Goal: Information Seeking & Learning: Learn about a topic

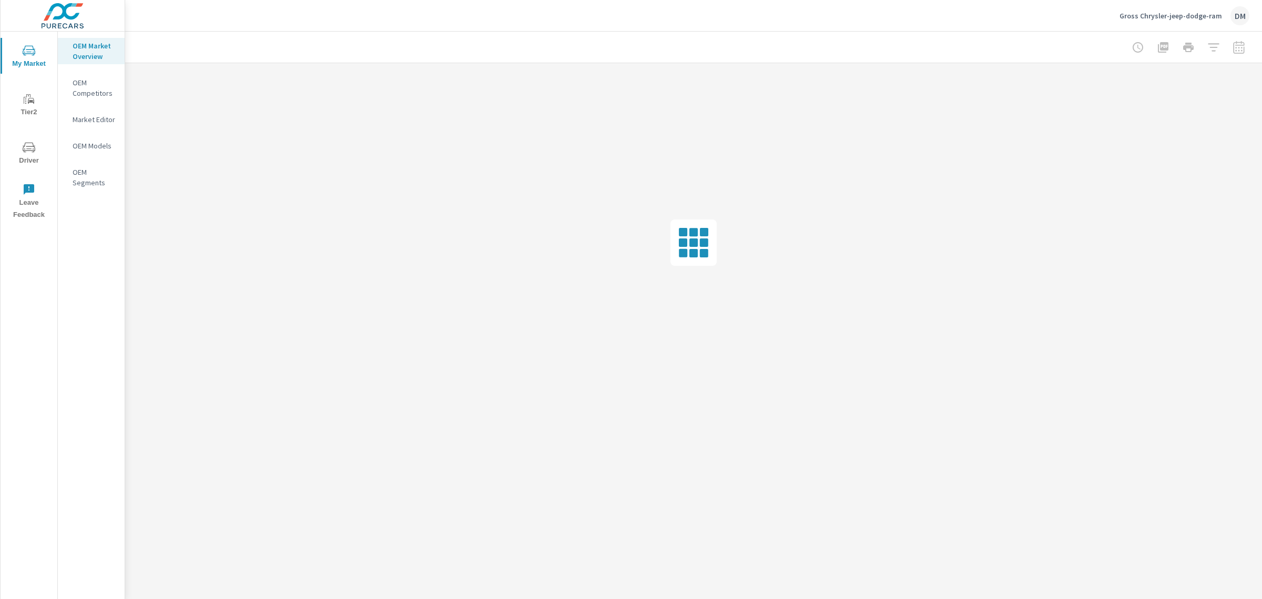
click at [1201, 14] on p "Gross Chrysler-jeep-dodge-ram" at bounding box center [1171, 15] width 103 height 9
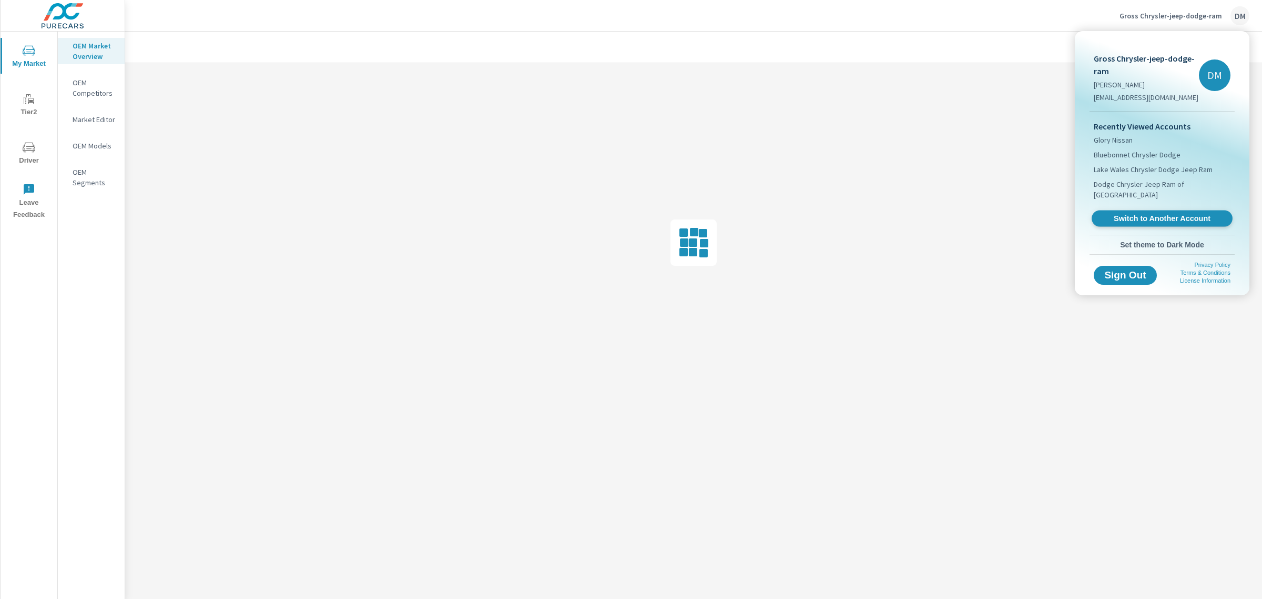
click at [1160, 214] on span "Switch to Another Account" at bounding box center [1162, 219] width 129 height 10
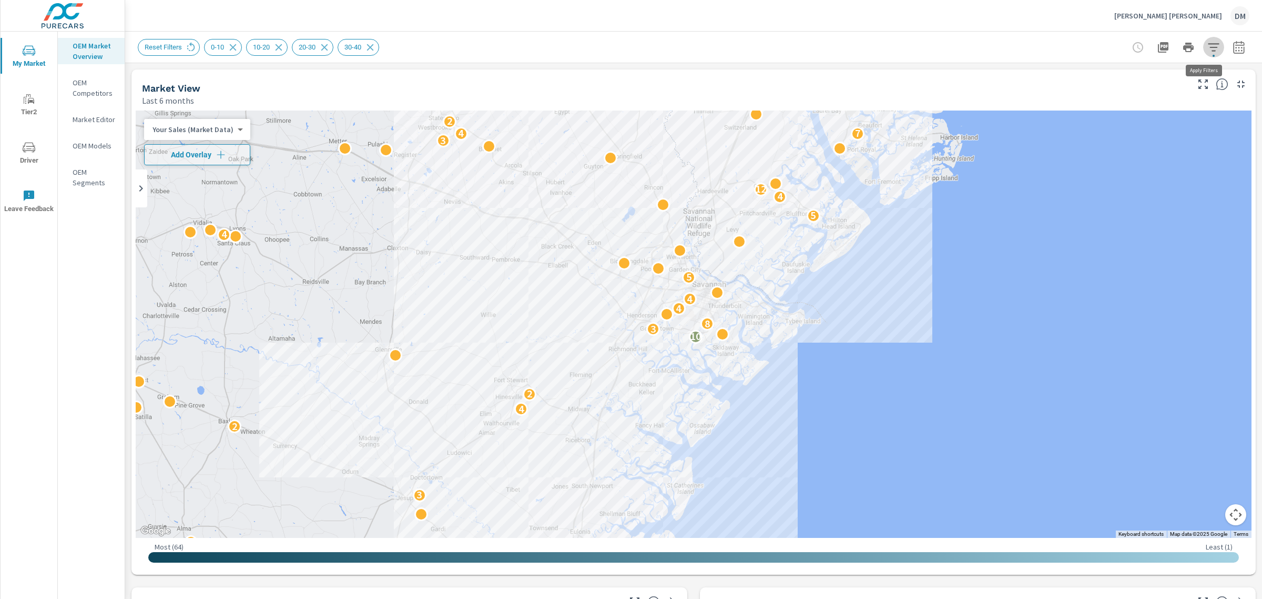
click at [1208, 52] on icon "button" at bounding box center [1214, 47] width 13 height 13
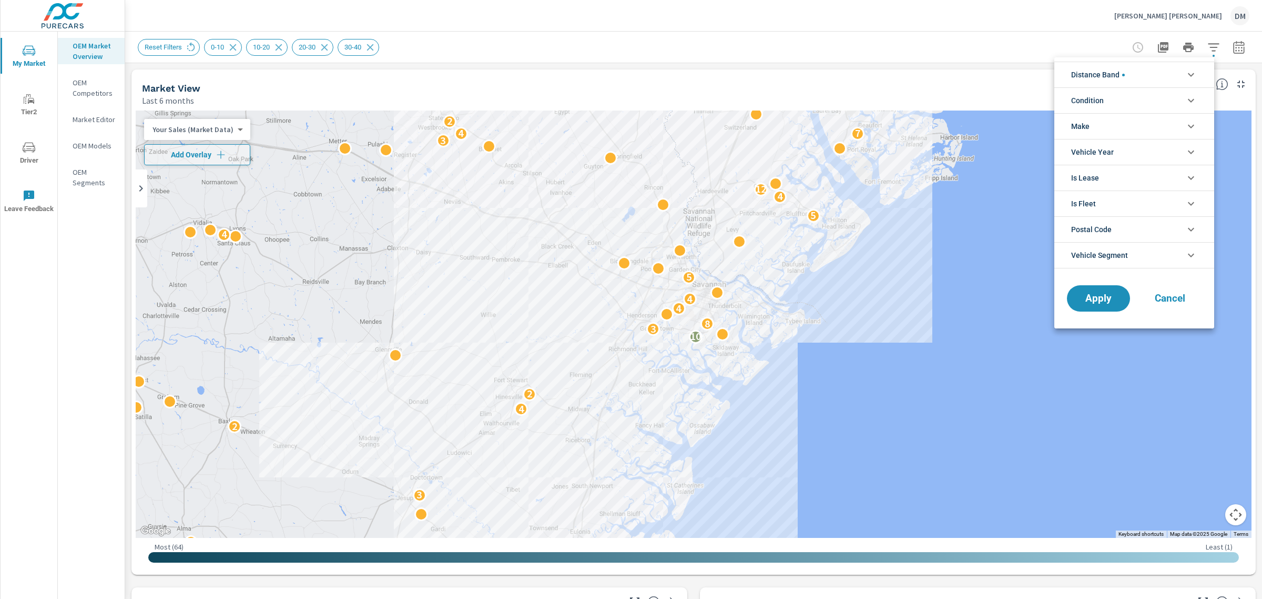
scroll to position [71, 0]
click at [1147, 75] on li "Distance Band" at bounding box center [1135, 75] width 160 height 26
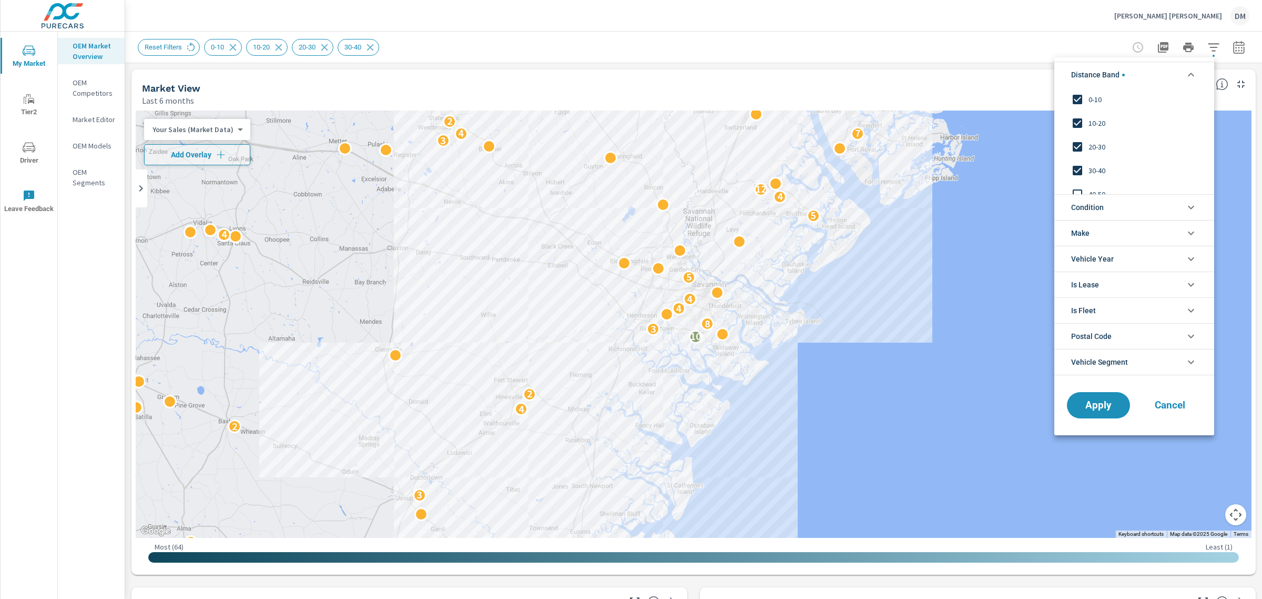
scroll to position [0, 0]
click at [1089, 205] on span "Condition" at bounding box center [1087, 207] width 33 height 25
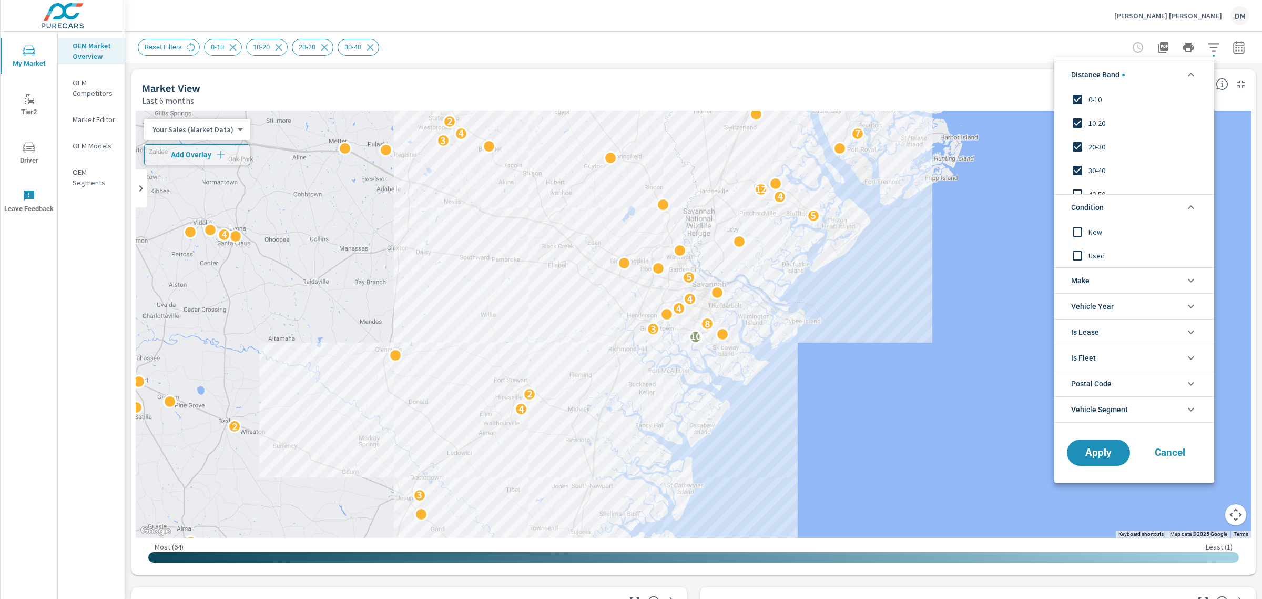
click at [1077, 229] on input "filter options" at bounding box center [1078, 231] width 22 height 22
click at [1087, 280] on span "Make" at bounding box center [1080, 280] width 18 height 25
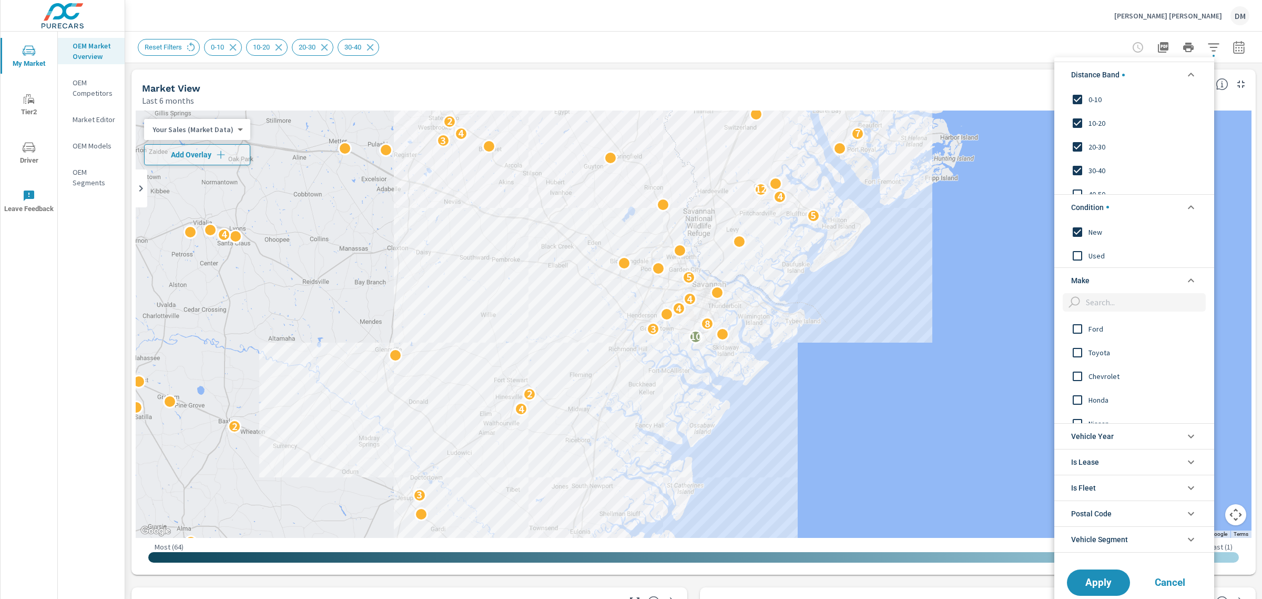
click at [1075, 328] on input "filter options" at bounding box center [1078, 328] width 22 height 22
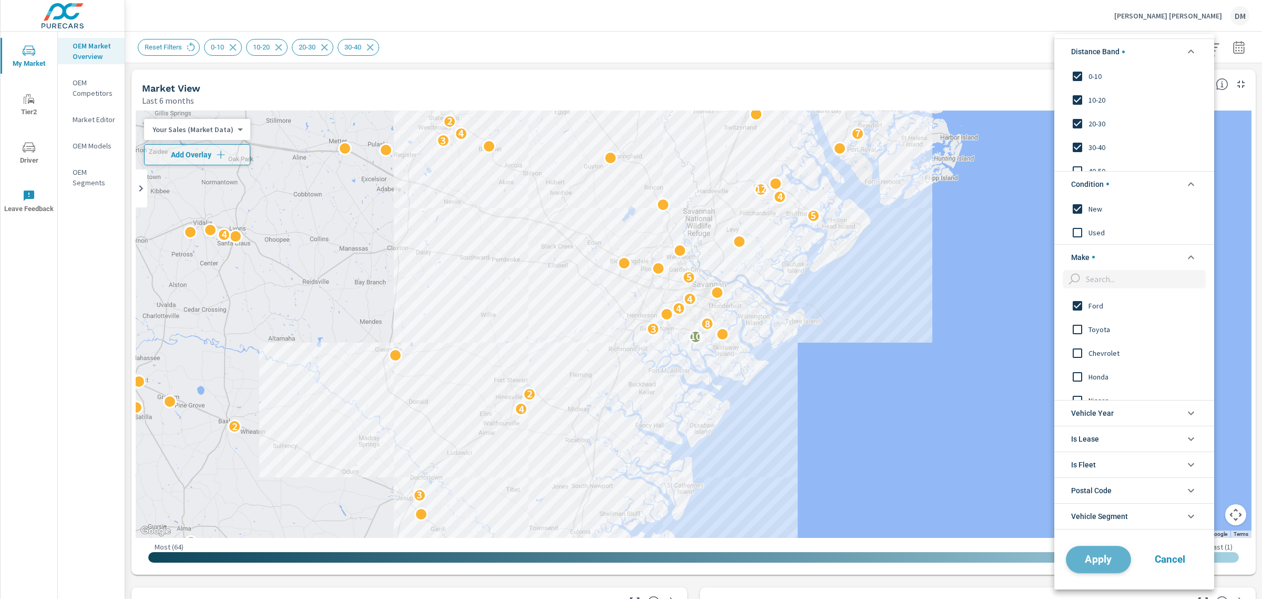
click at [1100, 556] on span "Apply" at bounding box center [1098, 559] width 43 height 10
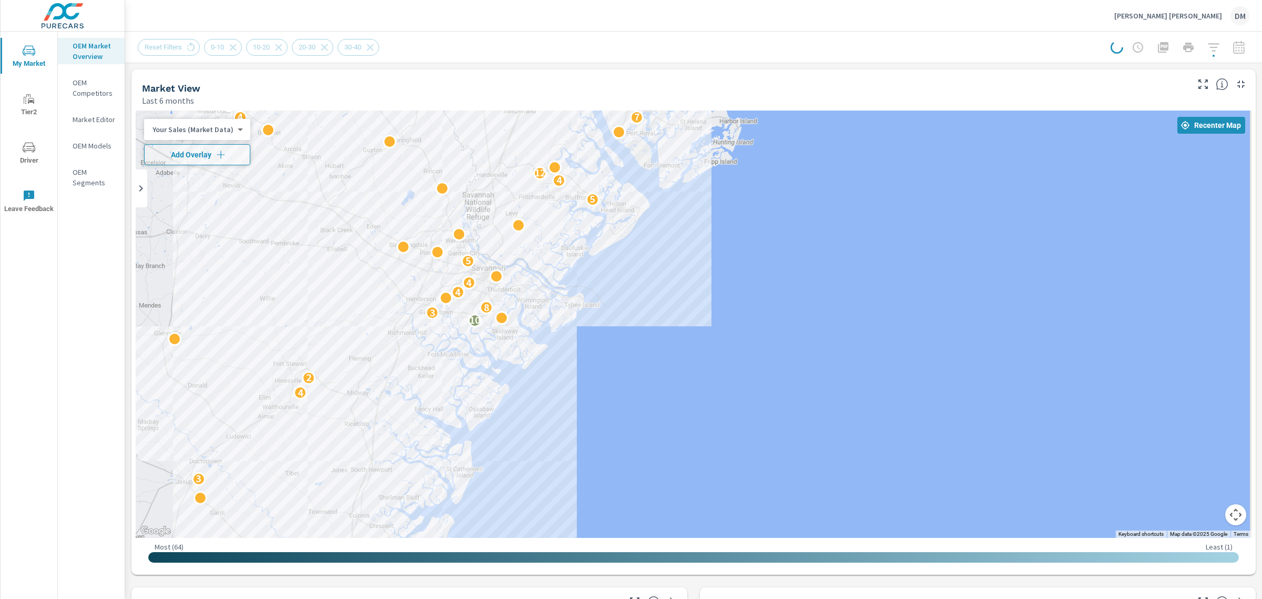
drag, startPoint x: 906, startPoint y: 290, endPoint x: 684, endPoint y: 275, distance: 222.5
click at [684, 275] on div "5 6 2 3 2 2 2 4 3 2 2 4 2 10 3 8 4 4 5 4 5 4 12 3 4 7 2 3 2 17 8 2 4 3 4 3 6 4 …" at bounding box center [694, 323] width 1116 height 427
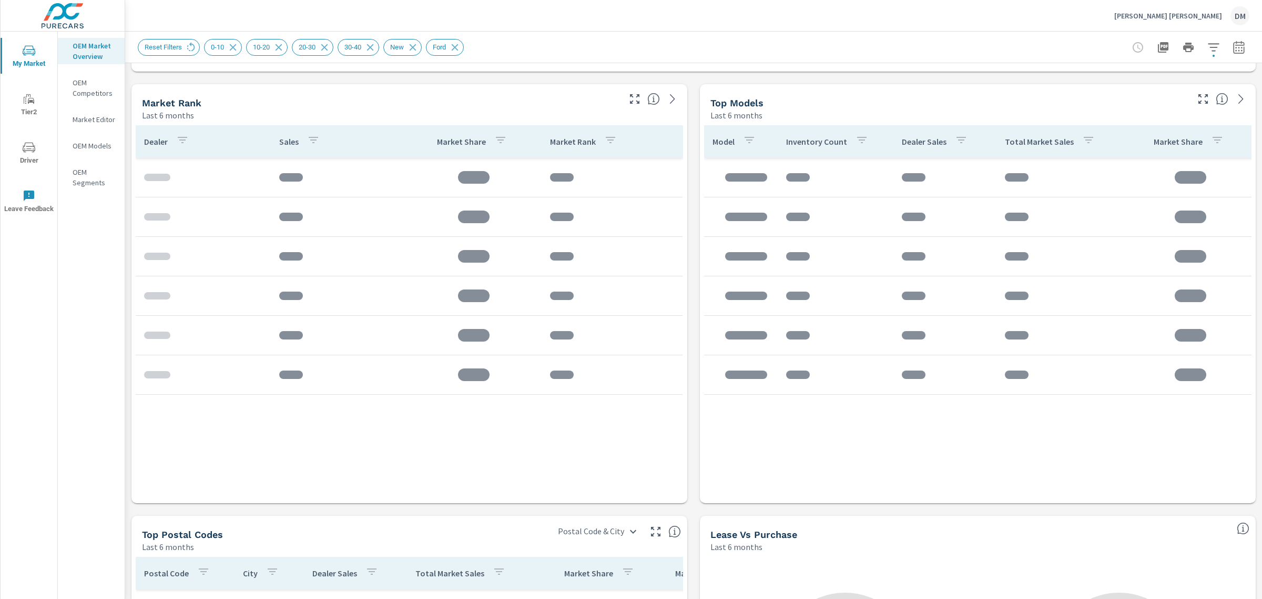
scroll to position [505, 0]
click at [1233, 43] on icon "button" at bounding box center [1238, 46] width 11 height 13
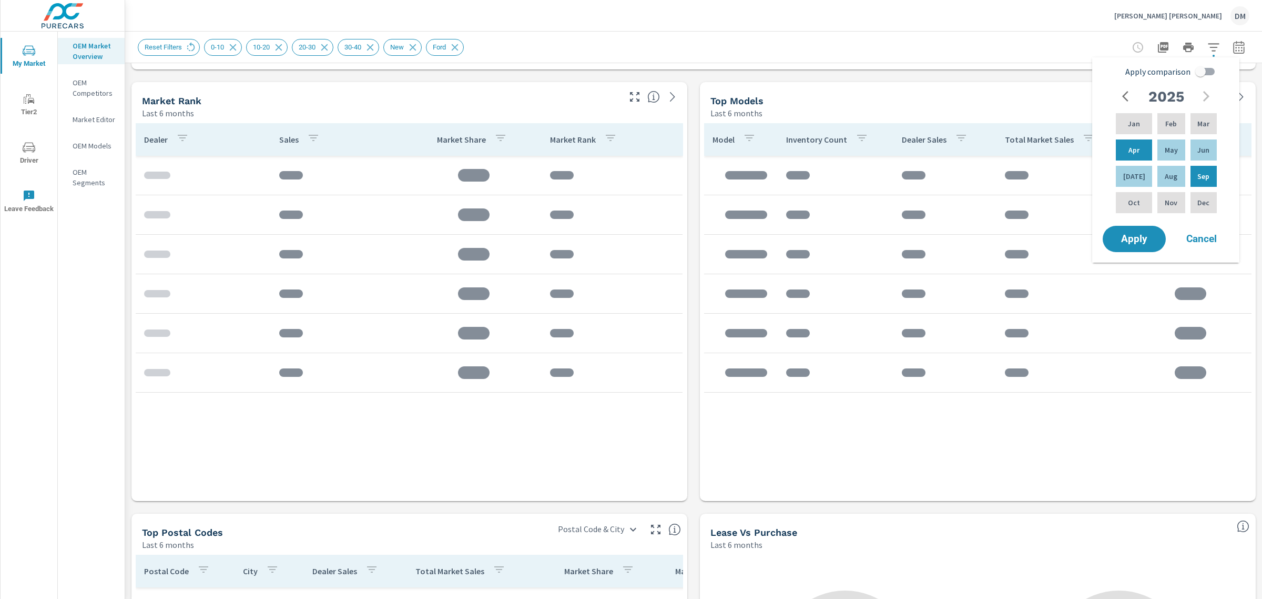
click at [1006, 46] on div "Reset Filters 0-10 10-20 20-30 30-40 New Ford" at bounding box center [620, 47] width 965 height 17
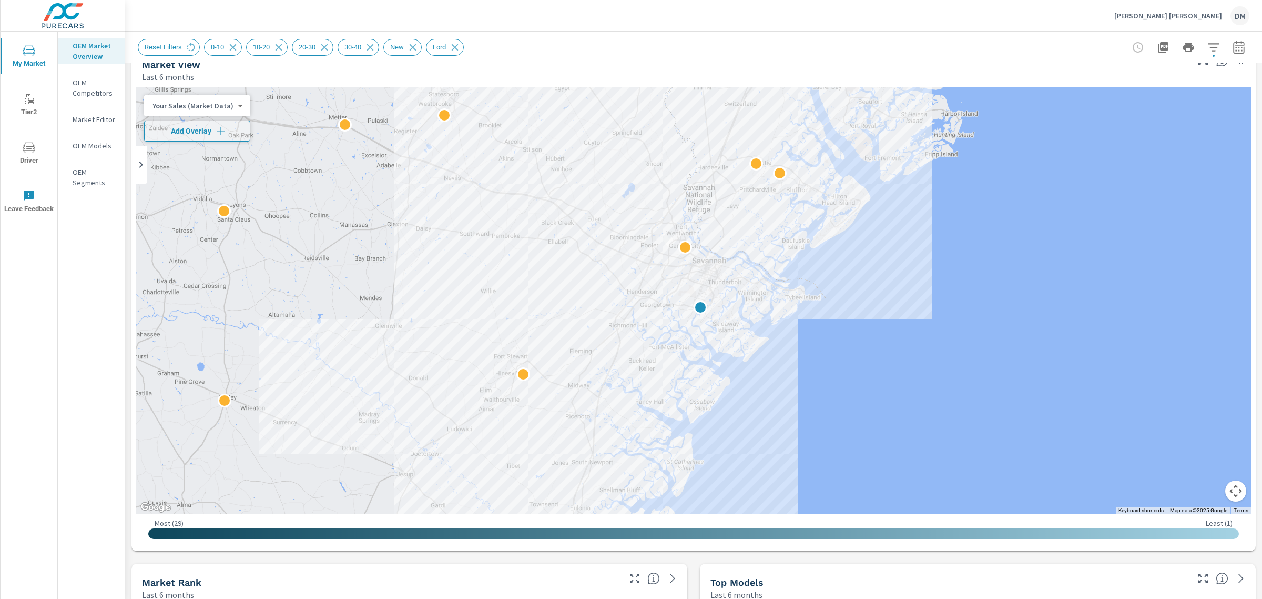
scroll to position [15, 0]
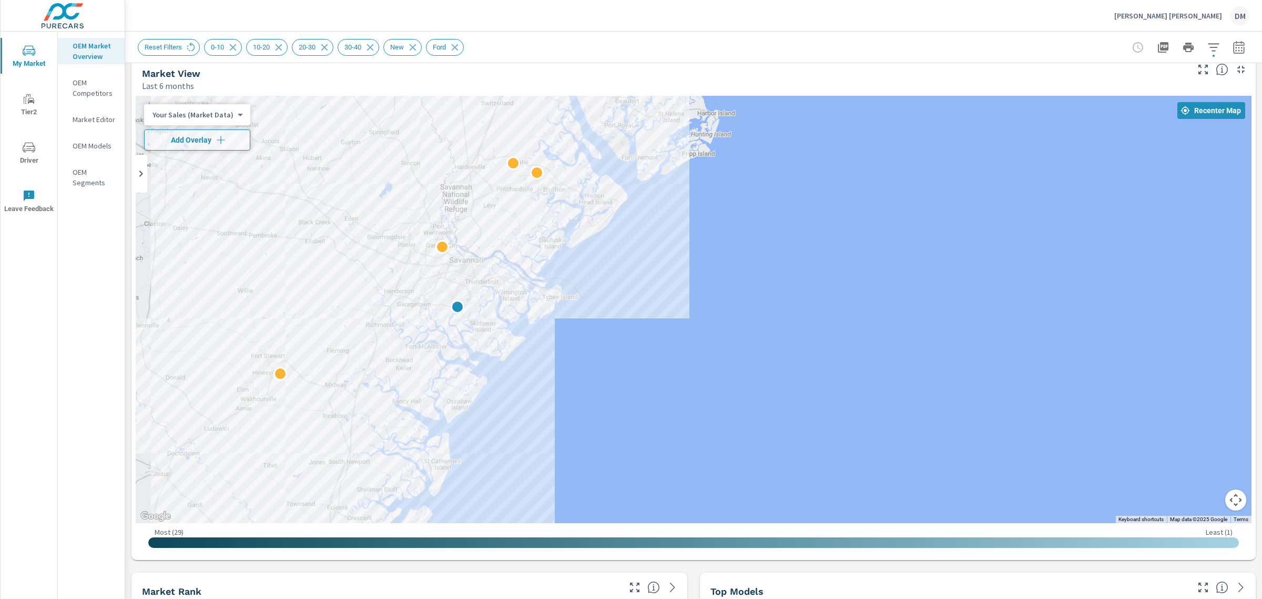
drag, startPoint x: 1106, startPoint y: 313, endPoint x: 849, endPoint y: 304, distance: 256.8
click at [849, 304] on div at bounding box center [956, 584] width 1010 height 568
click at [231, 109] on body "My Market Tier2 Driver Leave Feedback OEM Market Overview OEM Competitors Marke…" at bounding box center [631, 299] width 1262 height 599
click at [218, 149] on li "Total Market Sales" at bounding box center [195, 147] width 103 height 17
click at [200, 138] on span "Add Overlay" at bounding box center [190, 140] width 83 height 11
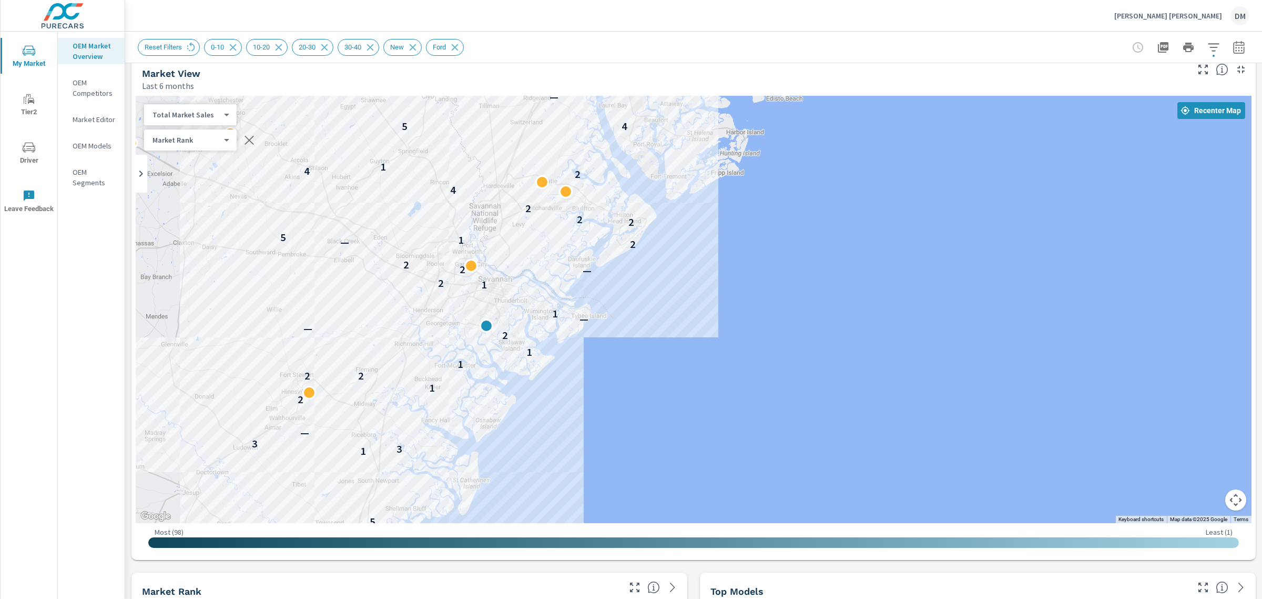
drag, startPoint x: 804, startPoint y: 354, endPoint x: 835, endPoint y: 375, distance: 37.9
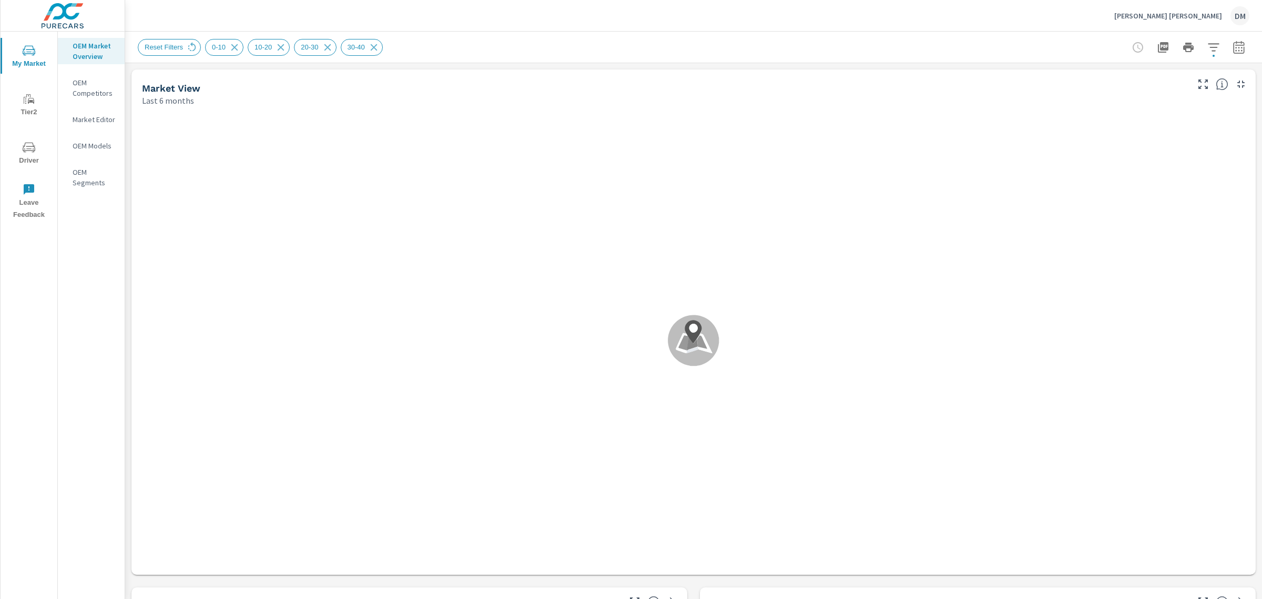
click at [1154, 16] on p "[PERSON_NAME] [PERSON_NAME]" at bounding box center [1169, 15] width 108 height 9
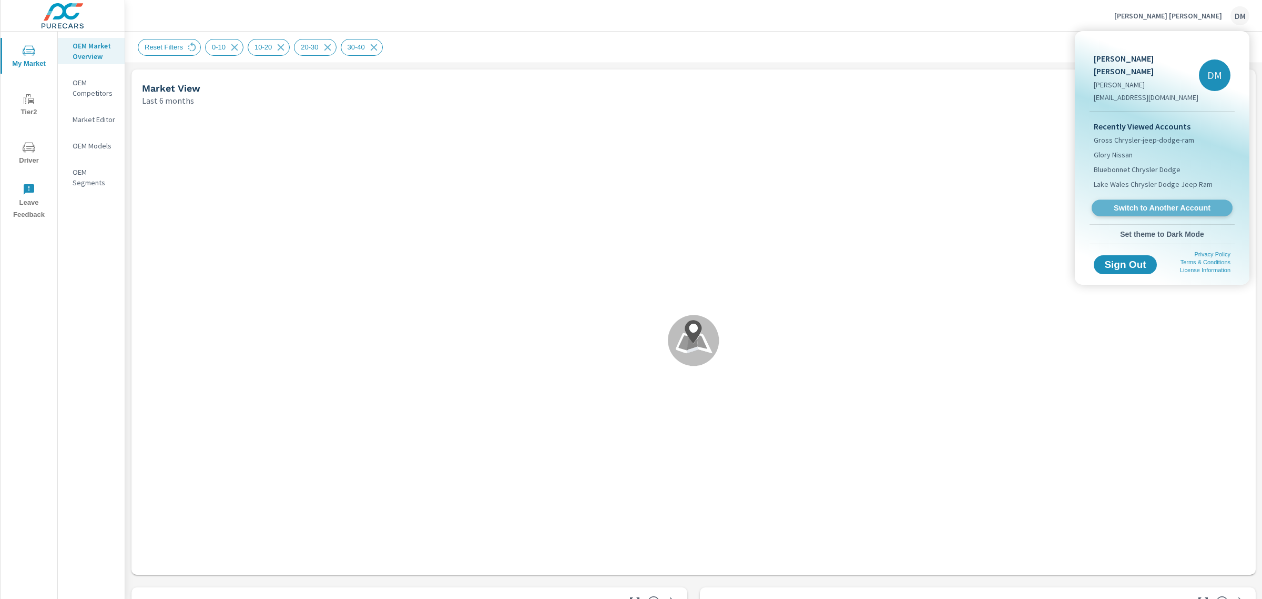
click at [1140, 203] on span "Switch to Another Account" at bounding box center [1162, 208] width 129 height 10
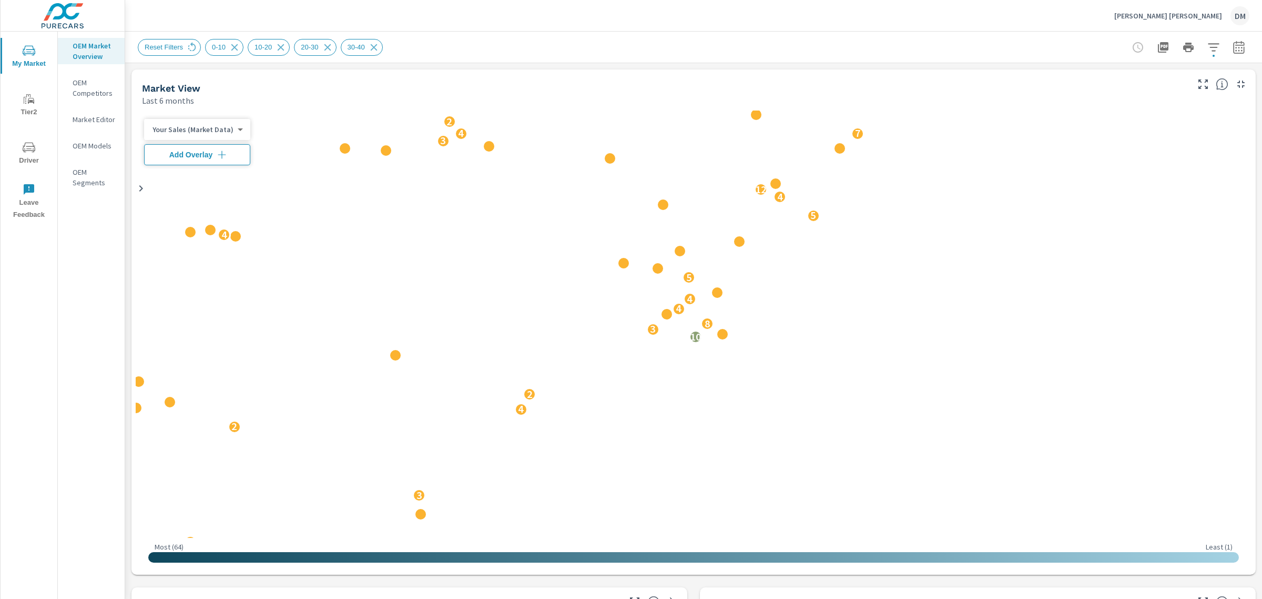
click at [1174, 15] on p "[PERSON_NAME] [PERSON_NAME]" at bounding box center [1169, 15] width 108 height 9
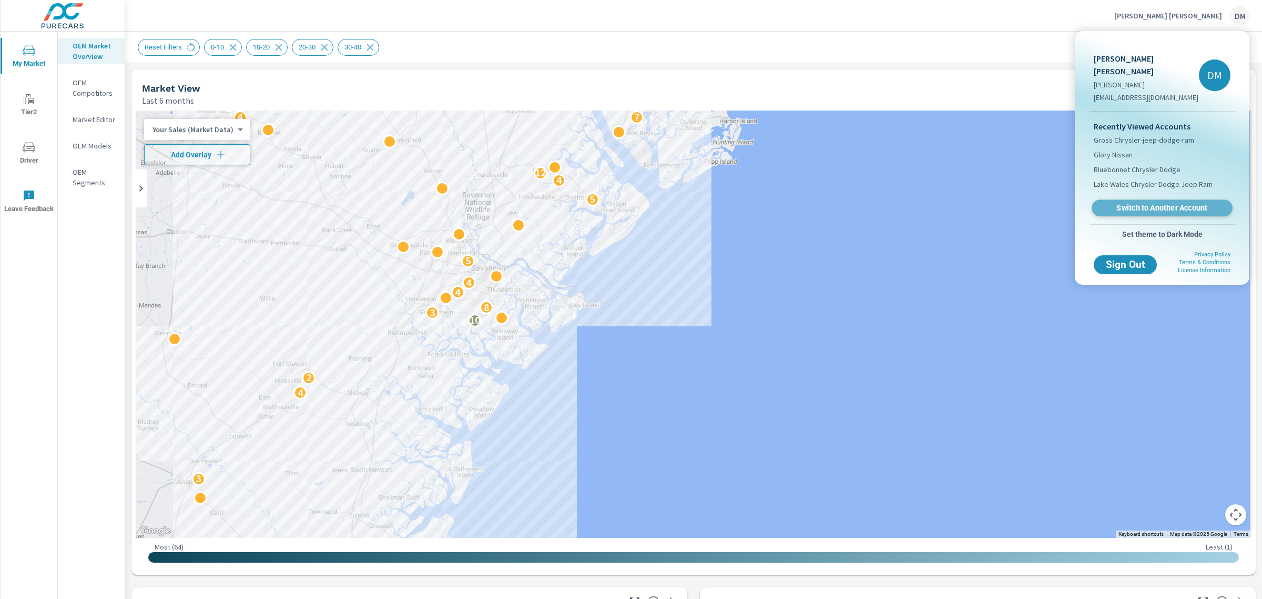
click at [1169, 203] on span "Switch to Another Account" at bounding box center [1162, 208] width 129 height 10
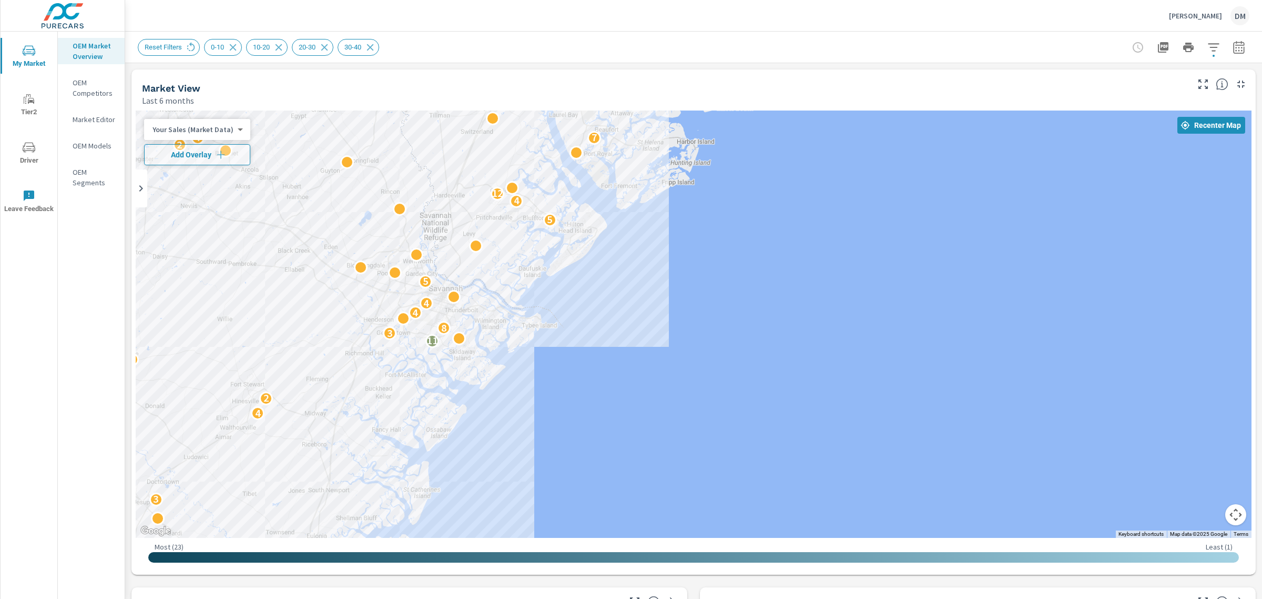
drag, startPoint x: 1106, startPoint y: 259, endPoint x: 839, endPoint y: 266, distance: 266.8
click at [839, 266] on div "5 6 2 3 2 2 2 4 3 2 2 4 2 11 3 8 4 4 5 4 5 4 12 2 4 7 2 3 2 17 8 2 4 3 4 3 6 4 …" at bounding box center [694, 323] width 1116 height 427
click at [1208, 46] on icon "button" at bounding box center [1214, 47] width 13 height 13
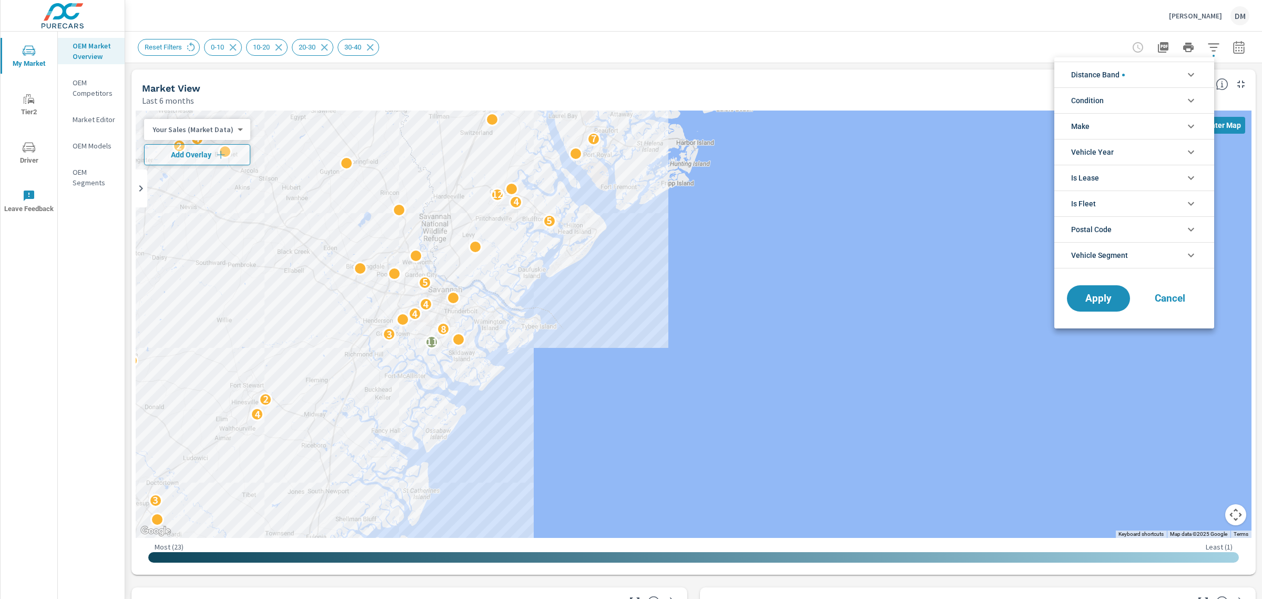
scroll to position [71, 0]
click at [1173, 125] on li "Make" at bounding box center [1135, 126] width 160 height 26
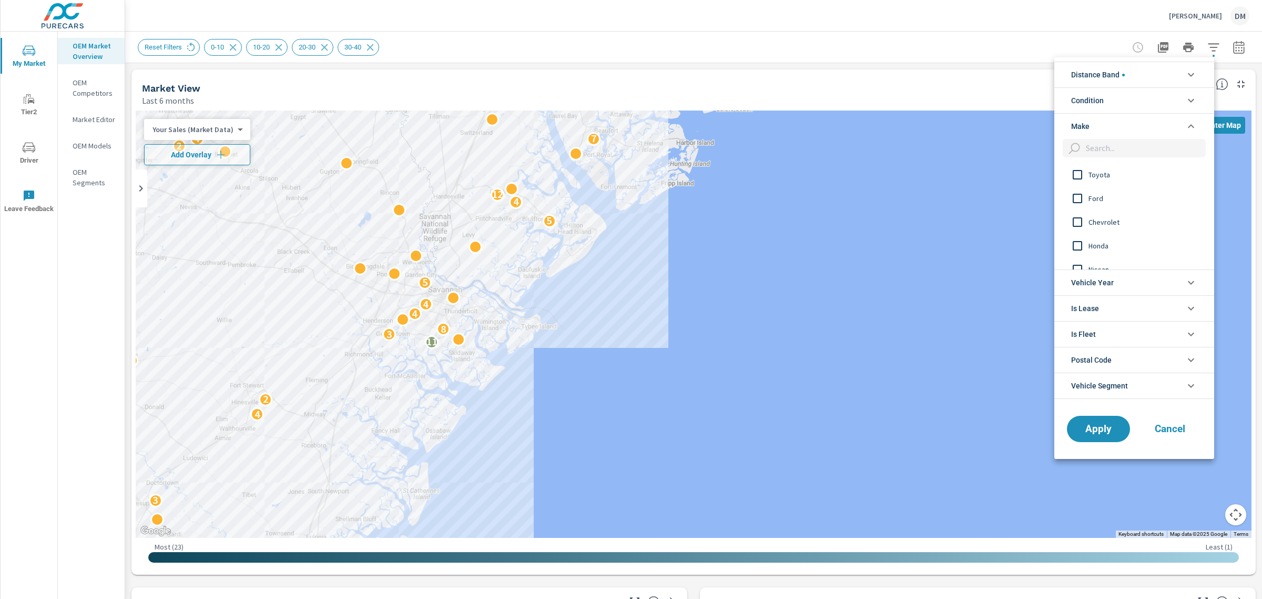
click at [1153, 100] on li "Condition" at bounding box center [1135, 100] width 160 height 26
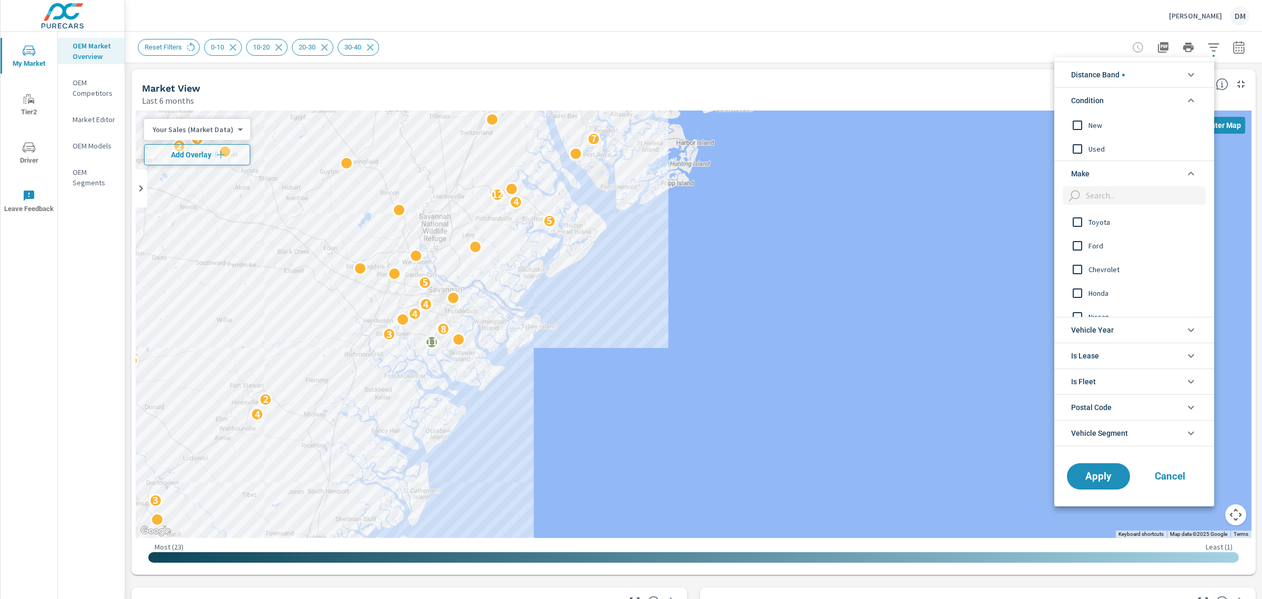
click at [1077, 121] on input "filter options" at bounding box center [1078, 125] width 22 height 22
click at [1076, 222] on input "filter options" at bounding box center [1078, 222] width 22 height 22
click at [1110, 476] on span "Apply" at bounding box center [1098, 476] width 43 height 10
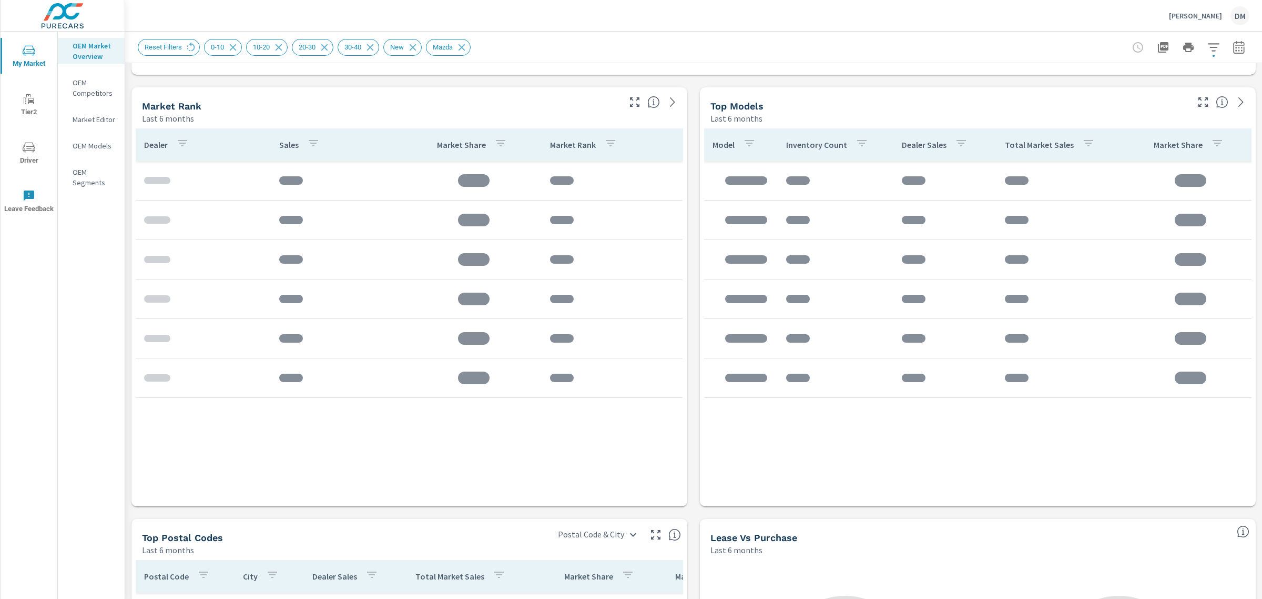
scroll to position [503, 0]
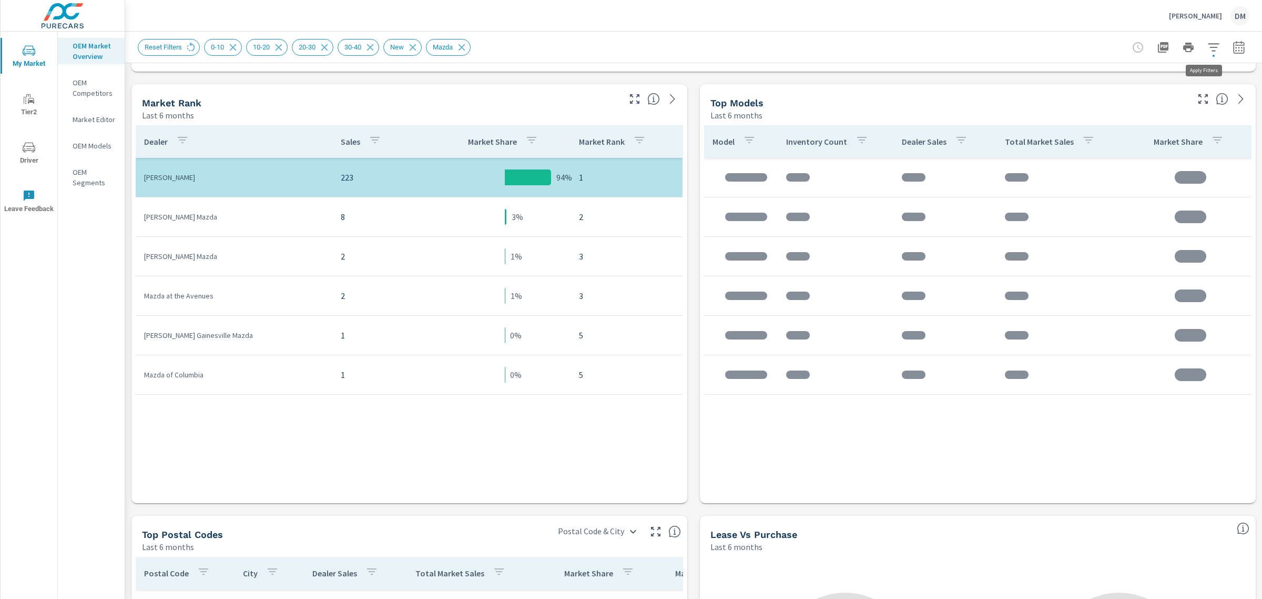
click at [1209, 44] on icon "button" at bounding box center [1213, 47] width 11 height 8
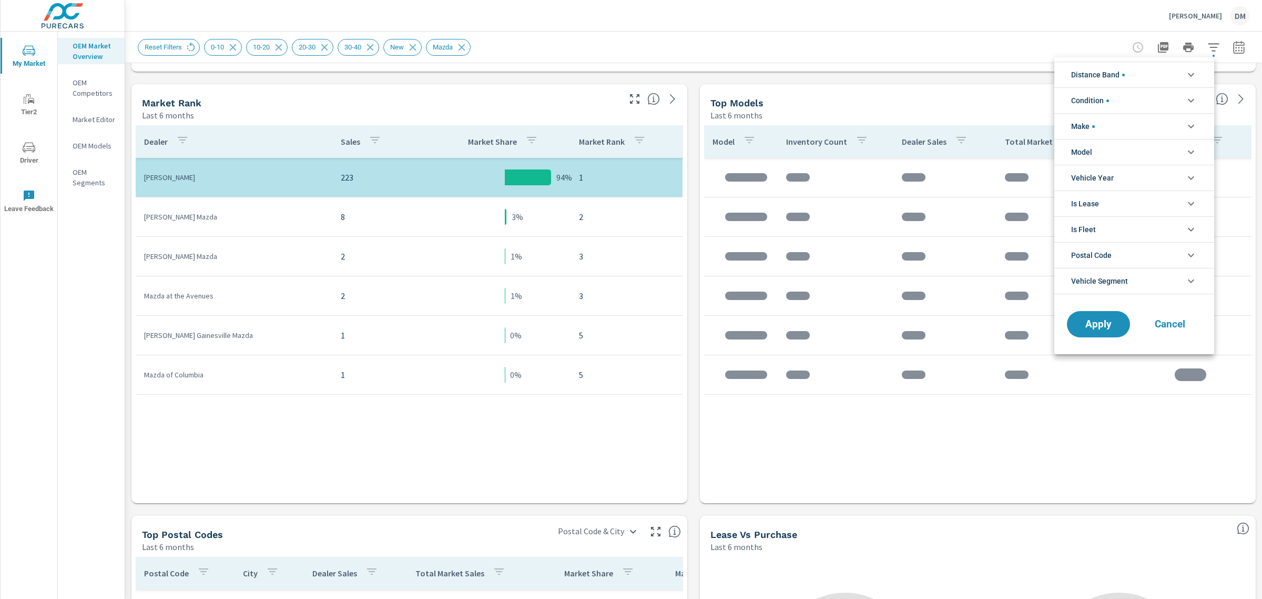
click at [1160, 80] on li "Distance Band" at bounding box center [1135, 75] width 160 height 26
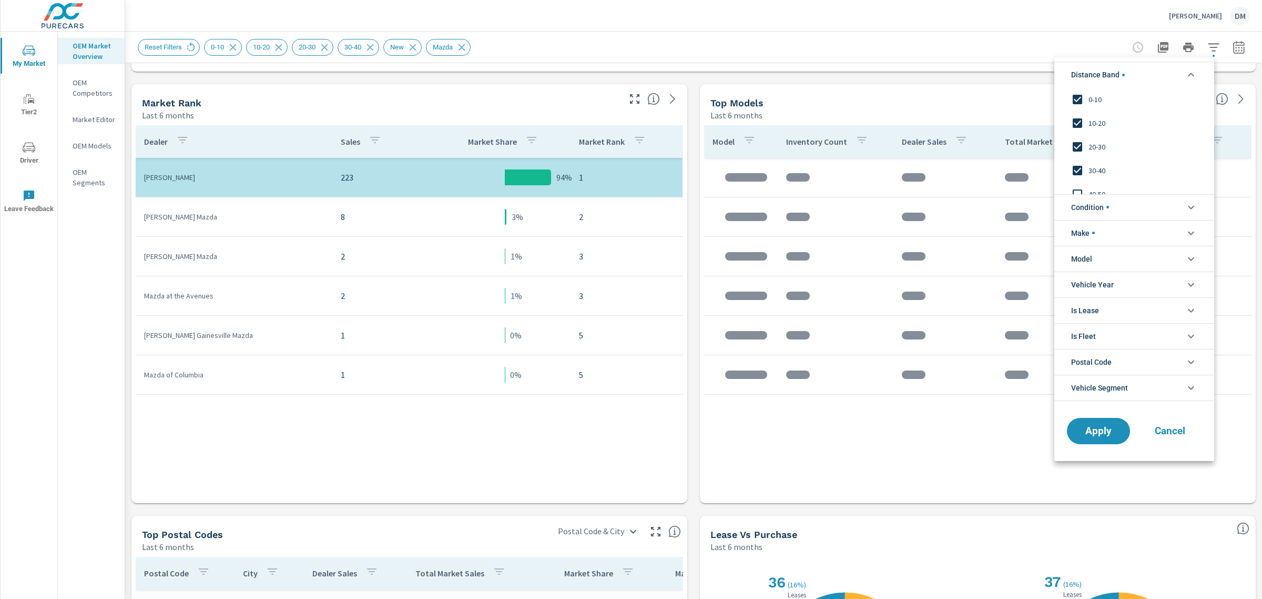
click at [1077, 185] on input "filter options" at bounding box center [1078, 194] width 22 height 22
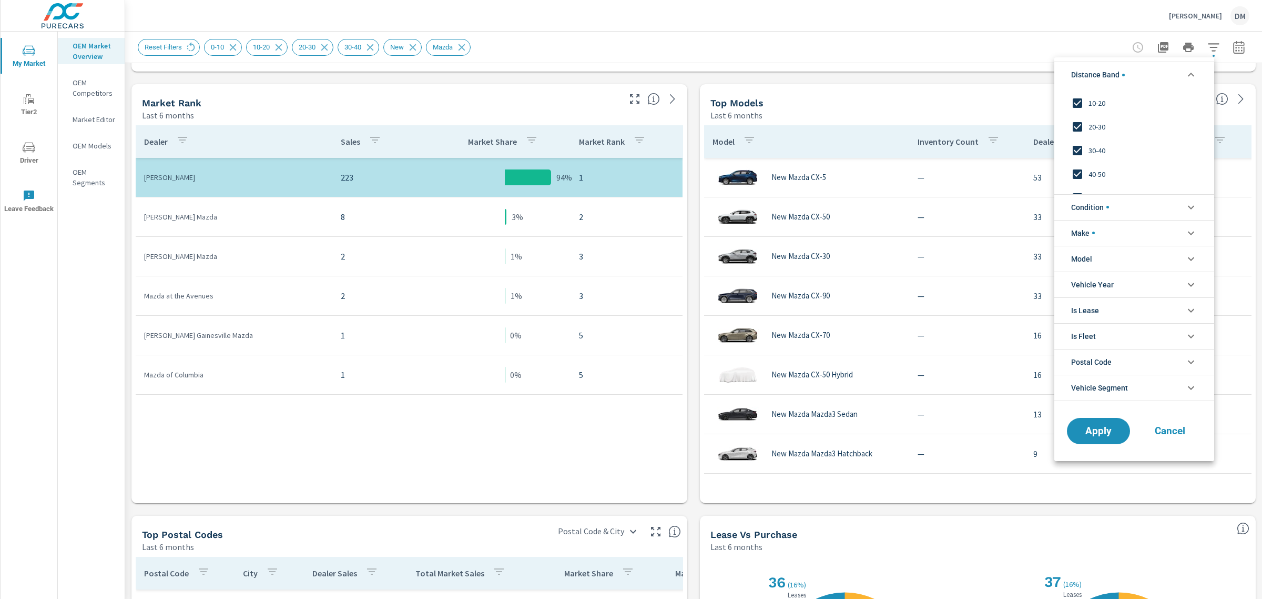
scroll to position [35, 0]
click at [1077, 179] on input "filter options" at bounding box center [1078, 182] width 22 height 22
click at [1096, 435] on span "Apply" at bounding box center [1098, 431] width 43 height 10
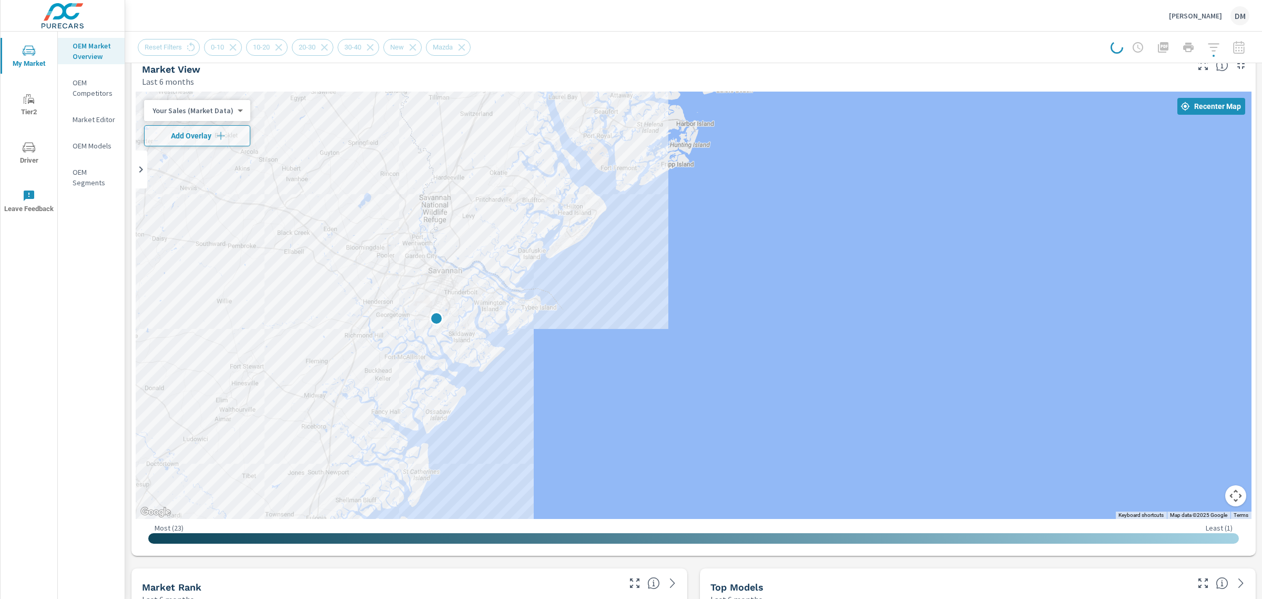
scroll to position [2, 0]
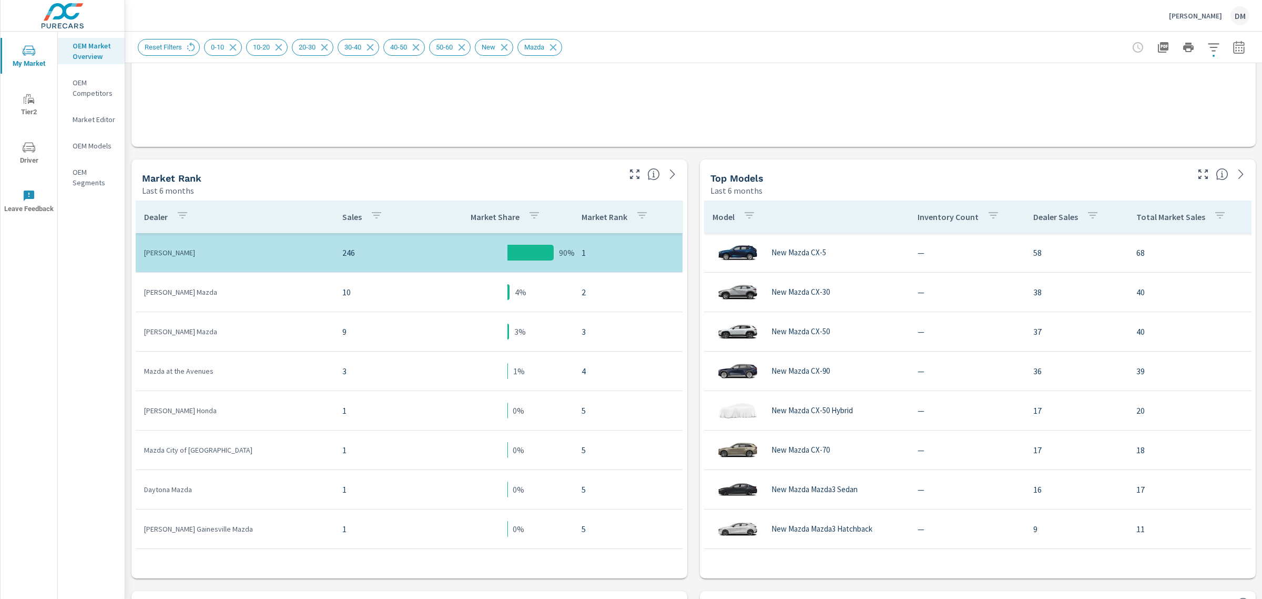
scroll to position [438, 0]
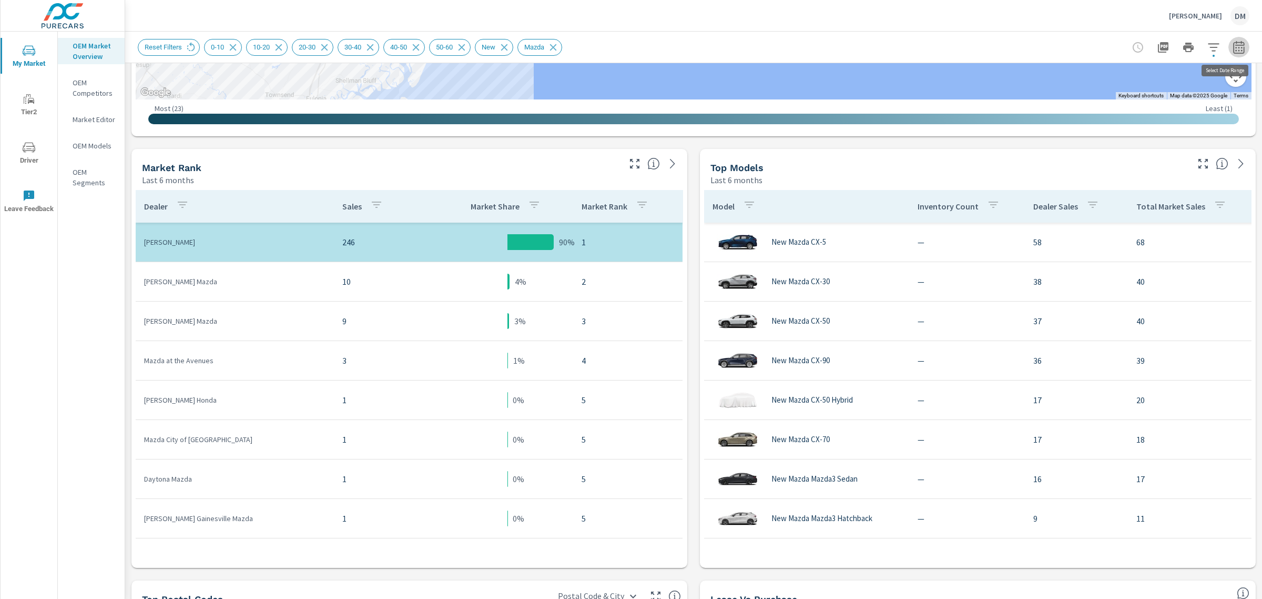
click at [1233, 51] on icon "button" at bounding box center [1239, 47] width 13 height 13
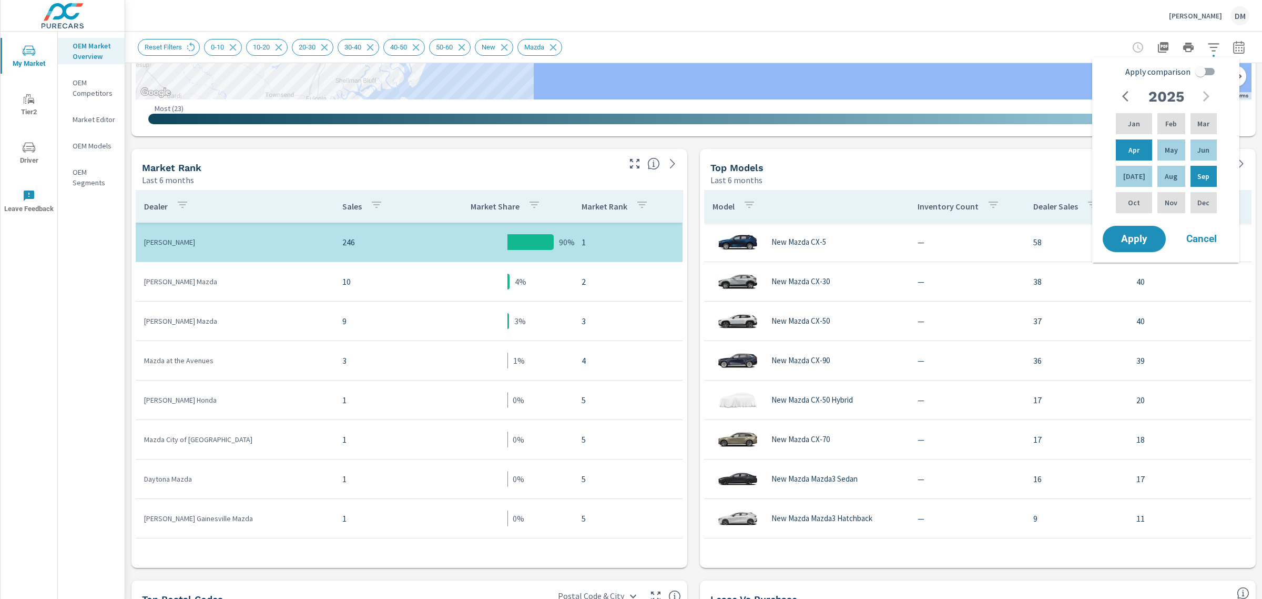
click at [1211, 73] on input "Apply comparison" at bounding box center [1201, 72] width 60 height 20
checkbox input "true"
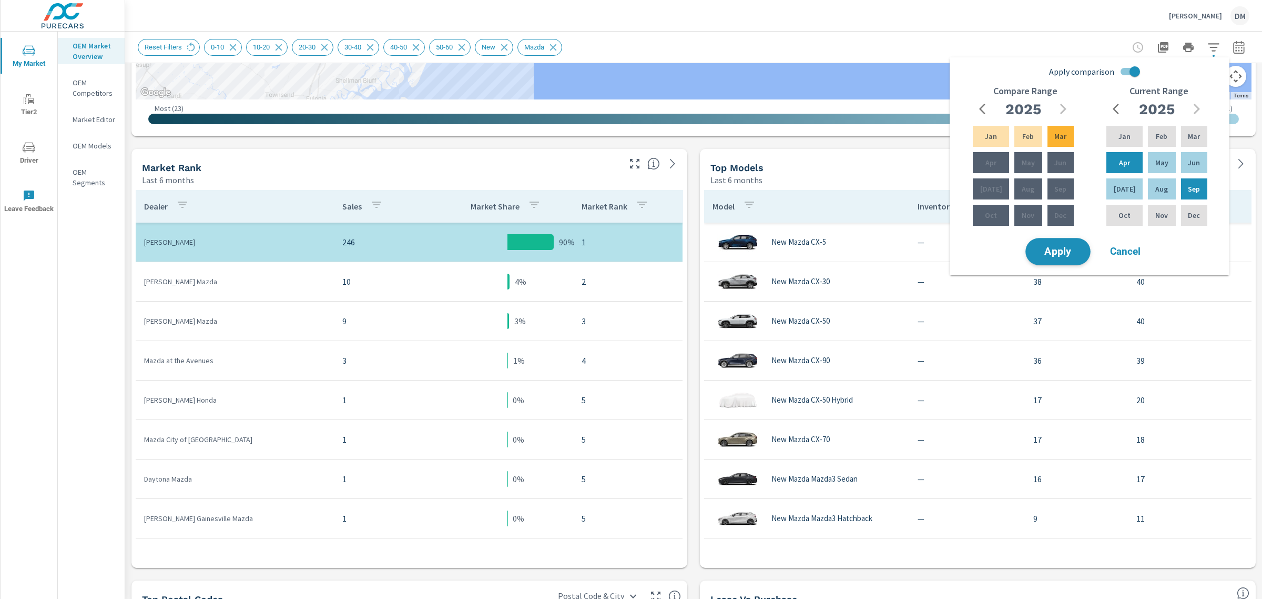
click at [1061, 250] on span "Apply" at bounding box center [1058, 252] width 43 height 10
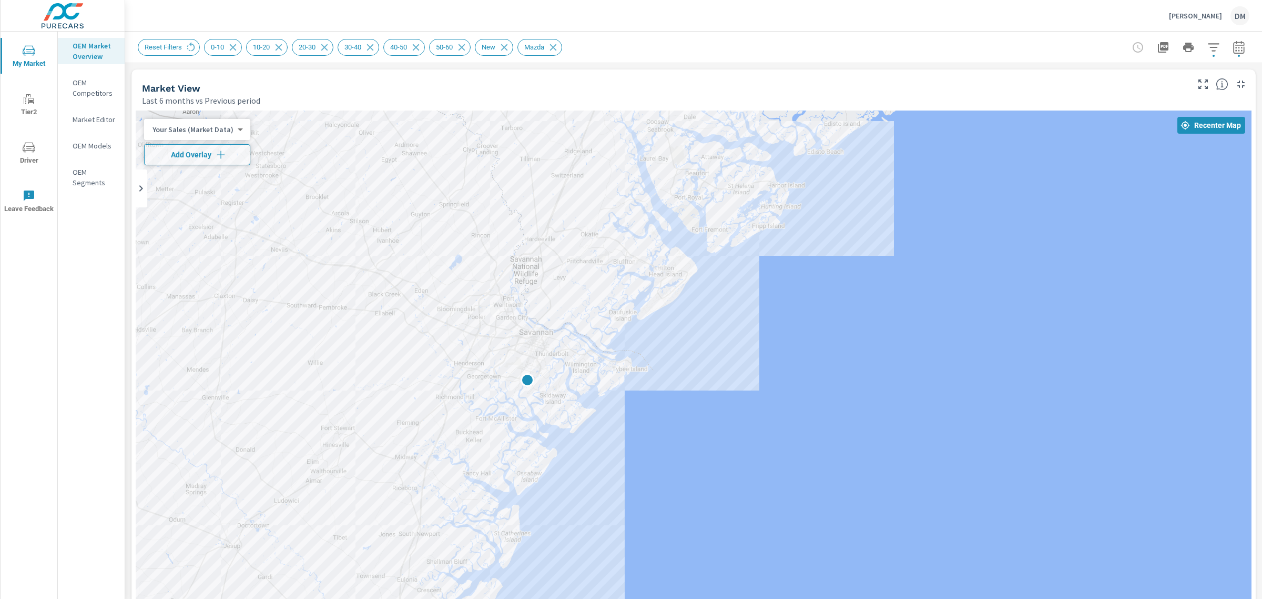
drag, startPoint x: 721, startPoint y: 356, endPoint x: 780, endPoint y: 338, distance: 61.7
click at [780, 338] on div at bounding box center [694, 402] width 1116 height 585
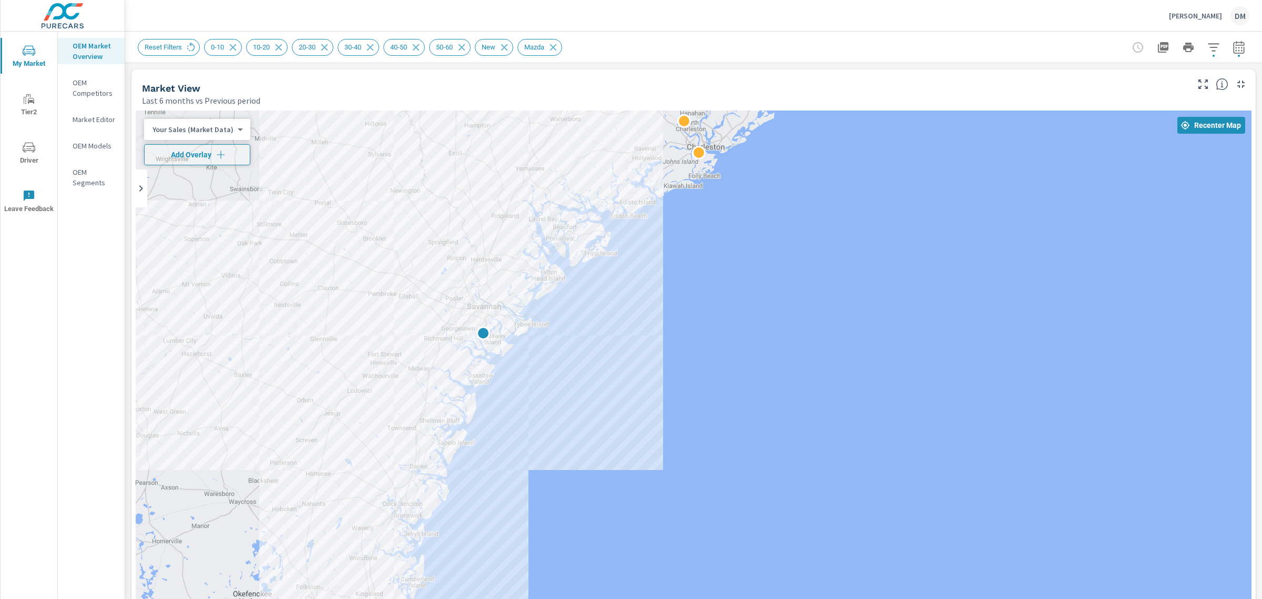
drag, startPoint x: 797, startPoint y: 364, endPoint x: 616, endPoint y: 346, distance: 182.4
click at [616, 346] on div at bounding box center [694, 402] width 1116 height 585
click at [210, 132] on body "My Market Tier2 Driver Leave Feedback OEM Market Overview OEM Competitors Marke…" at bounding box center [631, 299] width 1262 height 599
click at [211, 164] on li "Total Market Sales" at bounding box center [195, 163] width 103 height 17
click at [195, 154] on span "Add Overlay" at bounding box center [190, 154] width 83 height 11
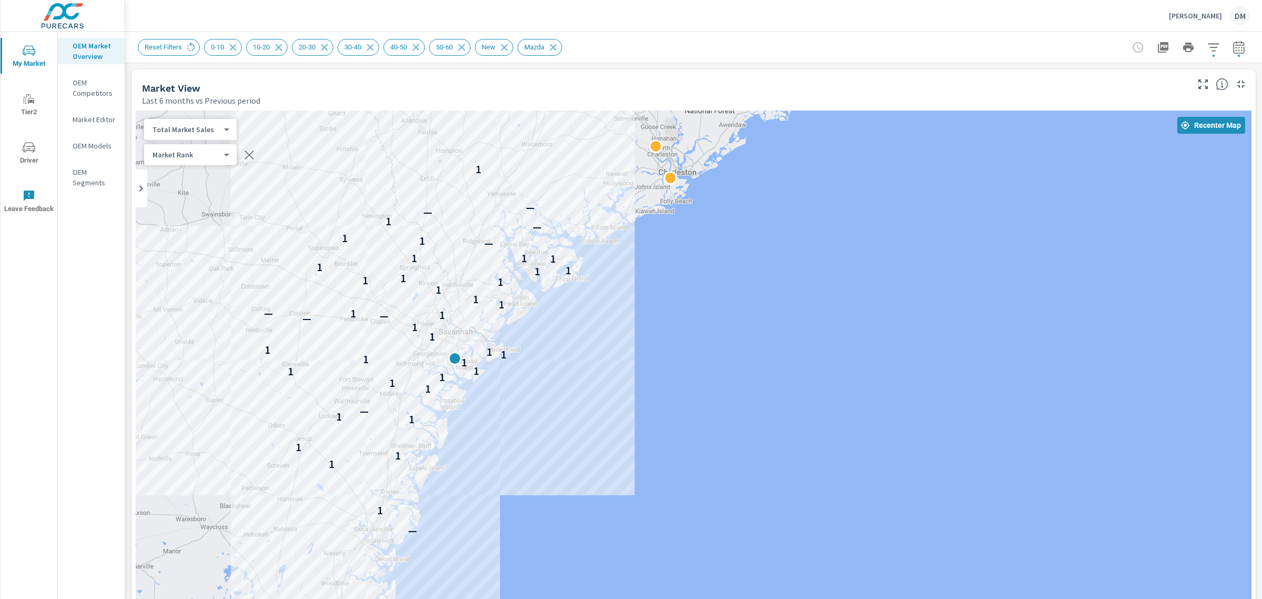
drag, startPoint x: 804, startPoint y: 443, endPoint x: 773, endPoint y: 467, distance: 38.9
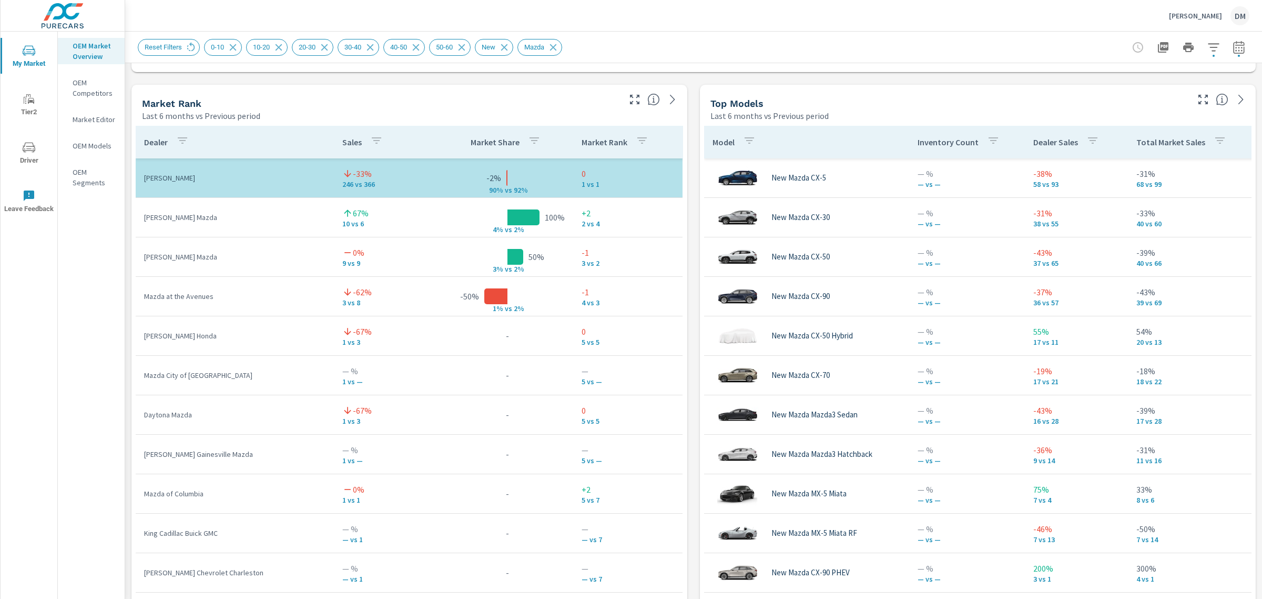
scroll to position [664, 0]
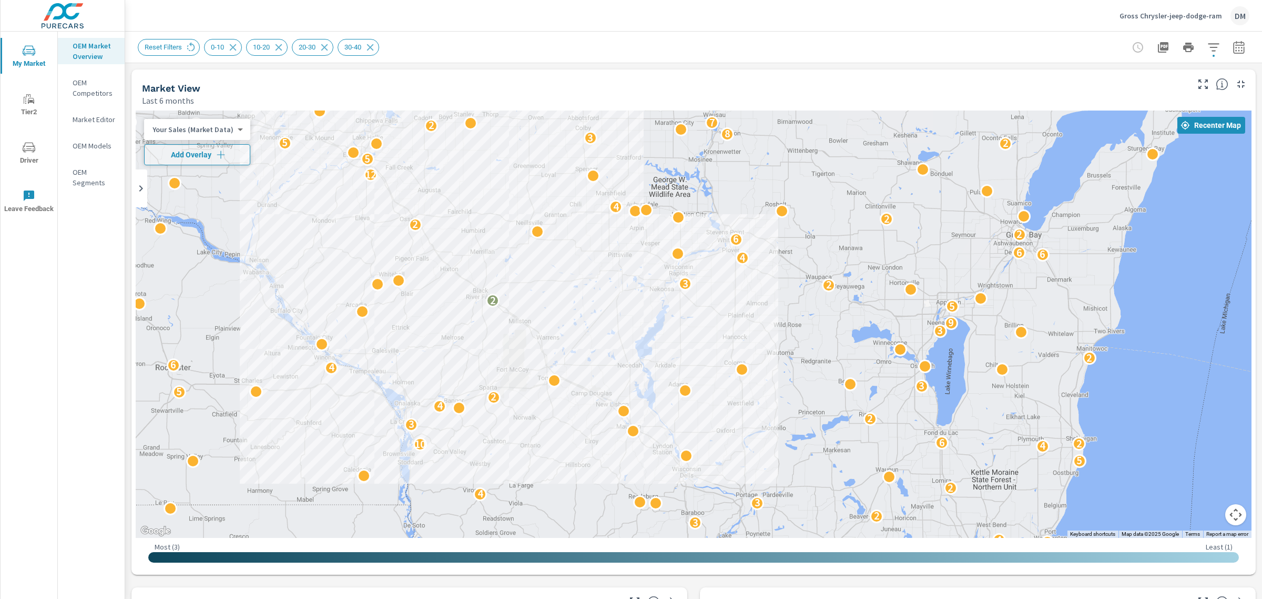
drag, startPoint x: 1034, startPoint y: 346, endPoint x: 643, endPoint y: 317, distance: 391.3
click at [643, 317] on div "2 2 2 2 2 2 6 3 3 3 3 3 5 4 8 4 3 14 9 7 5 6 2 7 4 7 6 2 2 4 3 2 4 3 2 3 4 2 3 …" at bounding box center [815, 583] width 1010 height 568
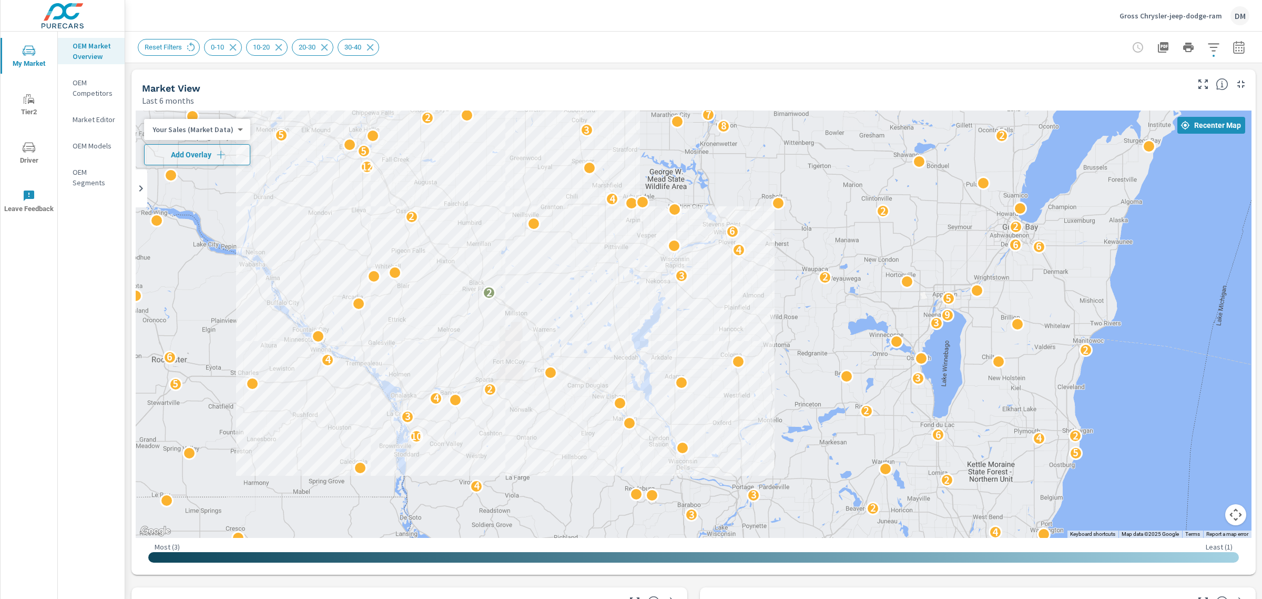
drag, startPoint x: 619, startPoint y: 321, endPoint x: 612, endPoint y: 309, distance: 13.9
click at [612, 309] on div "2 2 2 2 2 2 6 3 3 3 3 3 5 4 8 4 3 14 9 7 5 6 2 7 4 7 6 2 2 4 3 2 4 3 2 3 4 2 3 …" at bounding box center [694, 323] width 1116 height 427
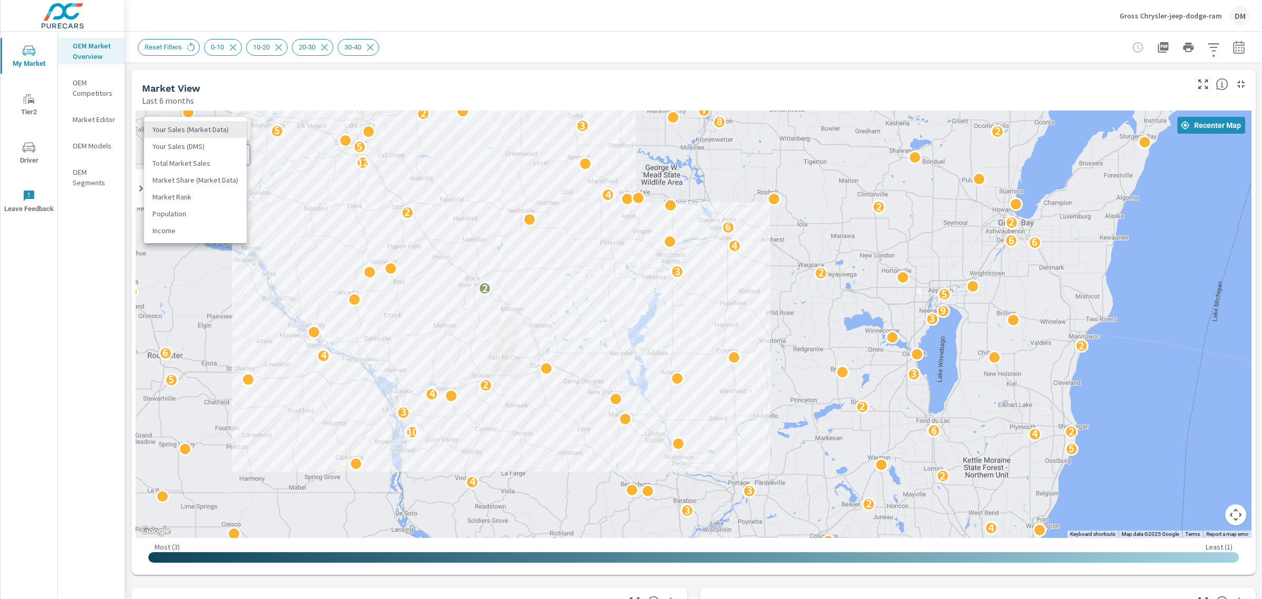
click at [204, 129] on body "My Market Tier2 Driver Leave Feedback OEM Market Overview OEM Competitors Marke…" at bounding box center [631, 299] width 1262 height 599
click at [205, 159] on li "Total Market Sales" at bounding box center [195, 163] width 103 height 17
click at [204, 154] on span "Add Overlay" at bounding box center [190, 154] width 83 height 11
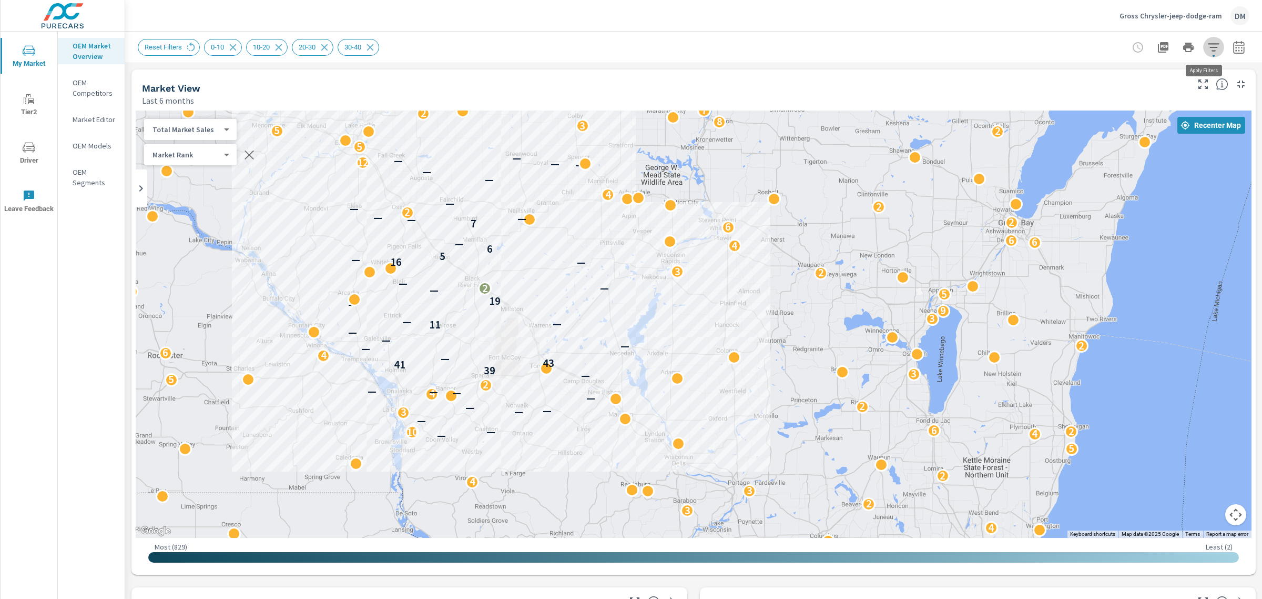
click at [1208, 50] on icon "button" at bounding box center [1214, 47] width 13 height 13
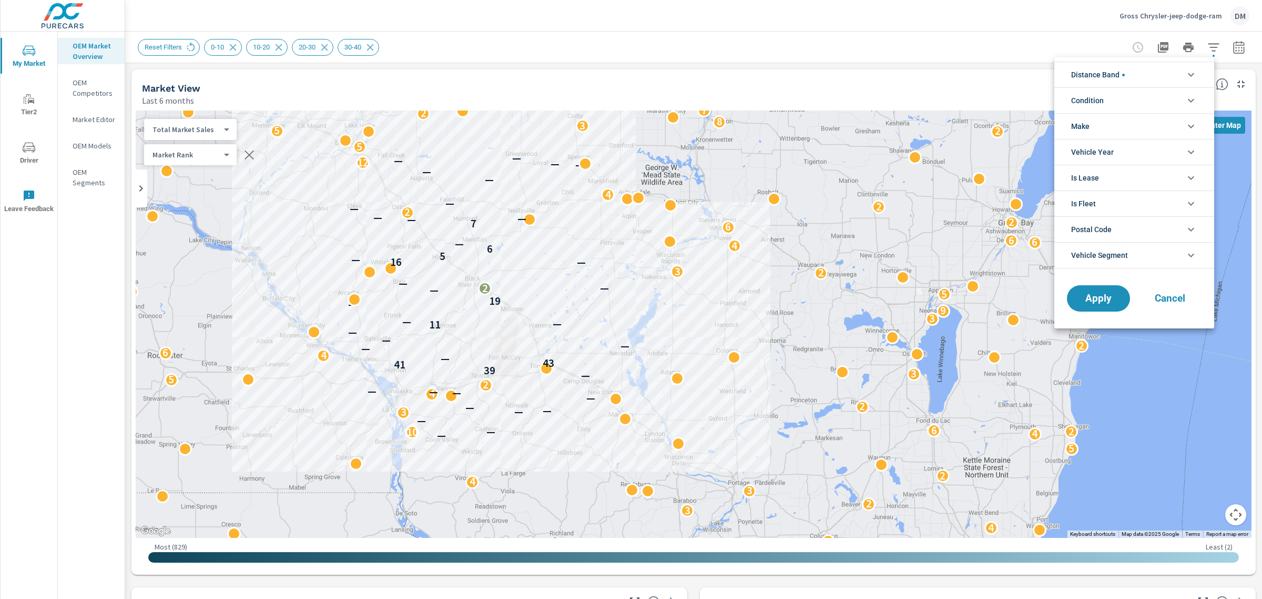
scroll to position [71, 0]
click at [1185, 95] on icon "filter options" at bounding box center [1191, 100] width 13 height 13
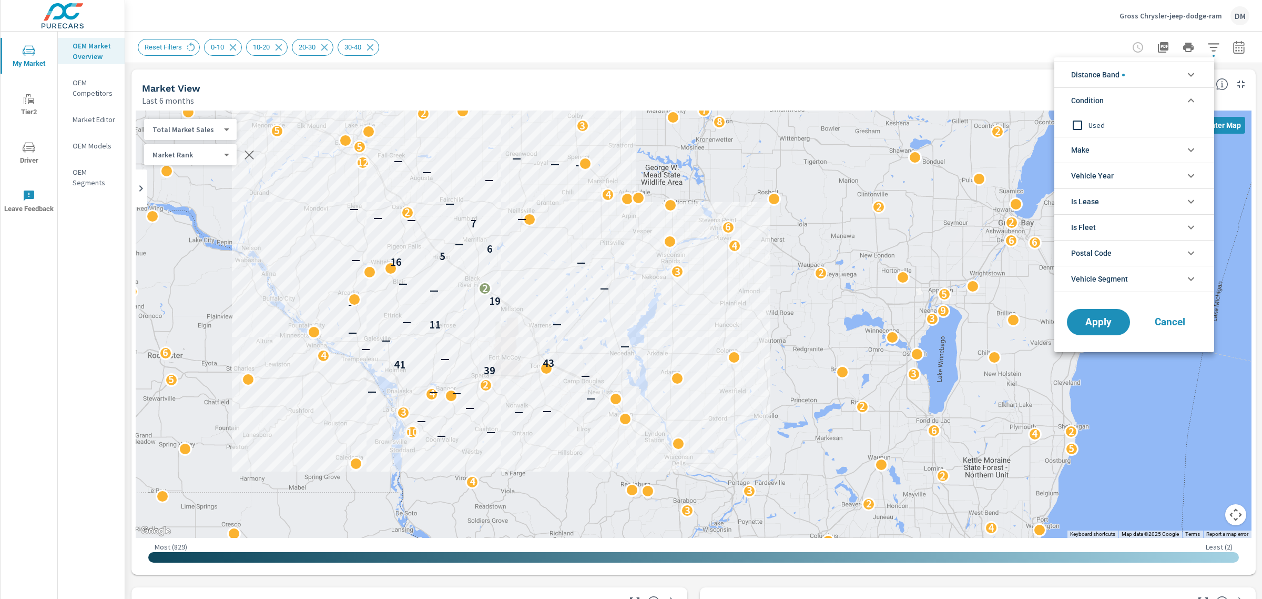
click at [1109, 150] on li "Make" at bounding box center [1135, 150] width 160 height 26
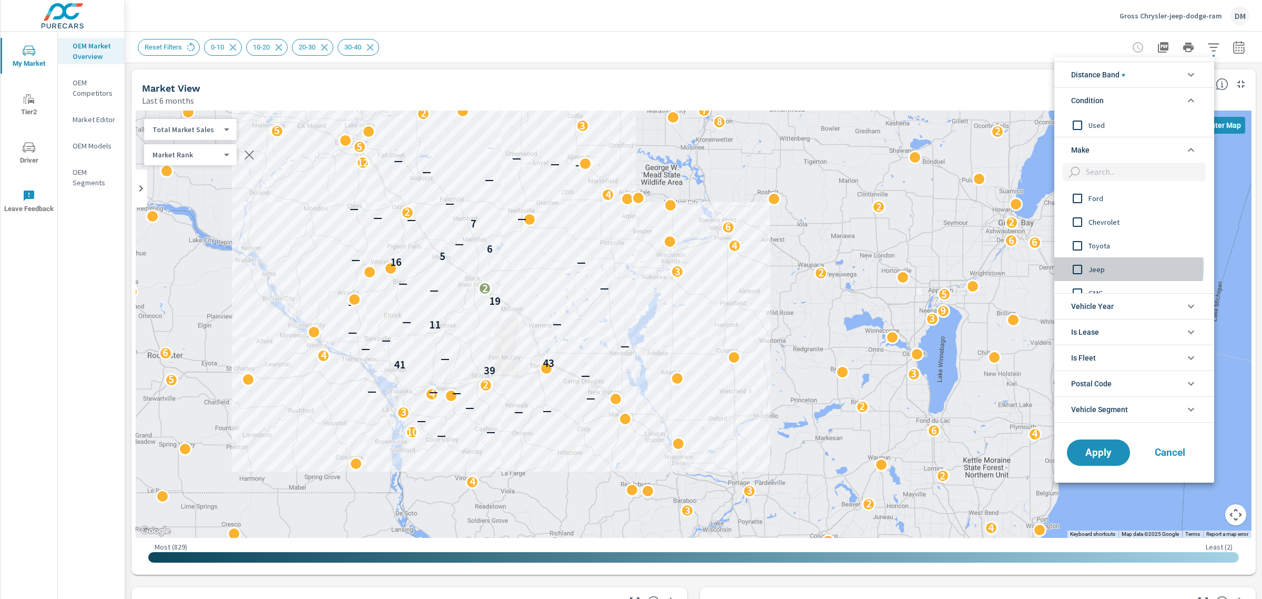
click at [1076, 266] on input "filter options" at bounding box center [1078, 269] width 22 height 22
click at [1077, 266] on input "filter options" at bounding box center [1078, 269] width 22 height 22
click at [1077, 186] on div "filter options" at bounding box center [1135, 175] width 160 height 24
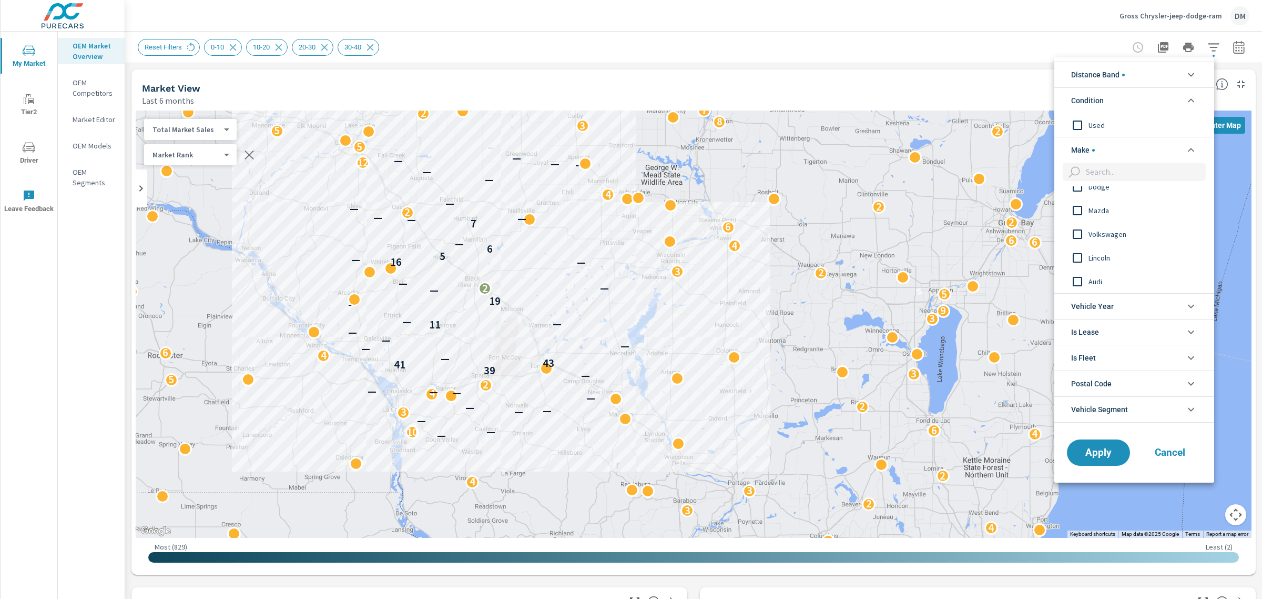
click at [1079, 193] on input "filter options" at bounding box center [1078, 187] width 22 height 22
click at [1080, 245] on input "filter options" at bounding box center [1078, 246] width 22 height 22
click at [1107, 450] on span "Apply" at bounding box center [1098, 452] width 43 height 10
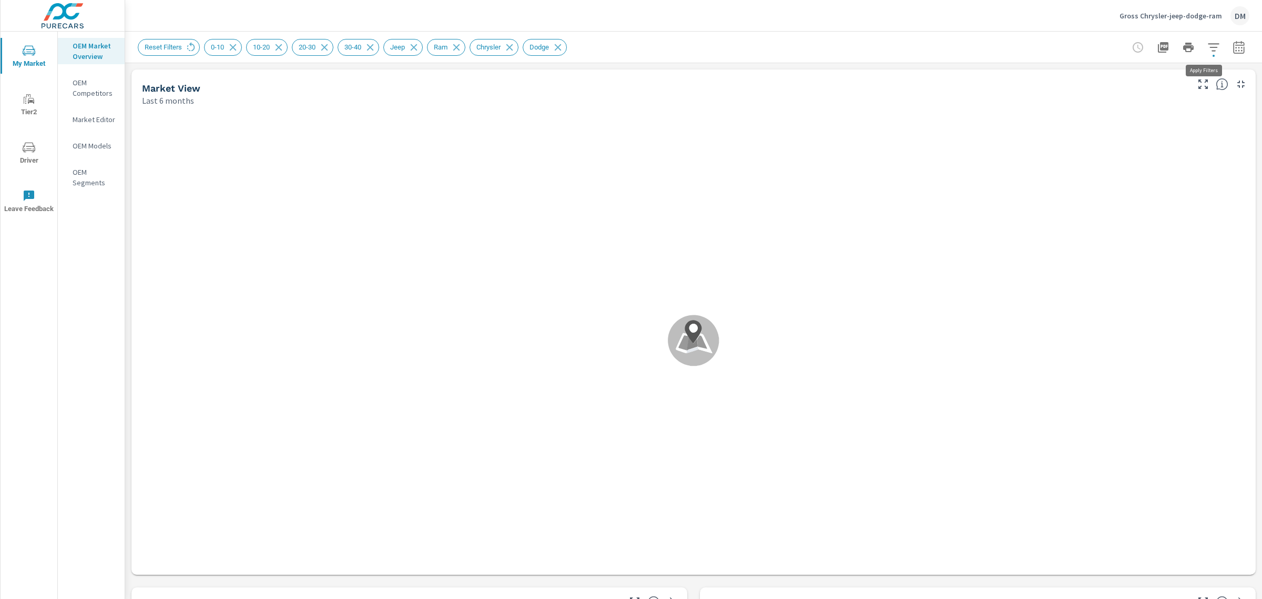
click at [1208, 47] on icon "button" at bounding box center [1213, 47] width 11 height 8
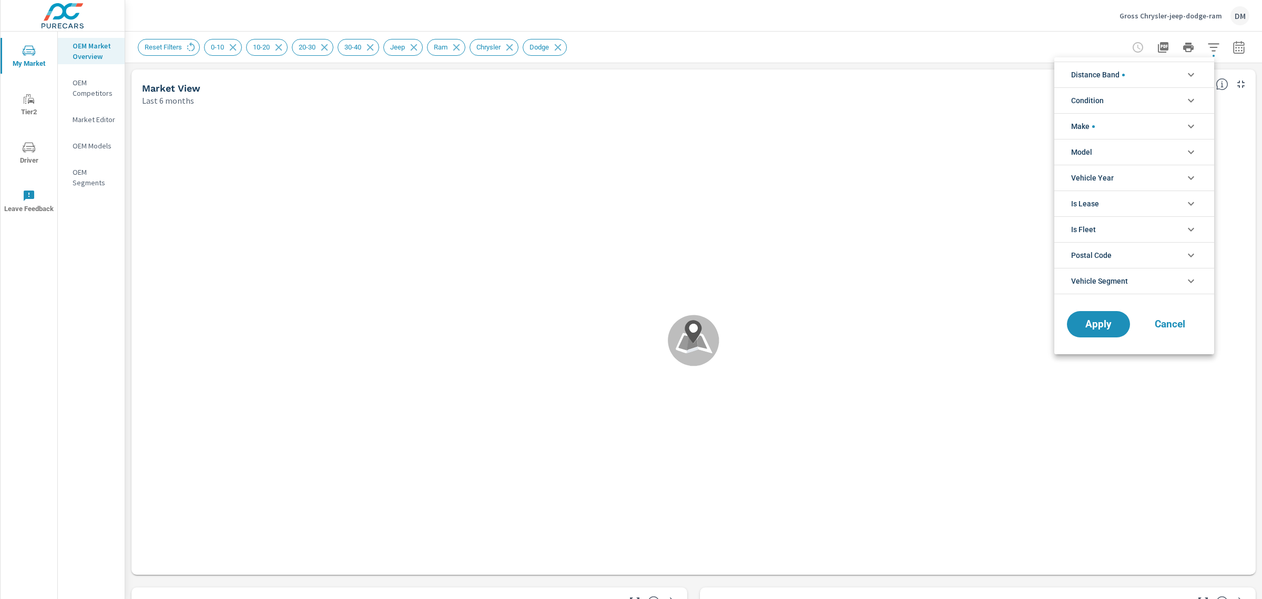
scroll to position [59, 0]
click at [1181, 105] on li "Condition" at bounding box center [1135, 100] width 160 height 26
click at [1190, 74] on icon "filter options" at bounding box center [1191, 75] width 6 height 4
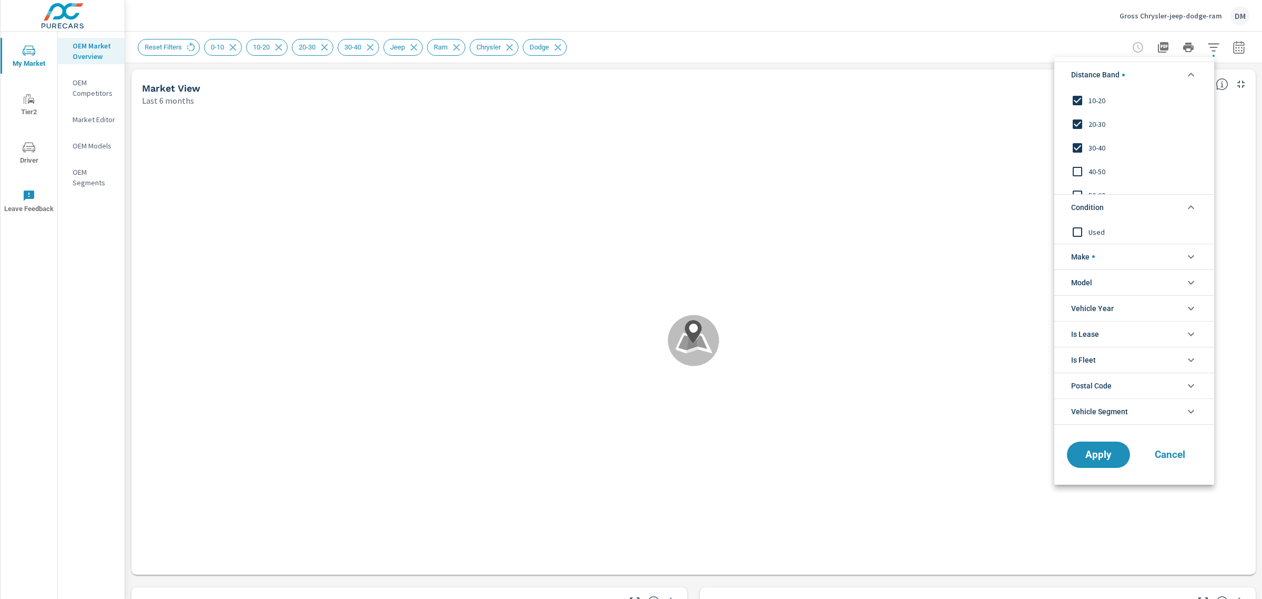
scroll to position [35, 0]
click at [1077, 154] on input "filter options" at bounding box center [1078, 159] width 22 height 22
click at [1077, 180] on input "filter options" at bounding box center [1078, 182] width 22 height 22
click at [1103, 455] on span "Apply" at bounding box center [1098, 454] width 43 height 10
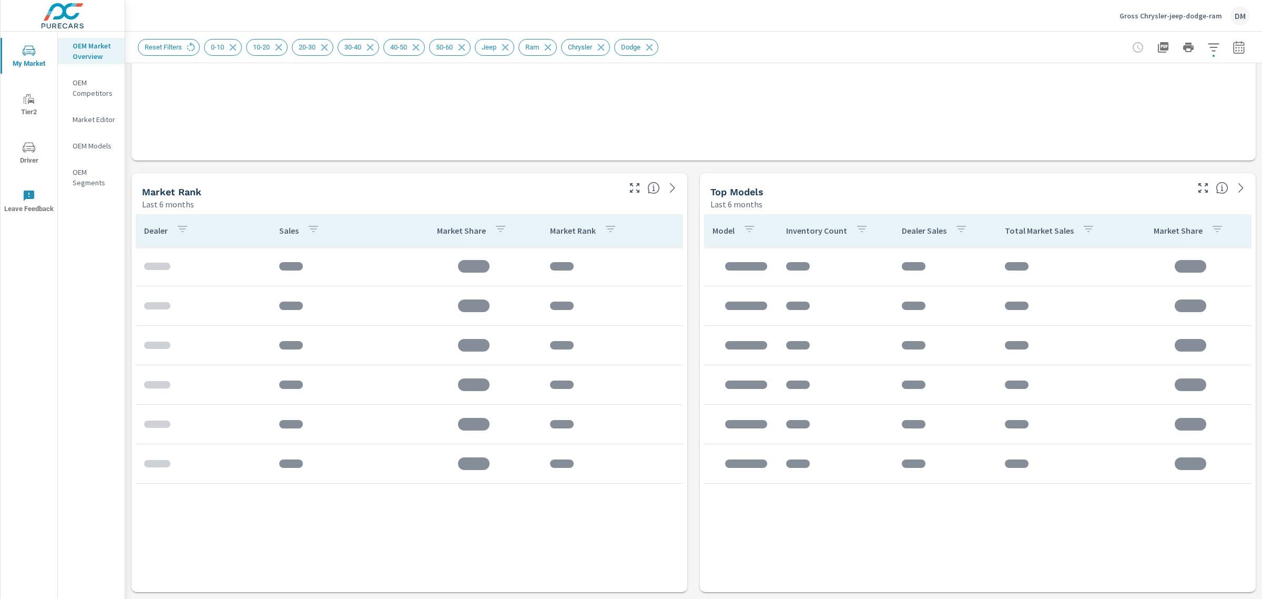
scroll to position [406, 0]
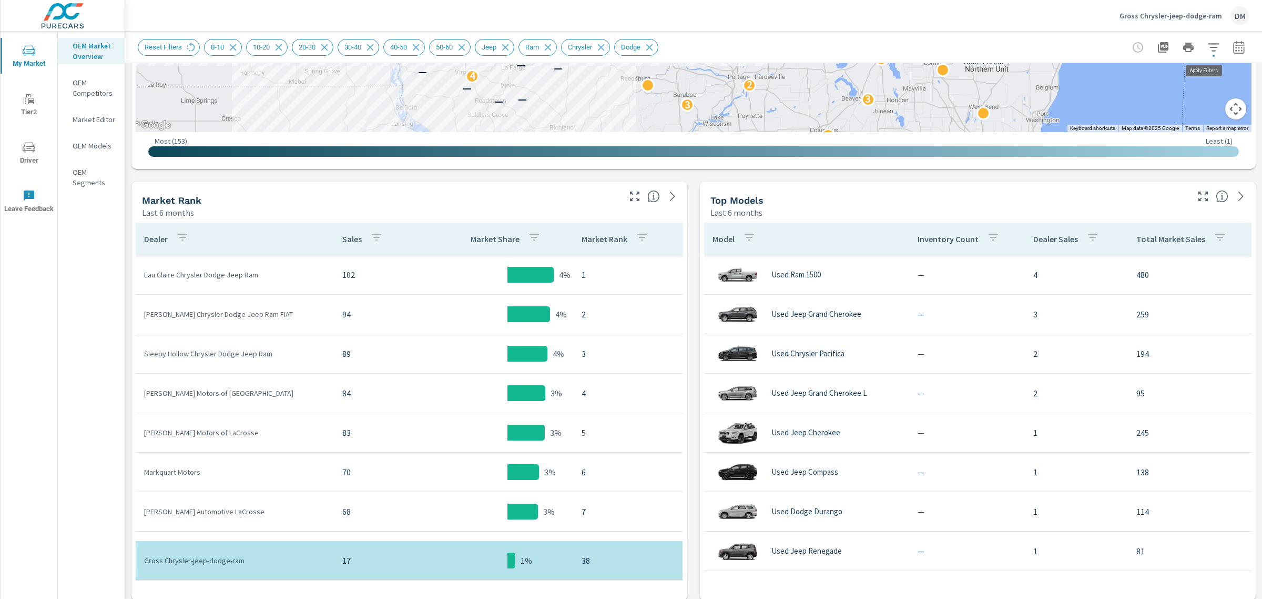
click at [1208, 45] on icon "button" at bounding box center [1214, 47] width 13 height 13
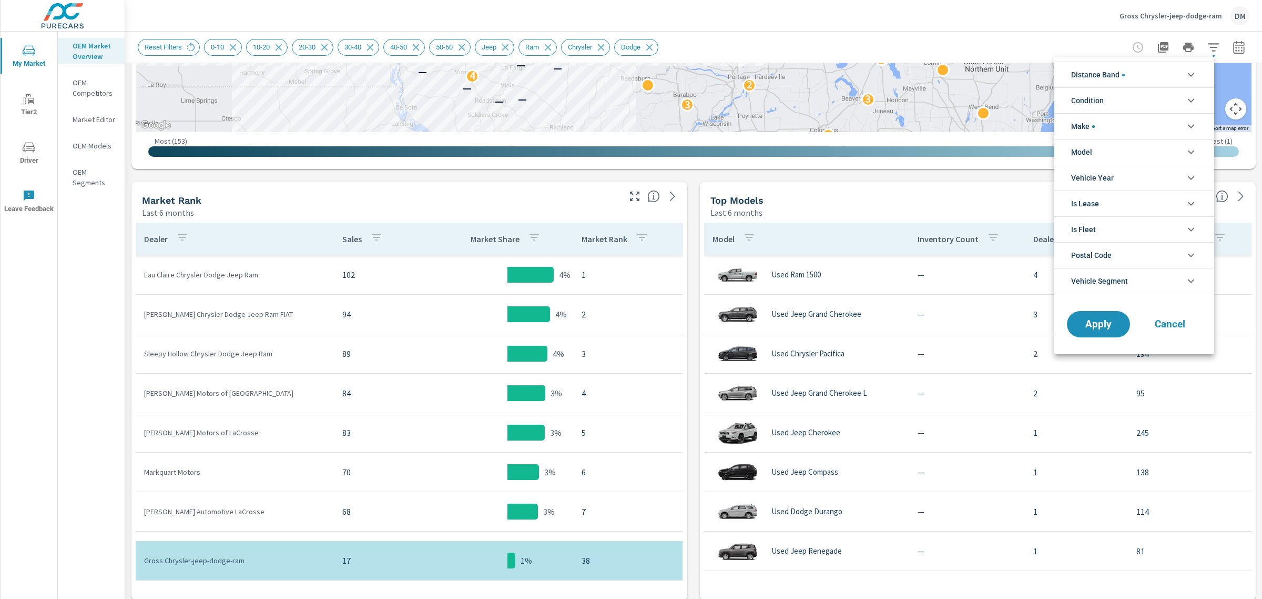
scroll to position [59, 0]
click at [1166, 104] on li "Condition" at bounding box center [1135, 100] width 160 height 26
click at [1158, 77] on li "Distance Band" at bounding box center [1135, 75] width 160 height 26
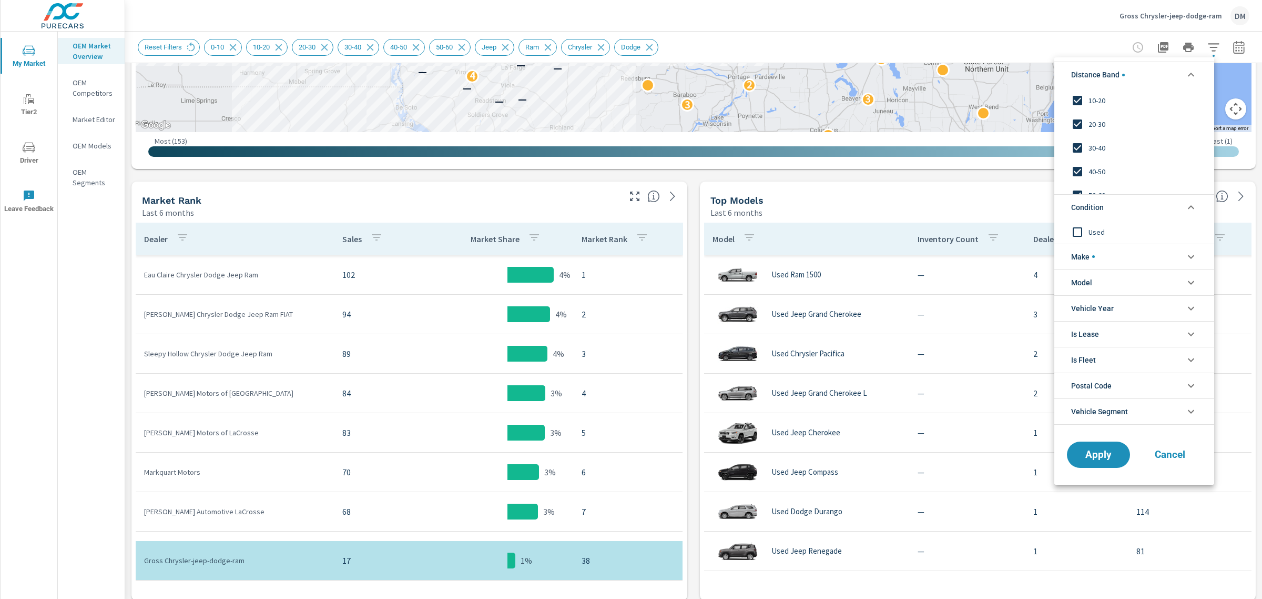
scroll to position [35, 0]
click at [1077, 173] on input "filter options" at bounding box center [1078, 182] width 22 height 22
click at [1076, 154] on input "filter options" at bounding box center [1078, 159] width 22 height 22
click at [1078, 132] on input "filter options" at bounding box center [1078, 135] width 22 height 22
click at [1100, 459] on span "Apply" at bounding box center [1098, 454] width 43 height 10
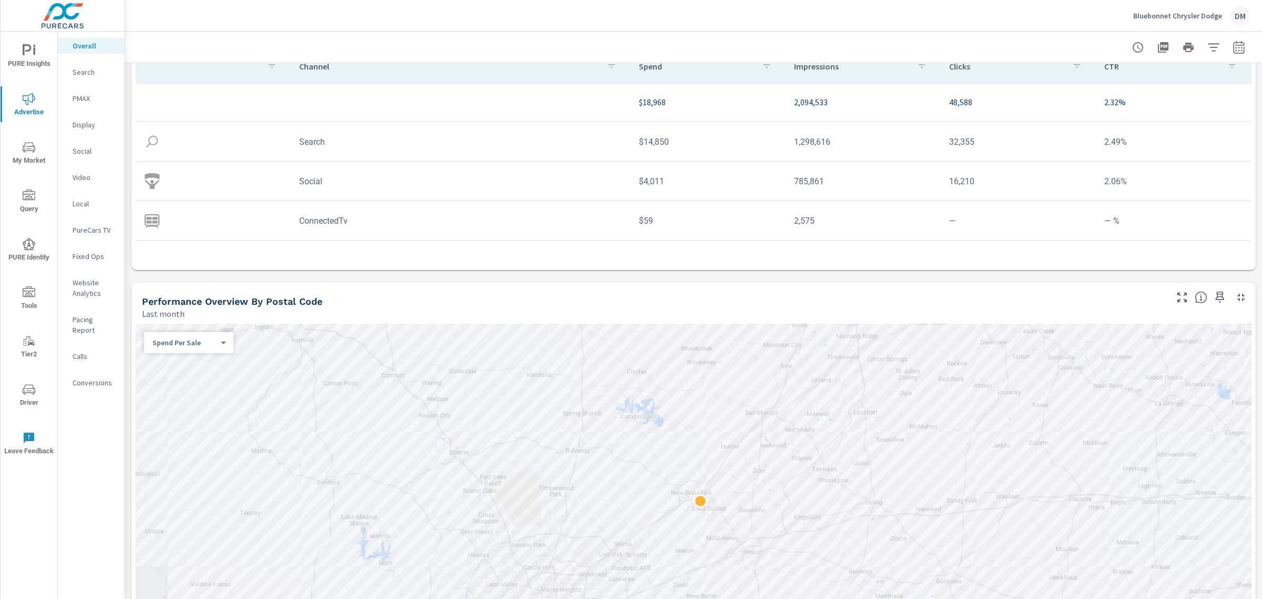
scroll to position [224, 0]
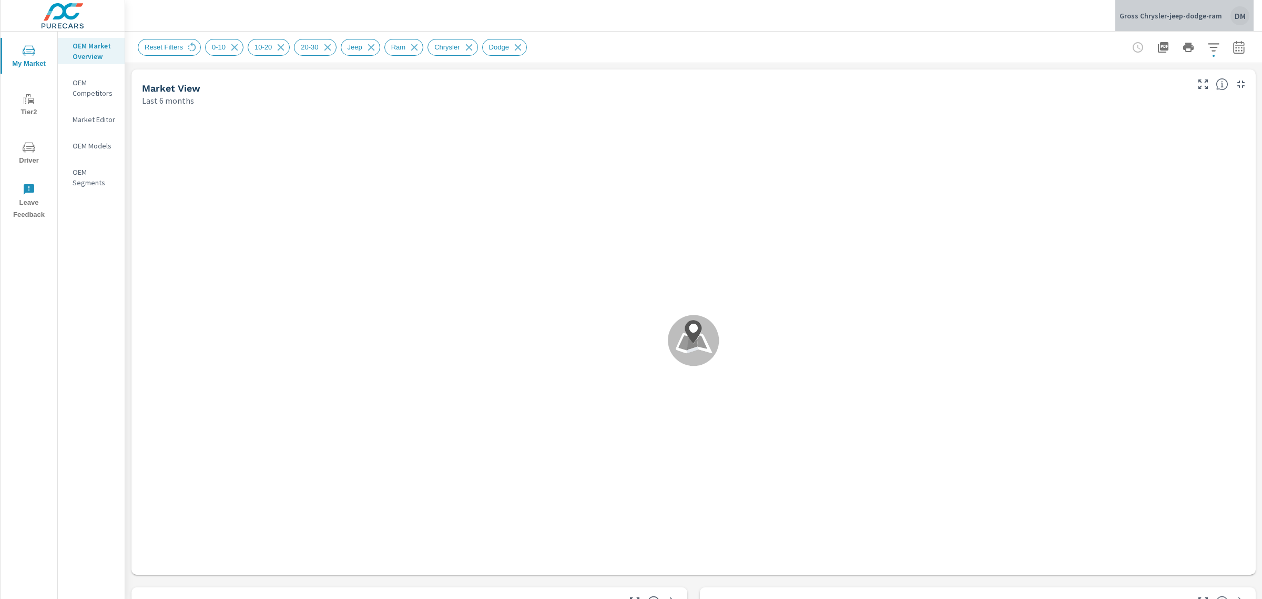
click at [1190, 19] on p "Gross Chrysler-jeep-dodge-ram" at bounding box center [1171, 15] width 103 height 9
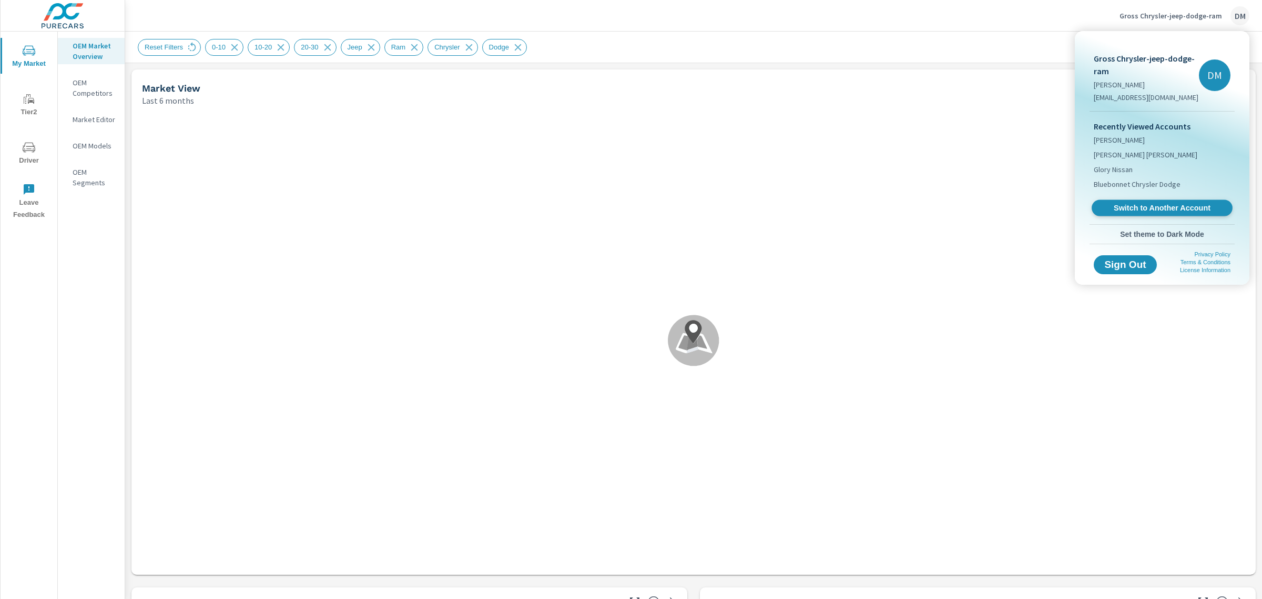
click at [1178, 208] on span "Switch to Another Account" at bounding box center [1162, 208] width 129 height 10
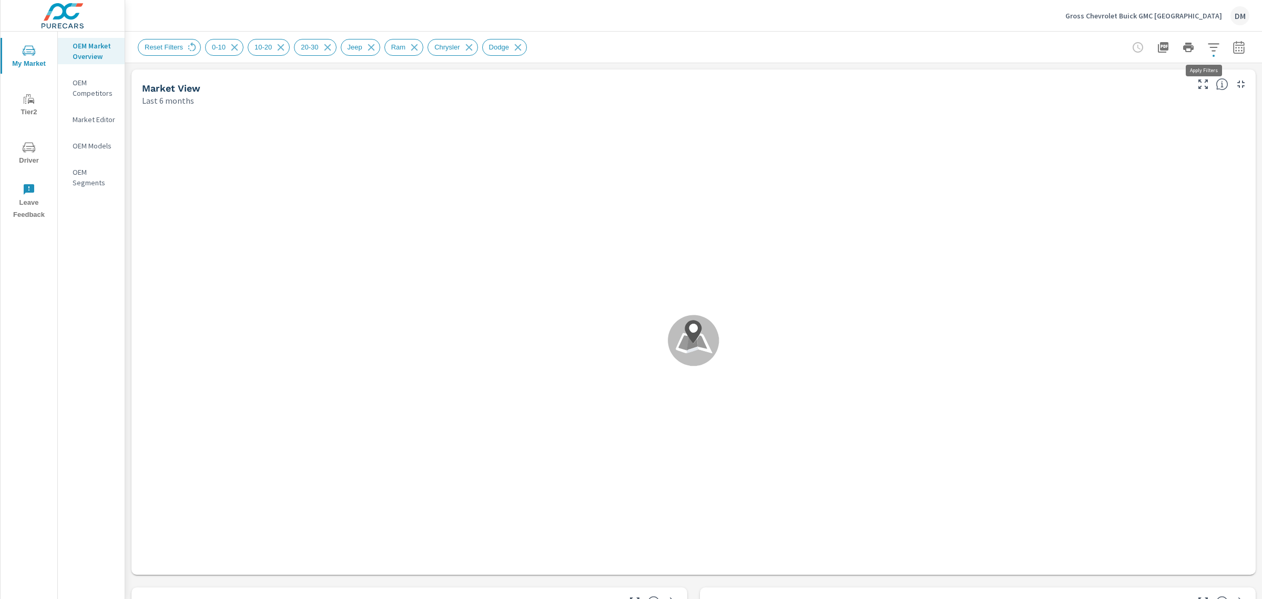
click at [1208, 46] on icon "button" at bounding box center [1214, 47] width 13 height 13
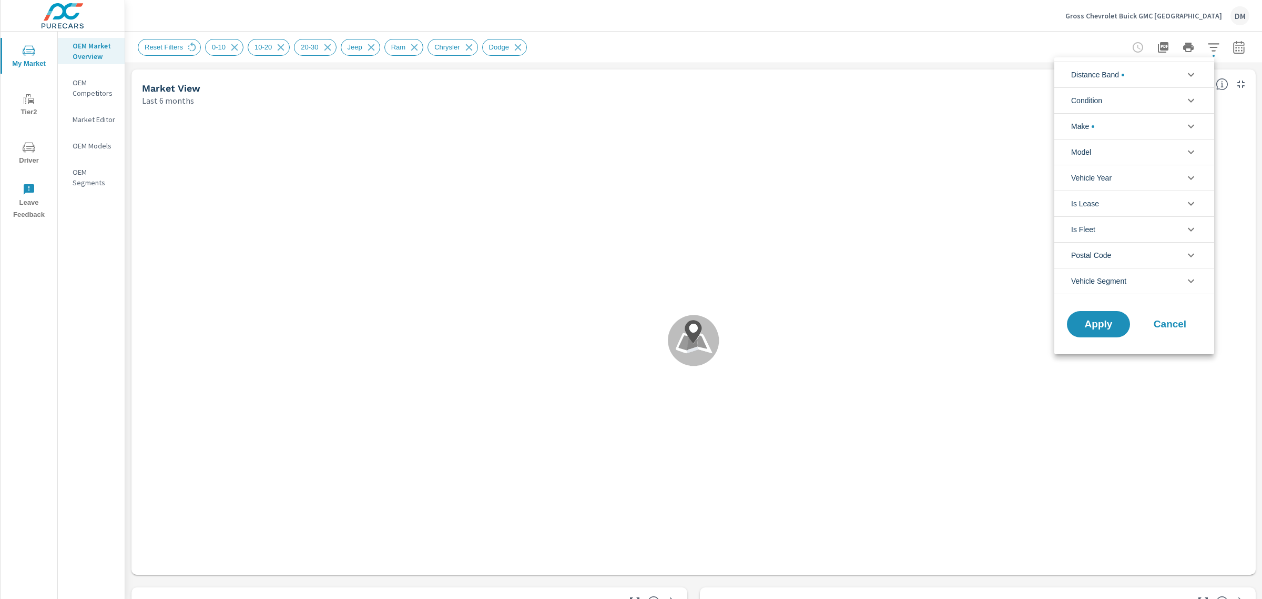
scroll to position [59, 0]
click at [1177, 98] on li "Condition" at bounding box center [1135, 100] width 160 height 26
click at [170, 48] on div at bounding box center [631, 299] width 1262 height 599
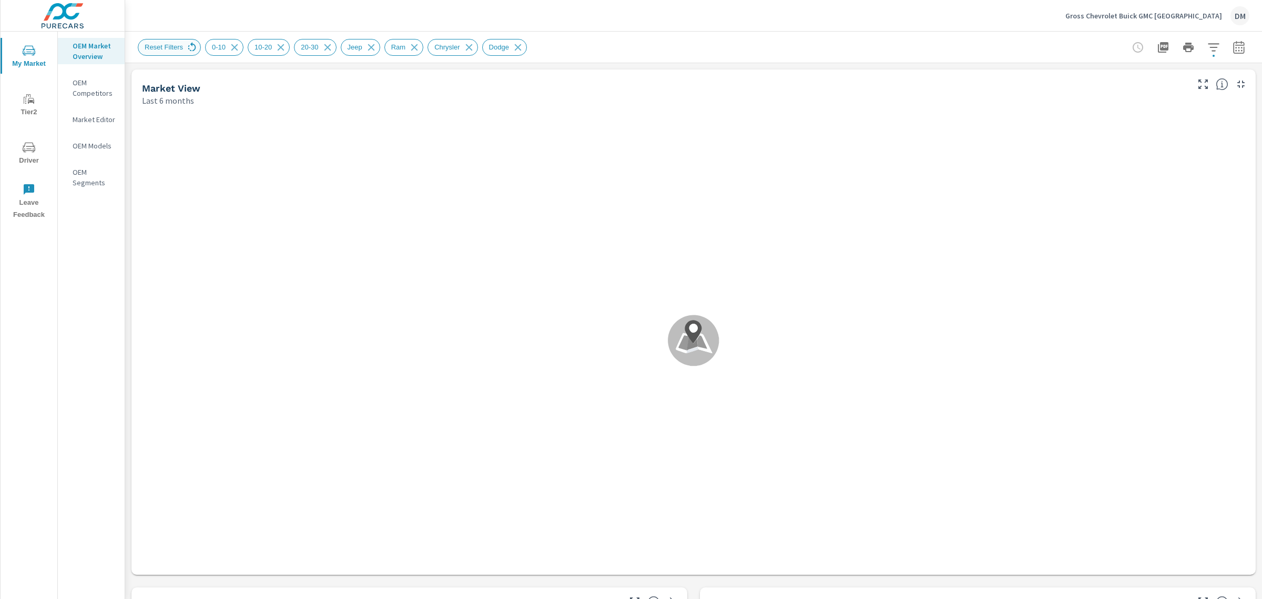
click at [186, 45] on icon at bounding box center [192, 48] width 12 height 12
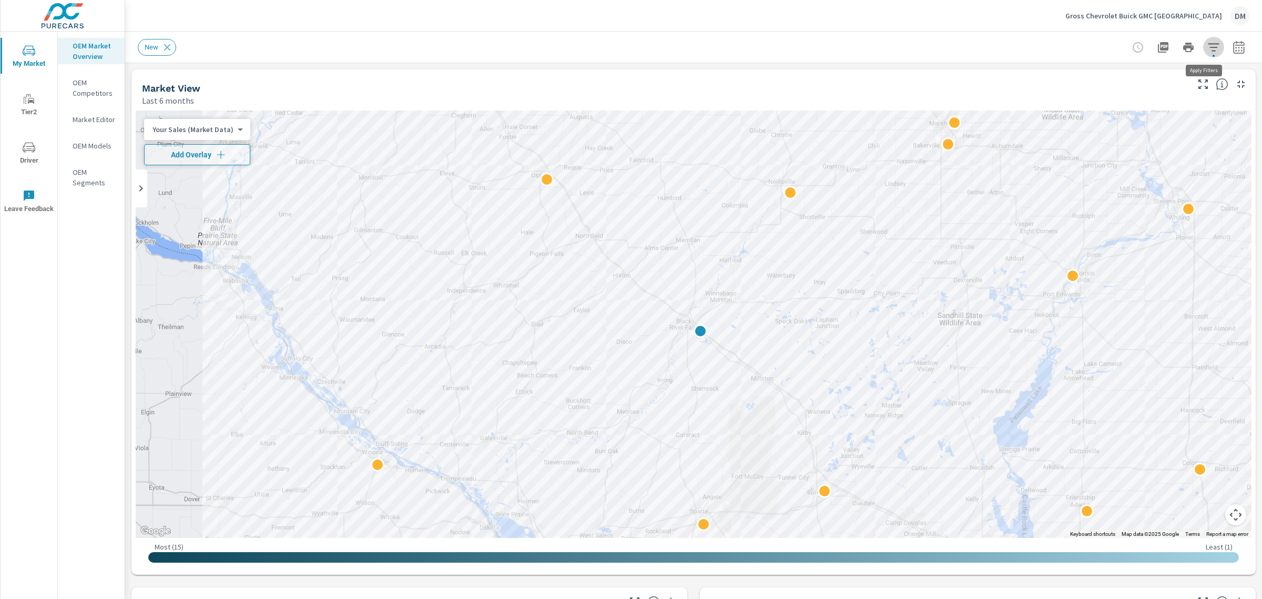
click at [1208, 47] on icon "button" at bounding box center [1213, 47] width 11 height 8
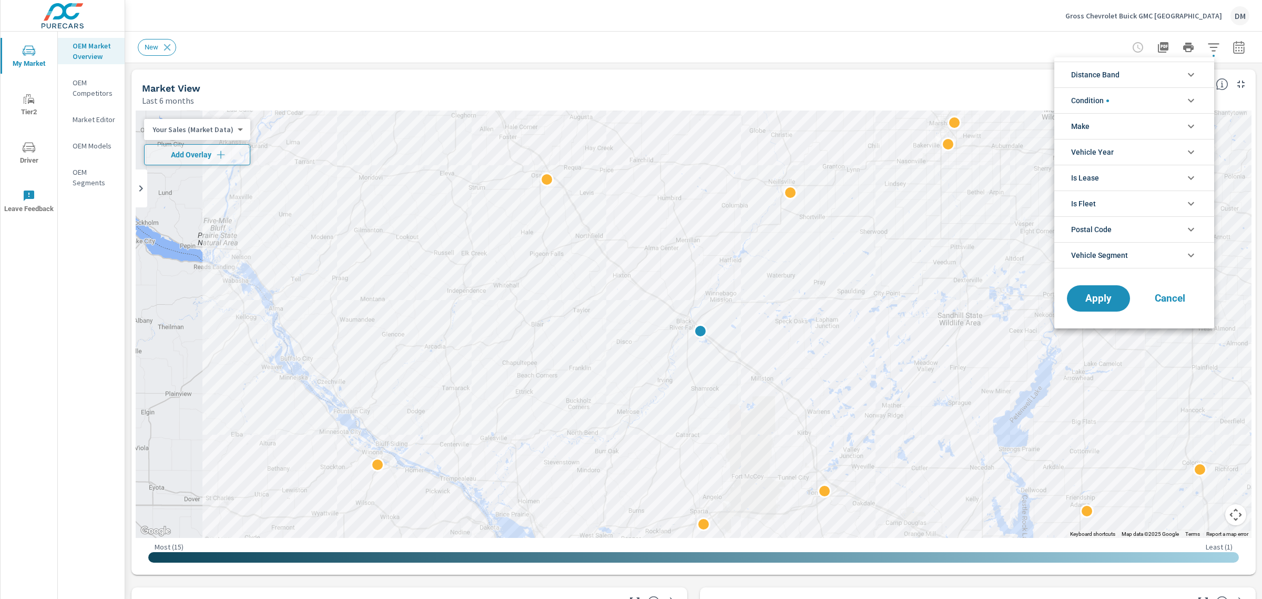
click at [1181, 104] on li "Condition" at bounding box center [1135, 100] width 160 height 26
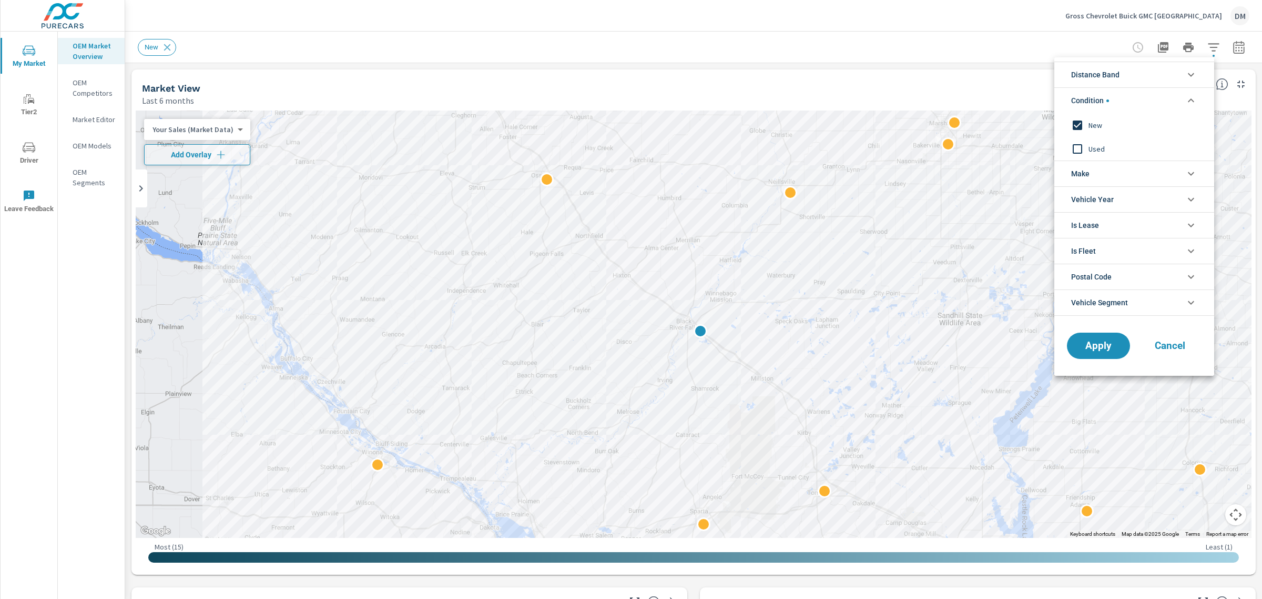
click at [1188, 174] on icon "filter options" at bounding box center [1191, 173] width 13 height 13
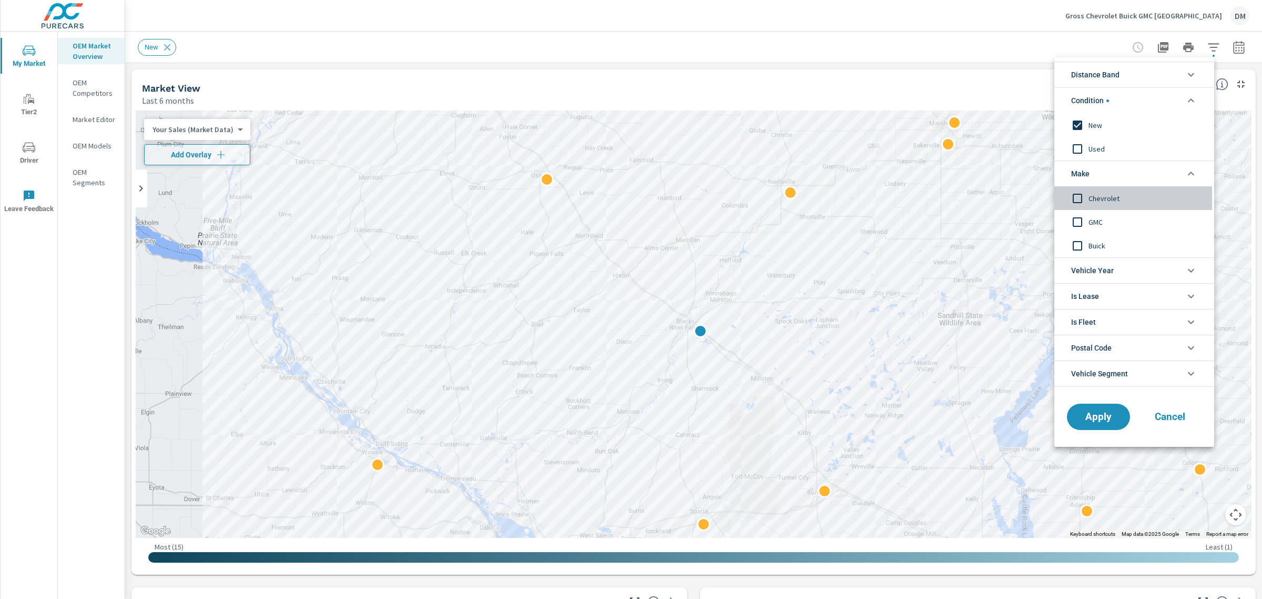
click at [1075, 198] on input "filter options" at bounding box center [1078, 198] width 22 height 22
click at [1078, 221] on input "filter options" at bounding box center [1078, 222] width 22 height 22
click at [1076, 241] on input "filter options" at bounding box center [1078, 246] width 22 height 22
click at [1134, 72] on li "Distance Band" at bounding box center [1135, 75] width 160 height 26
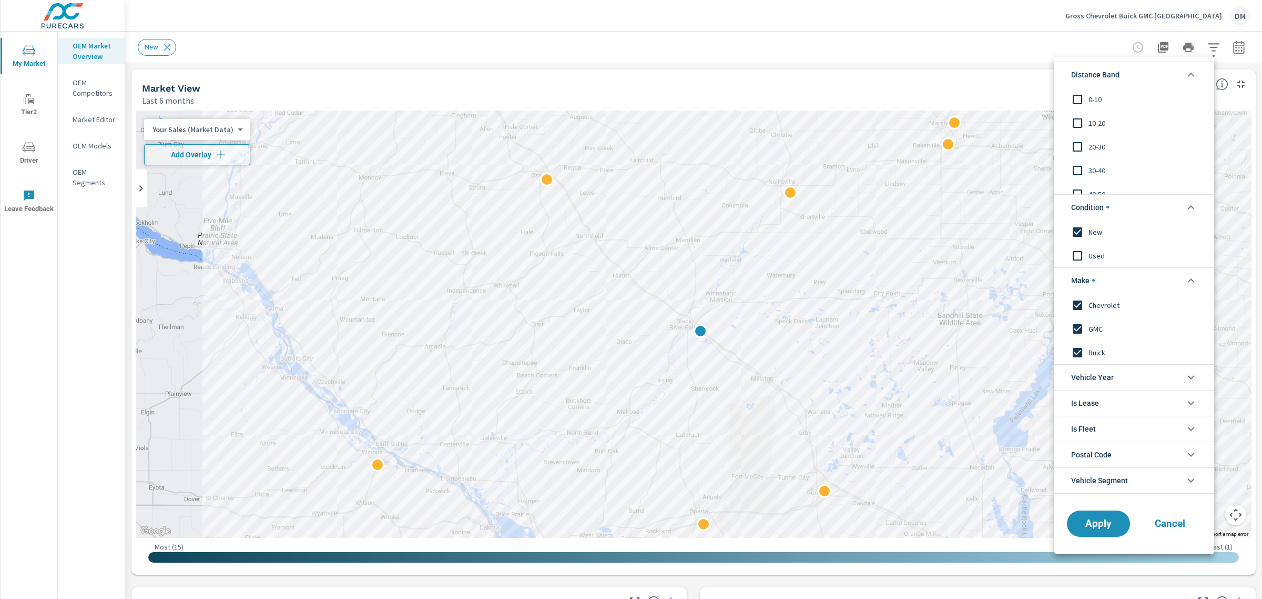
click at [1077, 96] on input "filter options" at bounding box center [1078, 99] width 22 height 22
click at [1078, 120] on input "filter options" at bounding box center [1078, 123] width 22 height 22
click at [1077, 144] on input "filter options" at bounding box center [1078, 147] width 22 height 22
click at [1077, 171] on input "filter options" at bounding box center [1078, 170] width 22 height 22
click at [1087, 524] on span "Apply" at bounding box center [1098, 523] width 43 height 10
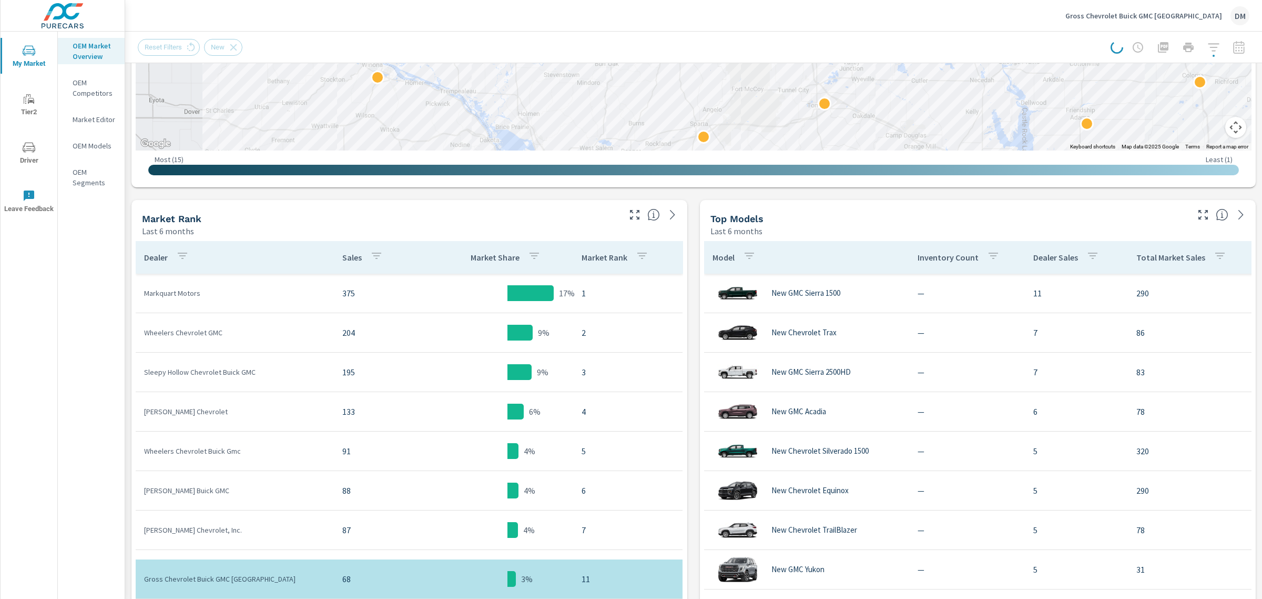
scroll to position [390, 0]
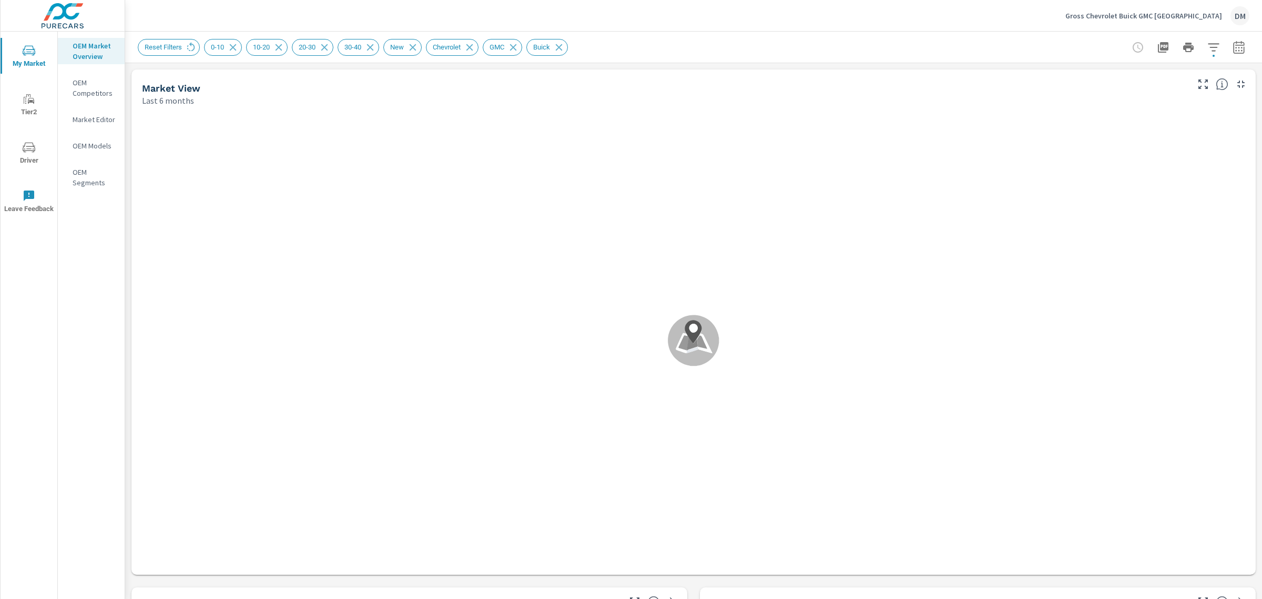
drag, startPoint x: 1258, startPoint y: 171, endPoint x: 1255, endPoint y: 230, distance: 59.0
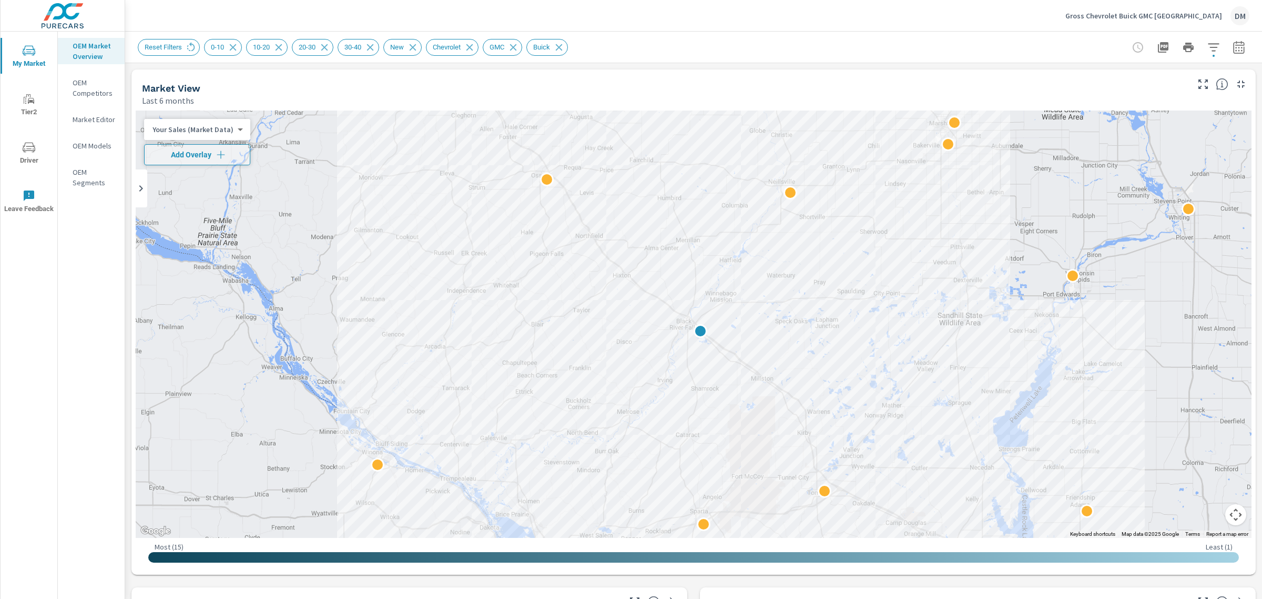
click at [230, 125] on body "My Market Tier2 Driver Leave Feedback OEM Market Overview OEM Competitors Marke…" at bounding box center [631, 299] width 1262 height 599
click at [214, 164] on li "Total Market Sales" at bounding box center [195, 163] width 103 height 17
click at [213, 153] on icon "button" at bounding box center [214, 154] width 11 height 11
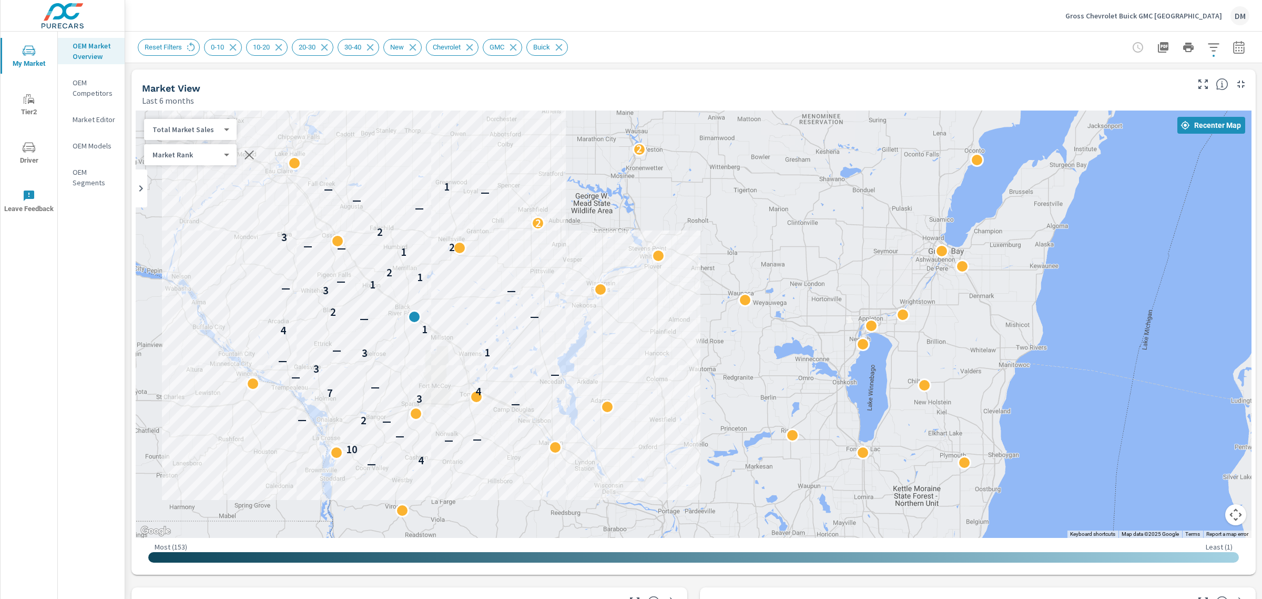
drag, startPoint x: 1021, startPoint y: 378, endPoint x: 593, endPoint y: 353, distance: 428.8
click at [593, 353] on div "2 2 — 4 10 — — — — 2 — — 3 7 4 — — — 3 — 3 1 2 — 4 1 — — 2 — 3 — 1 — 1 2 1 — 2 …" at bounding box center [738, 577] width 1010 height 568
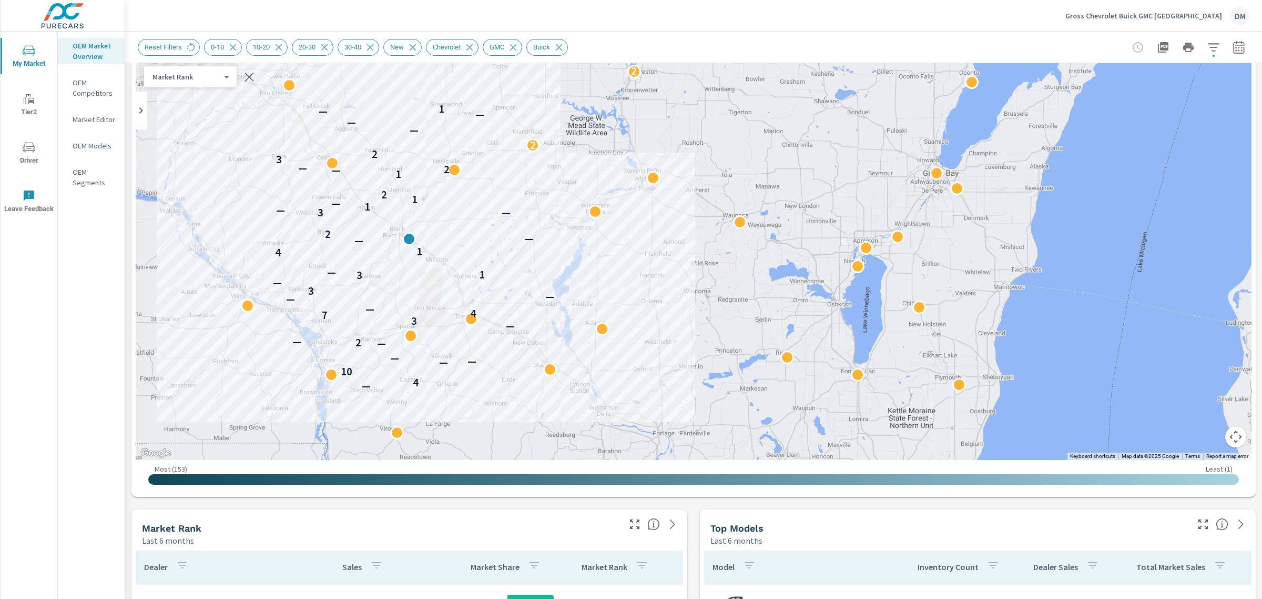
scroll to position [29, 0]
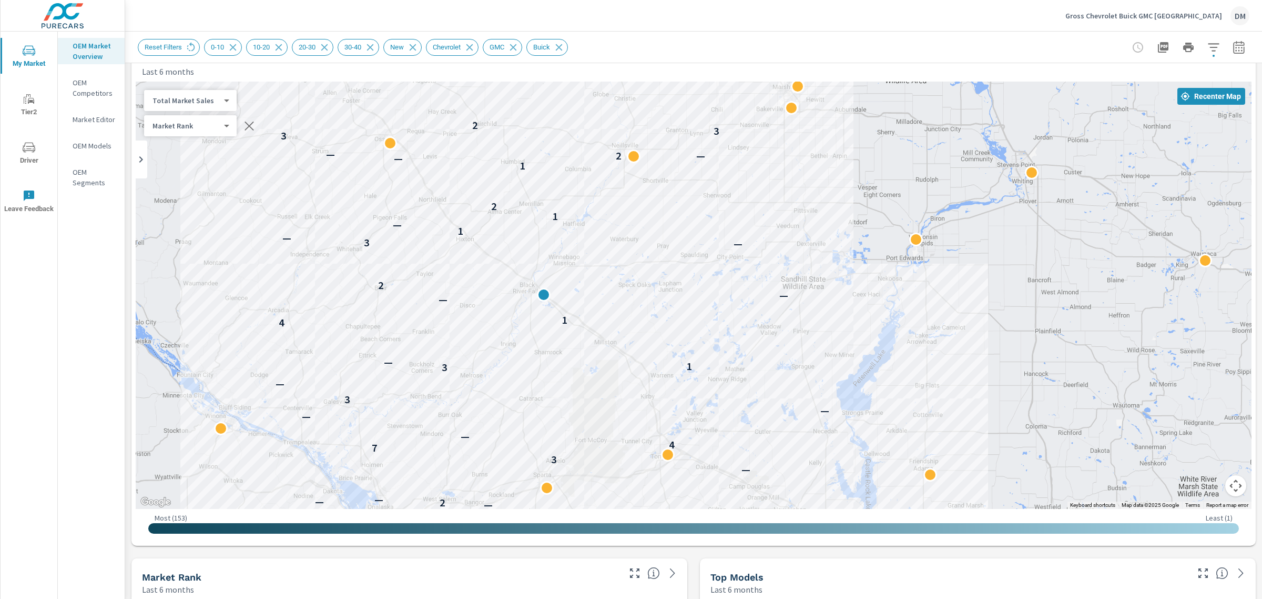
drag, startPoint x: 435, startPoint y: 282, endPoint x: 724, endPoint y: 313, distance: 289.9
click at [724, 313] on div "— 4 10 — — — 5 — 2 — — — 3 7 4 — — — 3 — 3 1 — 4 1 — — 2 — 3 — 1 — 1 2 1 — 2 — …" at bounding box center [694, 295] width 1116 height 427
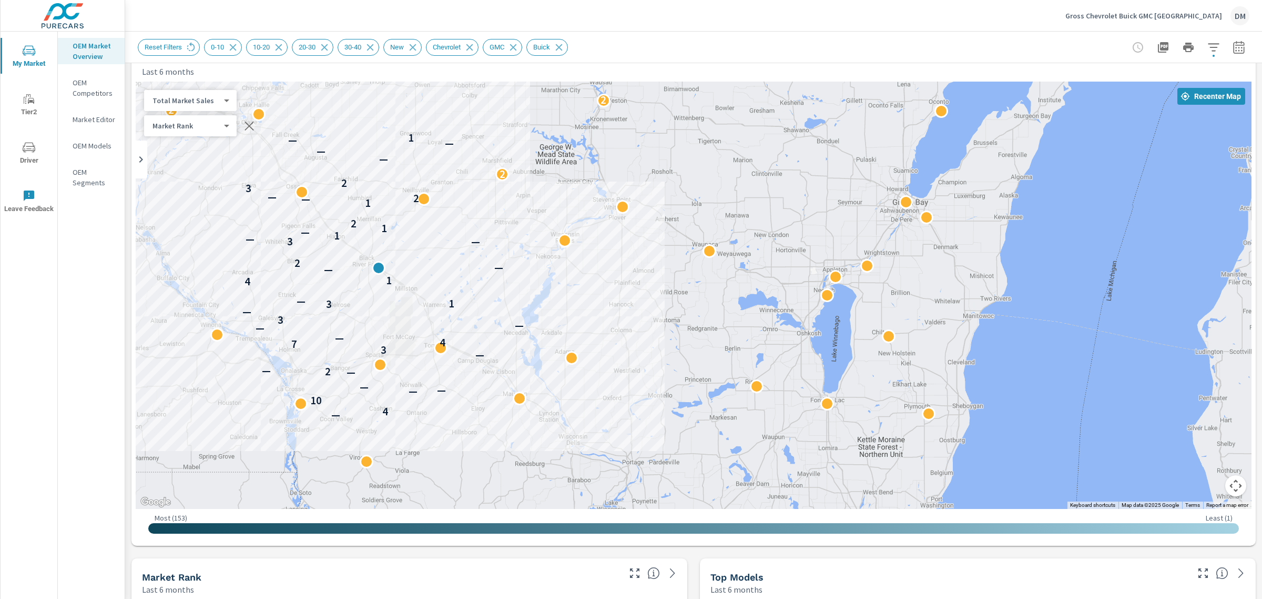
drag, startPoint x: 619, startPoint y: 292, endPoint x: 535, endPoint y: 300, distance: 84.0
click at [535, 300] on div "2 2 — 4 10 — — — — 2 — — 3 7 4 — — — 3 — 3 1 2 — 4 1 — — 2 — 3 — 1 — 1 2 1 — 2 …" at bounding box center [694, 295] width 1116 height 427
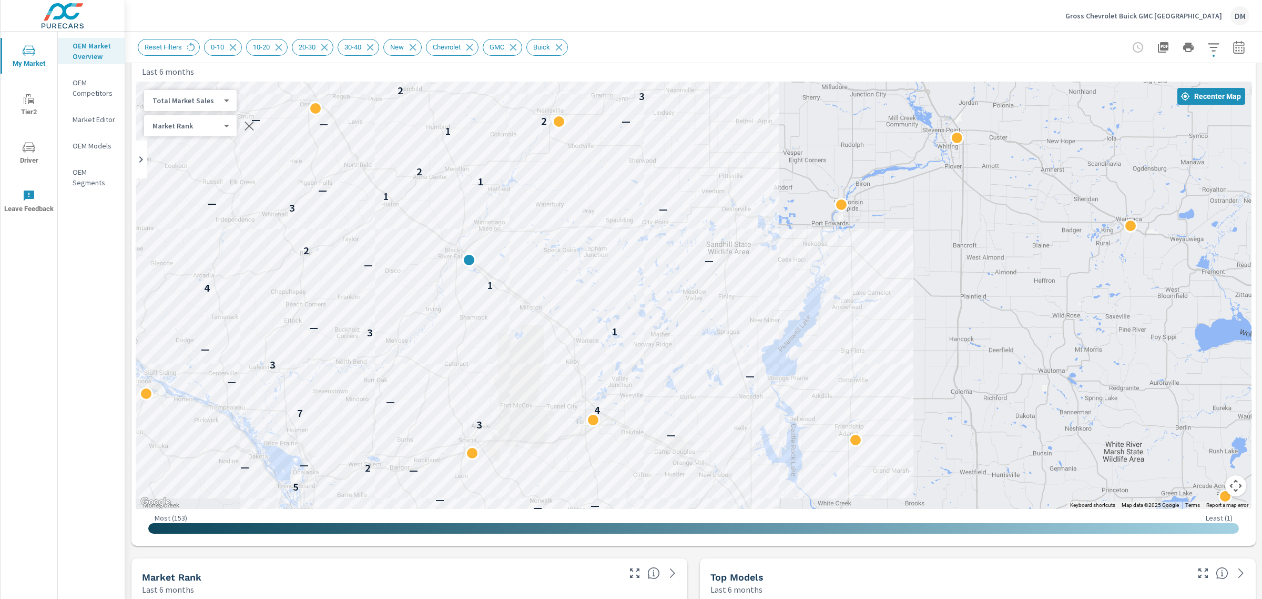
drag, startPoint x: 443, startPoint y: 293, endPoint x: 630, endPoint y: 320, distance: 188.6
click at [630, 320] on div "— 4 10 — — — 5 — 2 — — — 3 7 4 — — — 3 — 3 1 — 4 1 — — 2 — 3 — 1 — 1 2 1 — 2 — …" at bounding box center [694, 295] width 1116 height 427
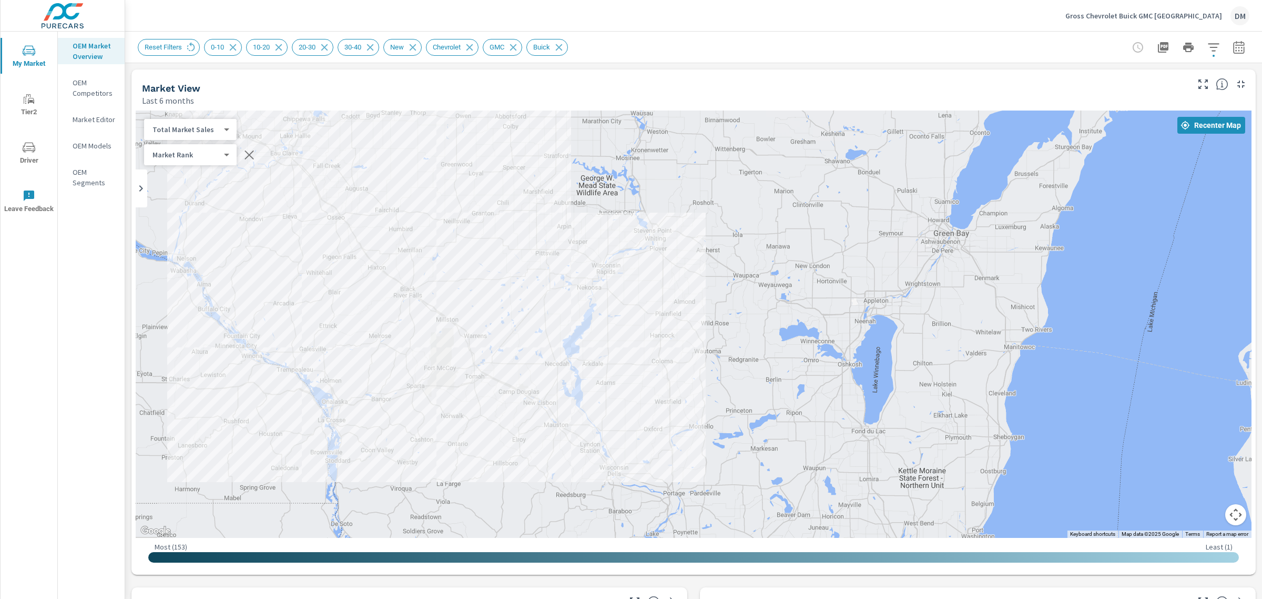
drag, startPoint x: 872, startPoint y: 359, endPoint x: 732, endPoint y: 342, distance: 140.9
click at [732, 342] on div "2 2 — 4 10 — — — — 2 — — 3 7 4 — — — 3 — 3 1 2 — 4 1 — — 2 — 3 — 1 — 1 2 1 — 2 …" at bounding box center [1064, 594] width 1010 height 568
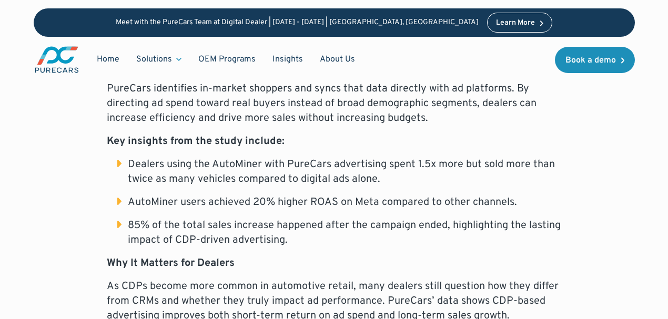
scroll to position [771, 0]
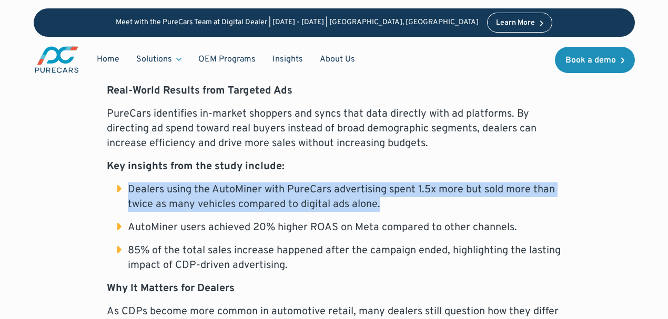
drag, startPoint x: 129, startPoint y: 173, endPoint x: 390, endPoint y: 191, distance: 262.1
click at [390, 193] on li "Dealers using the AutoMiner with PureCars advertising spent 1.5x more but sold …" at bounding box center [339, 197] width 444 height 29
click at [338, 183] on li "Dealers using the AutoMiner with PureCars advertising spent 1.5x more but sold …" at bounding box center [339, 197] width 444 height 29
click at [417, 183] on li "Dealers using the AutoMiner with PureCars advertising spent 1.5x more but sold …" at bounding box center [339, 197] width 444 height 29
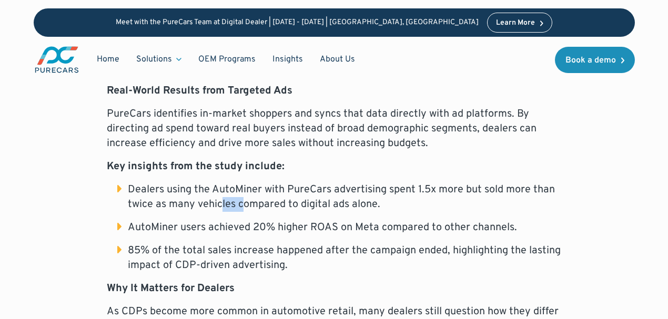
drag, startPoint x: 220, startPoint y: 188, endPoint x: 243, endPoint y: 186, distance: 23.2
click at [243, 186] on li "Dealers using the AutoMiner with PureCars advertising spent 1.5x more but sold …" at bounding box center [339, 197] width 444 height 29
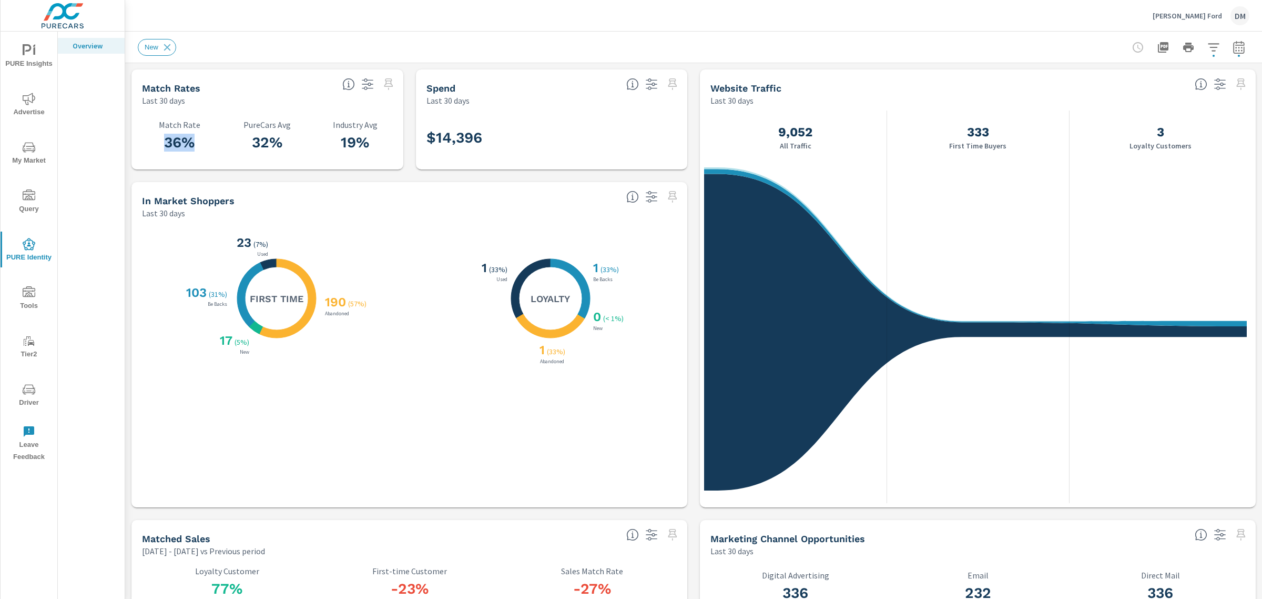
drag, startPoint x: 200, startPoint y: 144, endPoint x: 166, endPoint y: 143, distance: 34.7
click at [166, 143] on h3 "36%" at bounding box center [179, 143] width 75 height 18
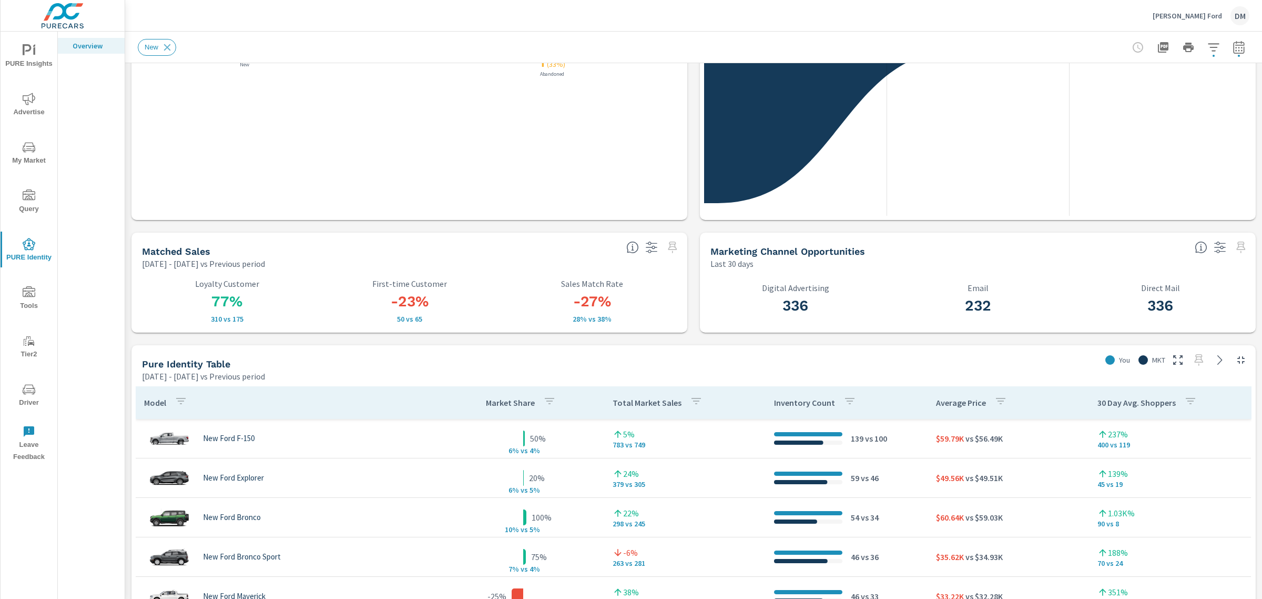
scroll to position [657, 0]
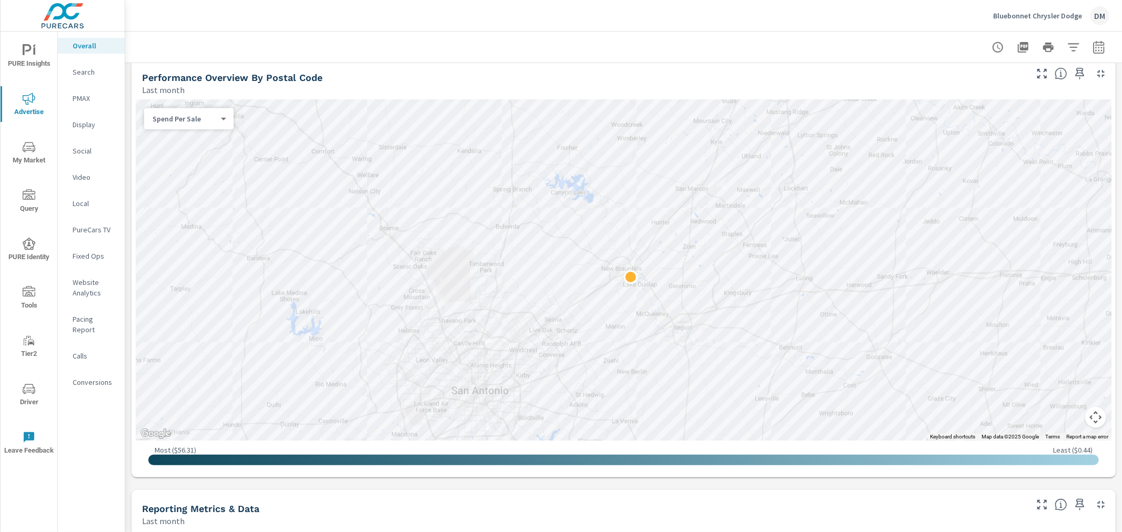
scroll to position [354, 0]
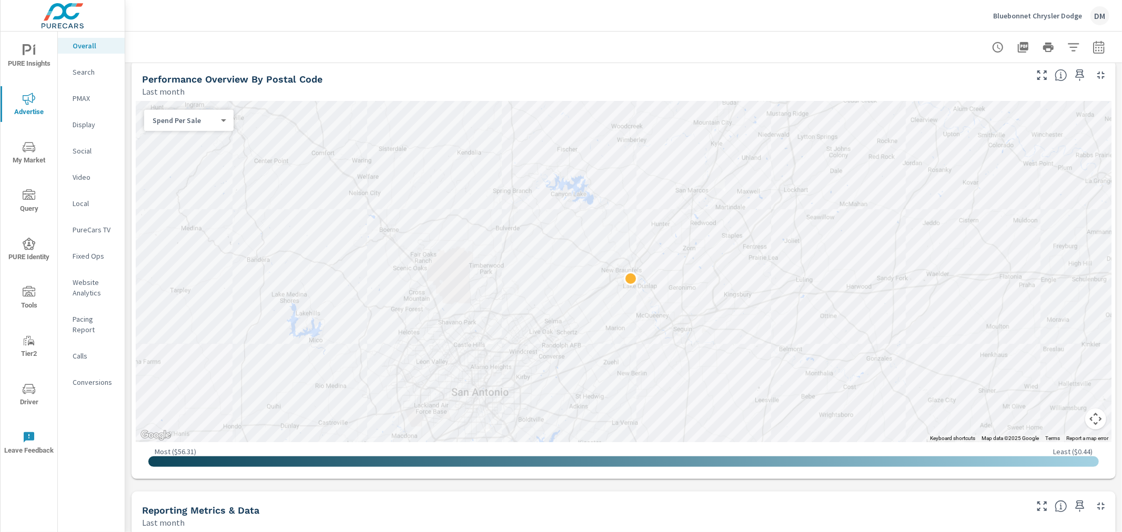
click at [206, 119] on body "PURE Insights Advertise My Market Query PURE Identity Tools Tier2 Driver Leave …" at bounding box center [561, 266] width 1122 height 532
click at [183, 99] on li "Sales" at bounding box center [184, 103] width 81 height 17
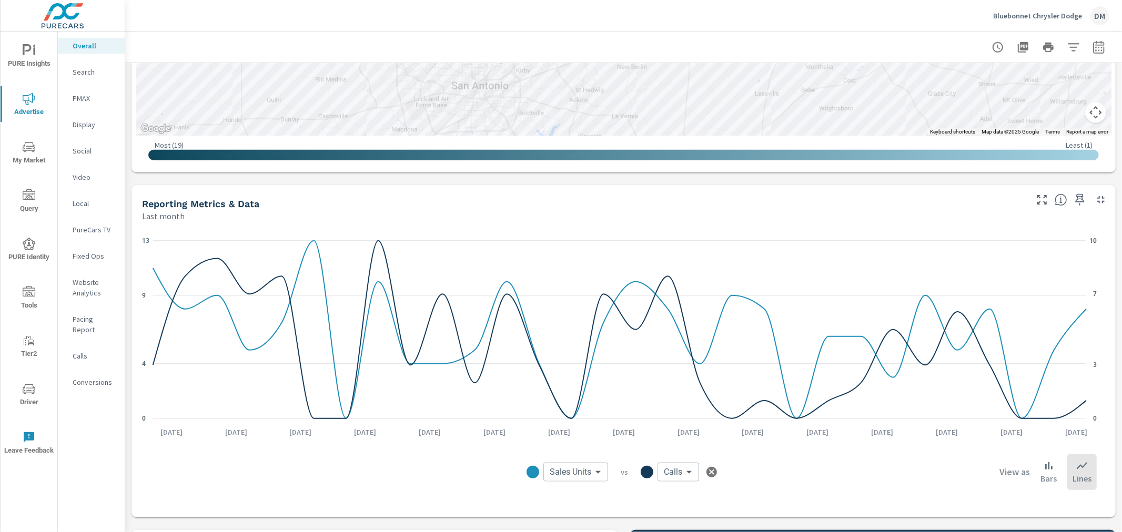
scroll to position [700, 0]
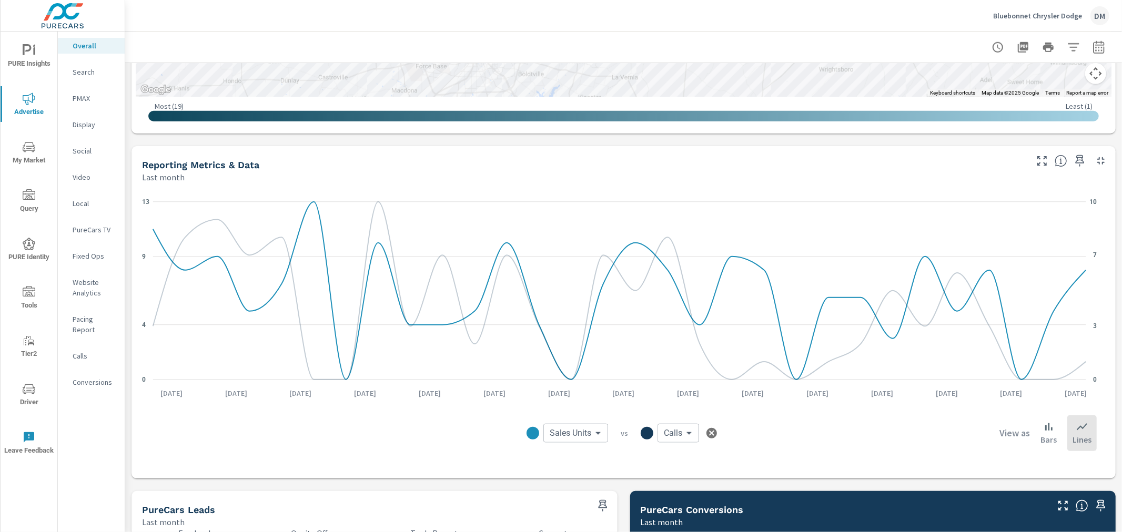
click at [579, 434] on body "PURE Insights Advertise My Market Query PURE Identity Tools Tier2 Driver Leave …" at bounding box center [561, 266] width 1122 height 532
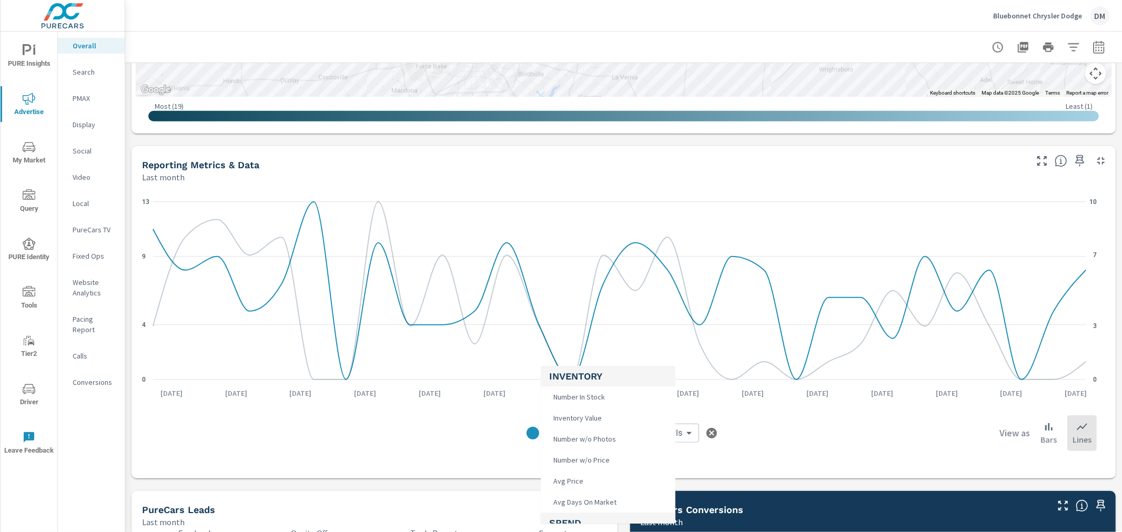
click at [739, 444] on div at bounding box center [561, 266] width 1122 height 532
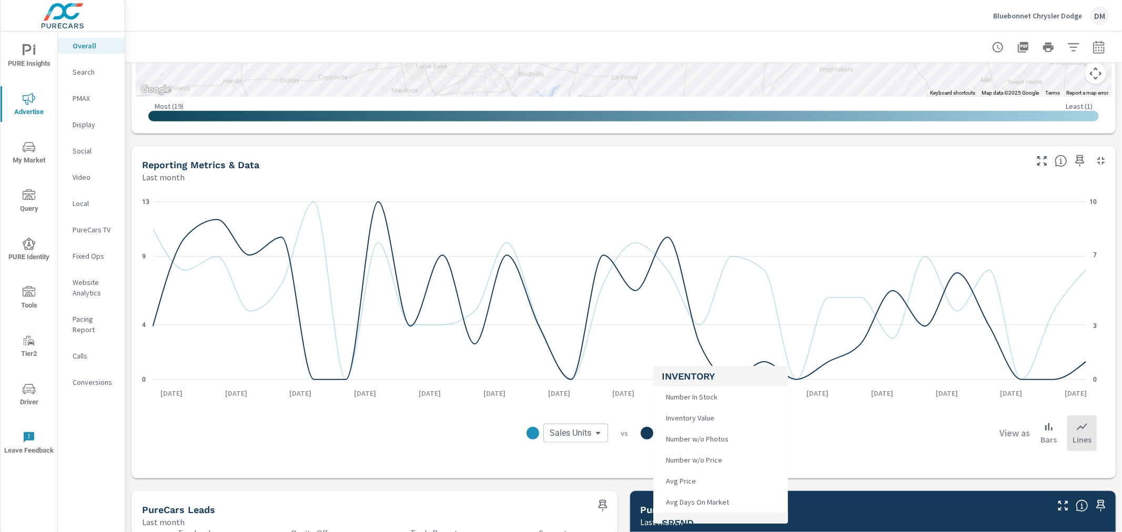
click at [684, 435] on body "PURE Insights Advertise My Market Query PURE Identity Tools Tier2 Driver Leave …" at bounding box center [561, 266] width 1122 height 532
click at [693, 485] on li "Clicks" at bounding box center [720, 487] width 135 height 21
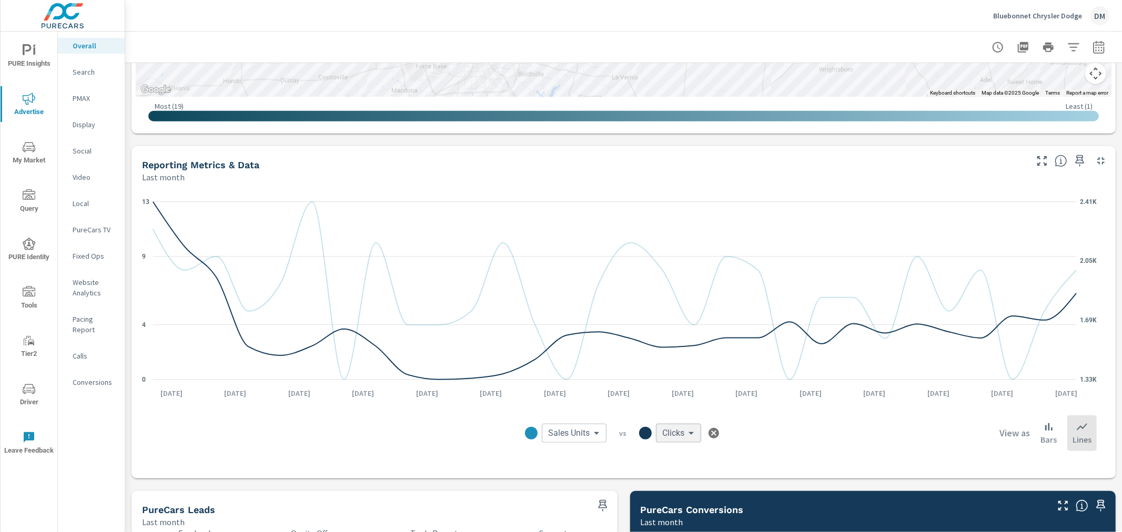
scroll to position [371, 0]
click at [686, 435] on body "PURE Insights Advertise My Market Query PURE Identity Tools Tier2 Driver Leave …" at bounding box center [561, 266] width 1122 height 532
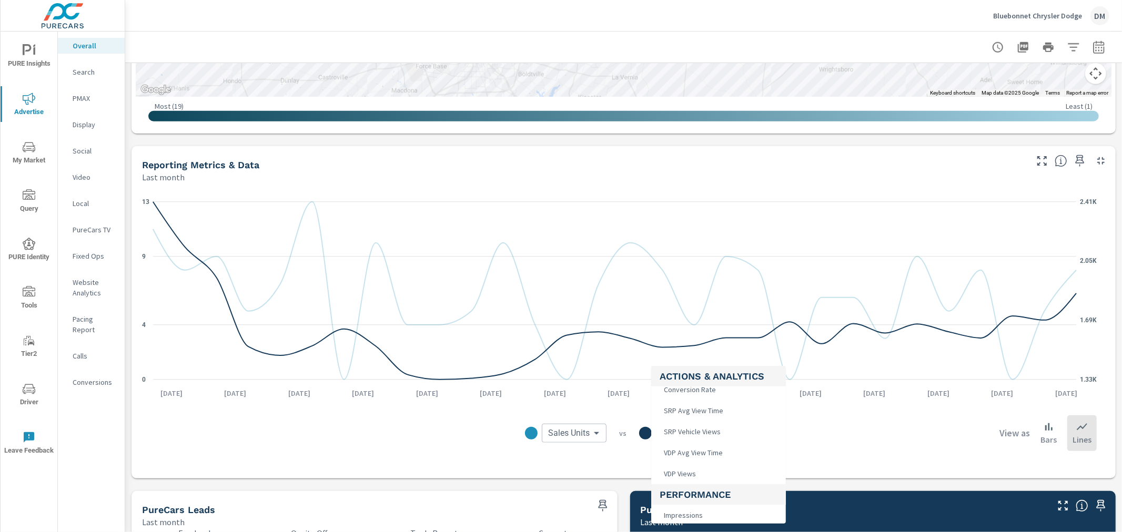
scroll to position [350, 0]
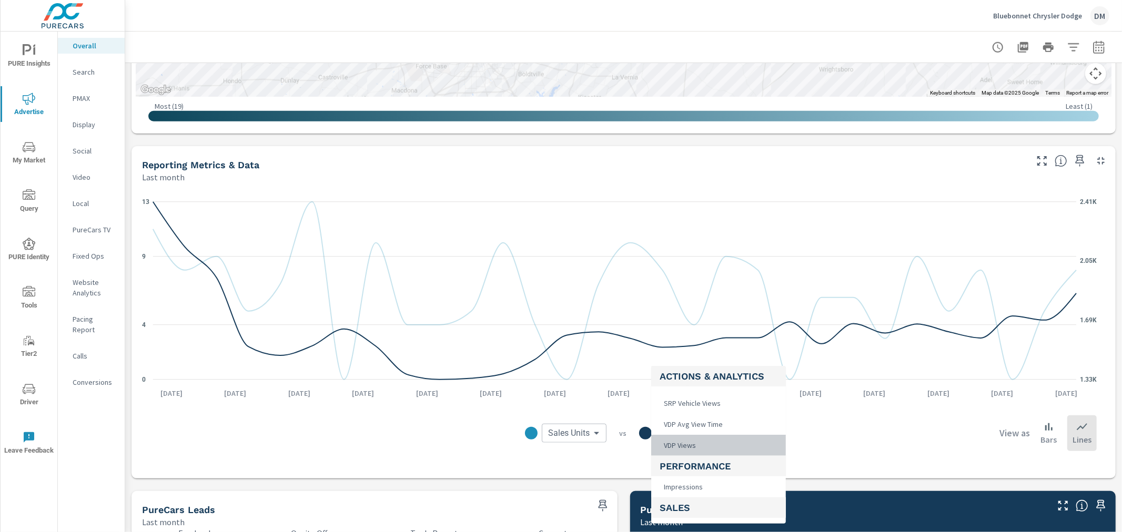
click at [703, 442] on li "VDP Views" at bounding box center [718, 445] width 135 height 21
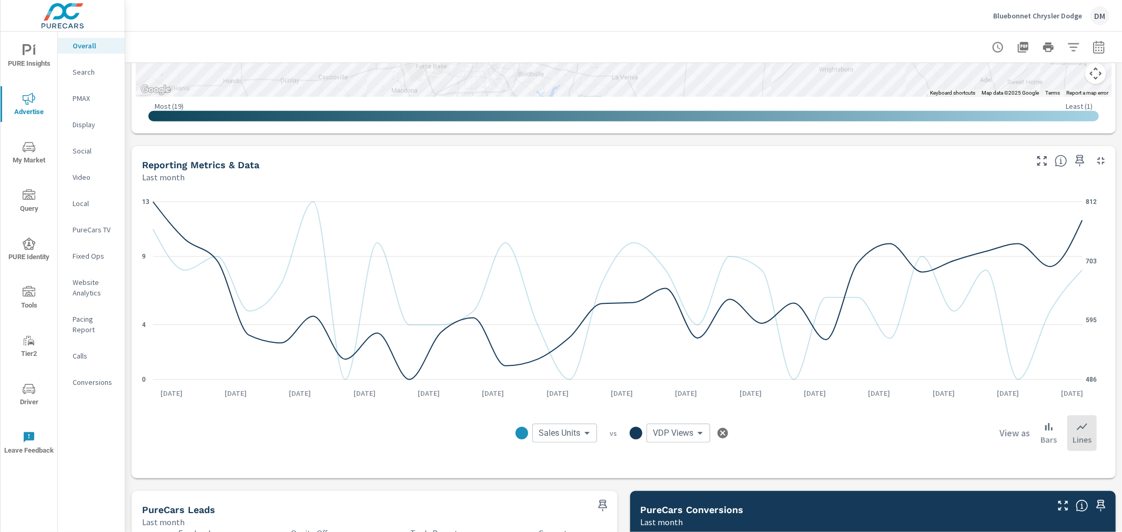
click at [684, 432] on body "PURE Insights Advertise My Market Query PURE Identity Tools Tier2 Driver Leave …" at bounding box center [561, 266] width 1122 height 532
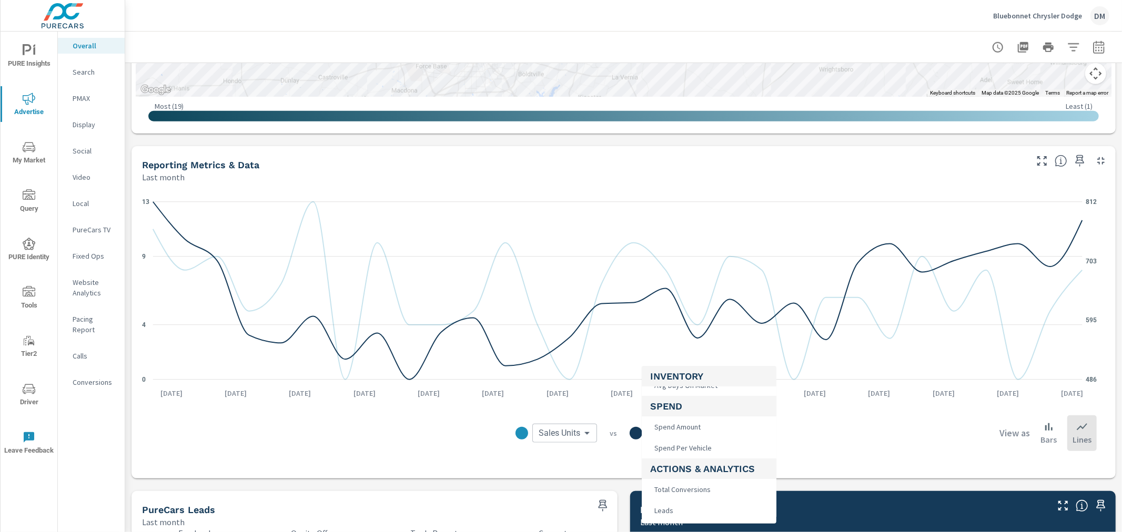
scroll to position [234, 0]
click at [686, 435] on li "Calls" at bounding box center [709, 436] width 135 height 21
type input "Calls"
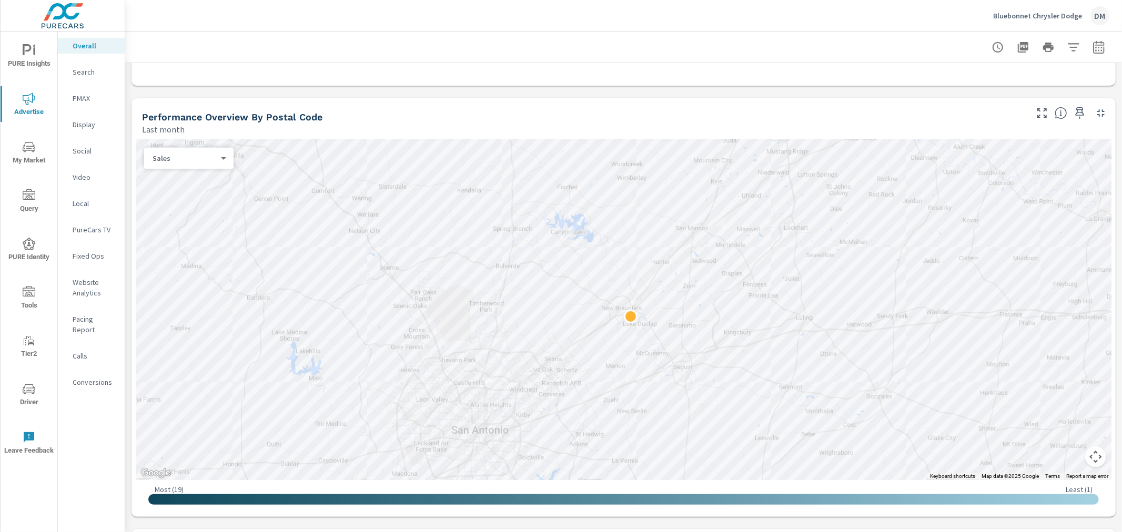
scroll to position [318, 0]
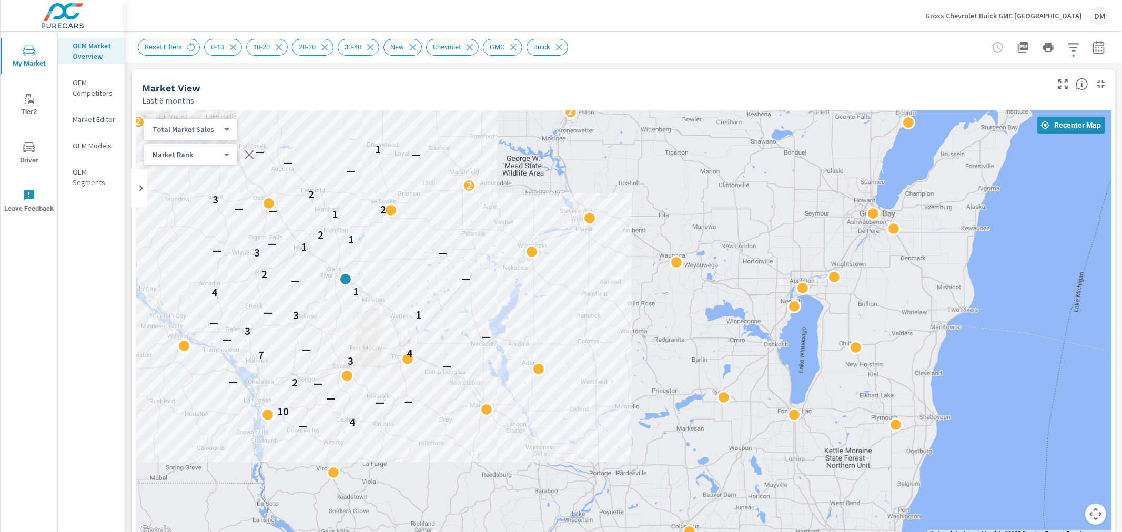
drag, startPoint x: 746, startPoint y: 318, endPoint x: 742, endPoint y: 295, distance: 23.5
click at [742, 295] on div "2 2 — 4 10 — — — — 2 — — 3 7 4 — — — 3 — 3 1 — 4 1 — — 2 — 3 — 1 — 1 2 1 — 2 — …" at bounding box center [624, 323] width 976 height 427
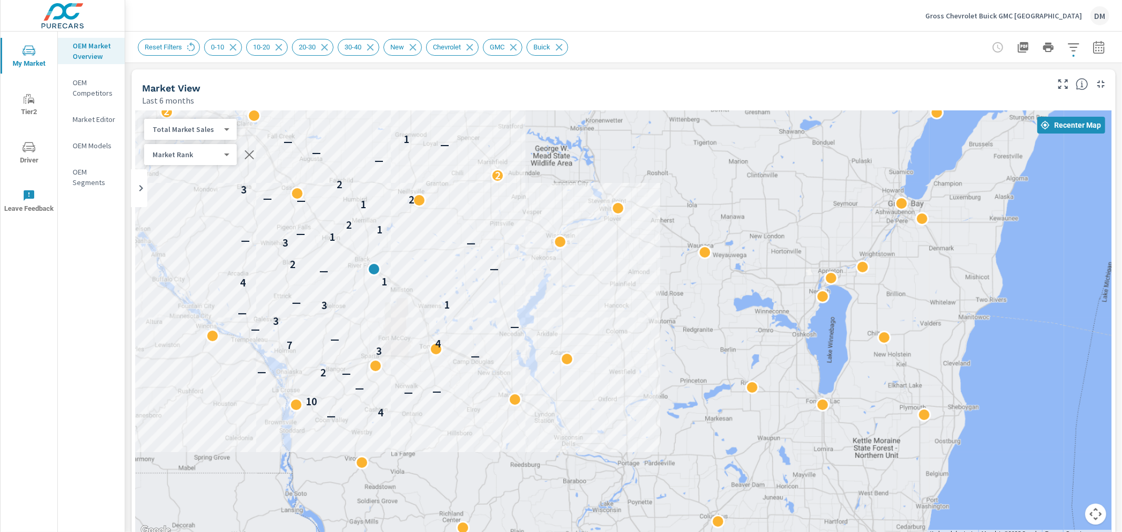
drag, startPoint x: 516, startPoint y: 332, endPoint x: 549, endPoint y: 323, distance: 34.0
click at [549, 323] on div "2 2 — 4 10 — — — — 2 — — 3 7 4 — — — 3 — 3 1 — 4 1 — — 2 — 3 — 1 — 1 2 1 — 2 — …" at bounding box center [624, 323] width 976 height 427
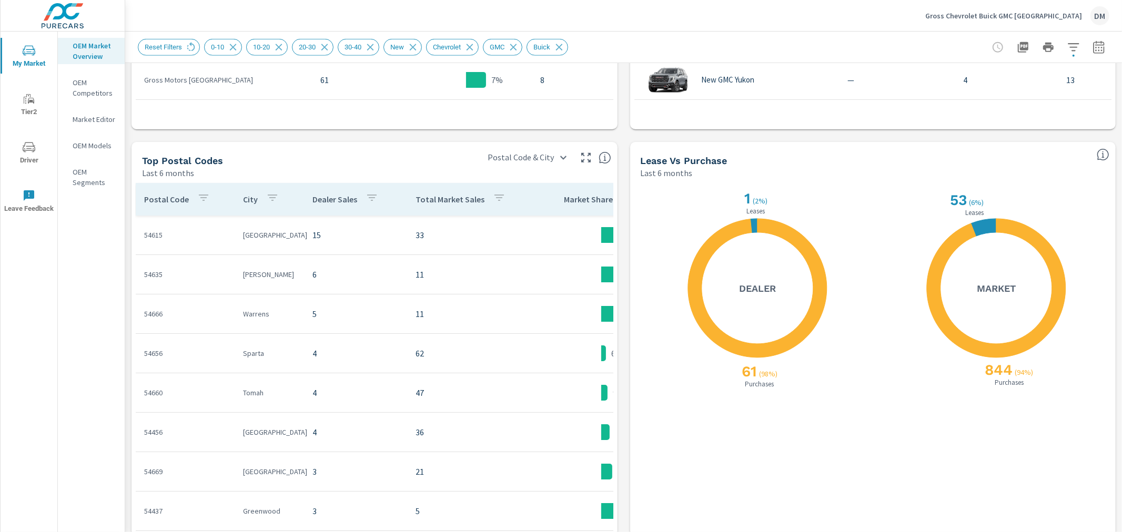
scroll to position [889, 0]
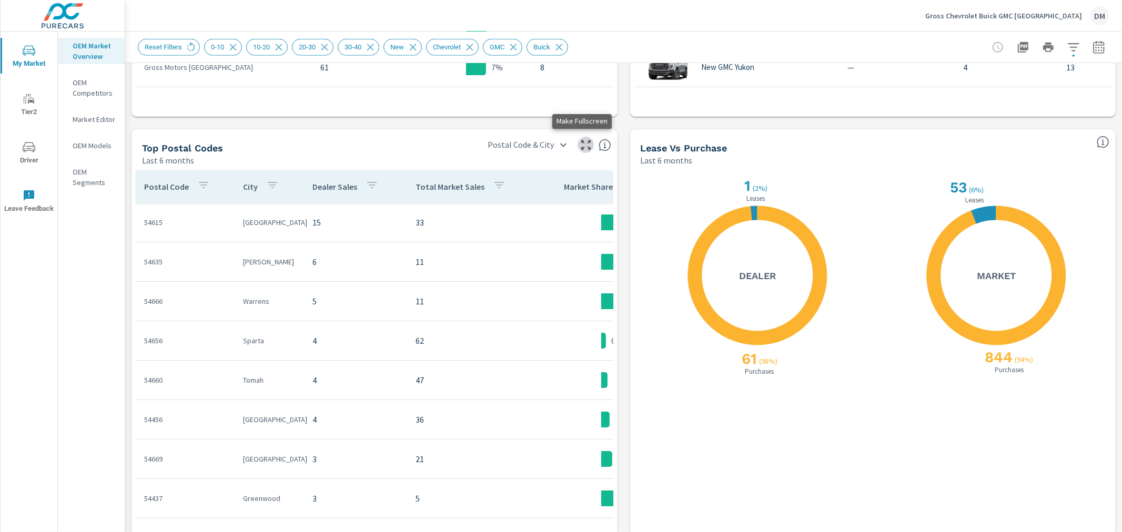
click at [580, 145] on icon "button" at bounding box center [586, 145] width 13 height 13
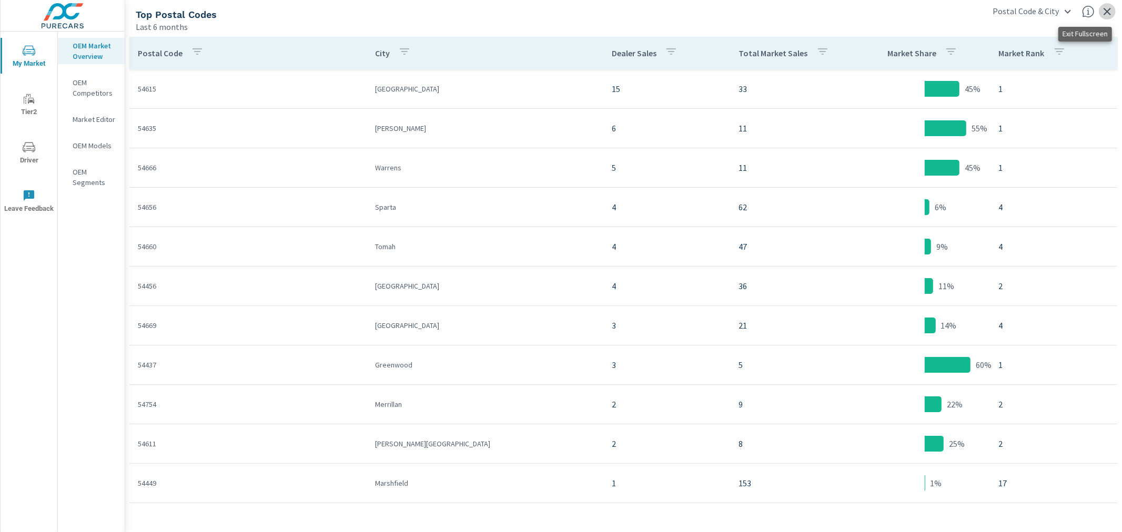
drag, startPoint x: 1102, startPoint y: 6, endPoint x: 1102, endPoint y: 14, distance: 7.9
click at [1102, 14] on icon "button" at bounding box center [1107, 11] width 13 height 13
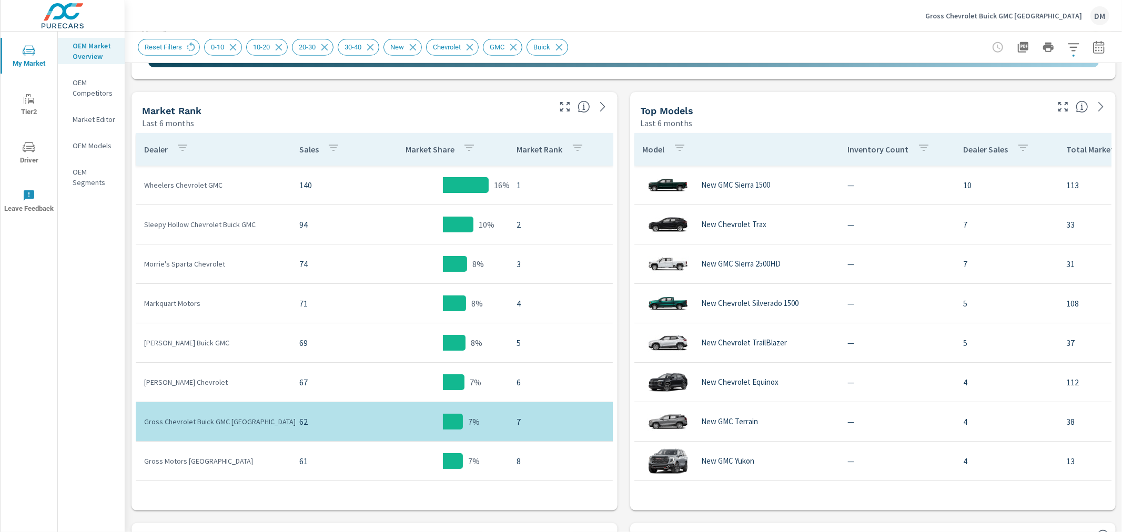
scroll to position [548, 0]
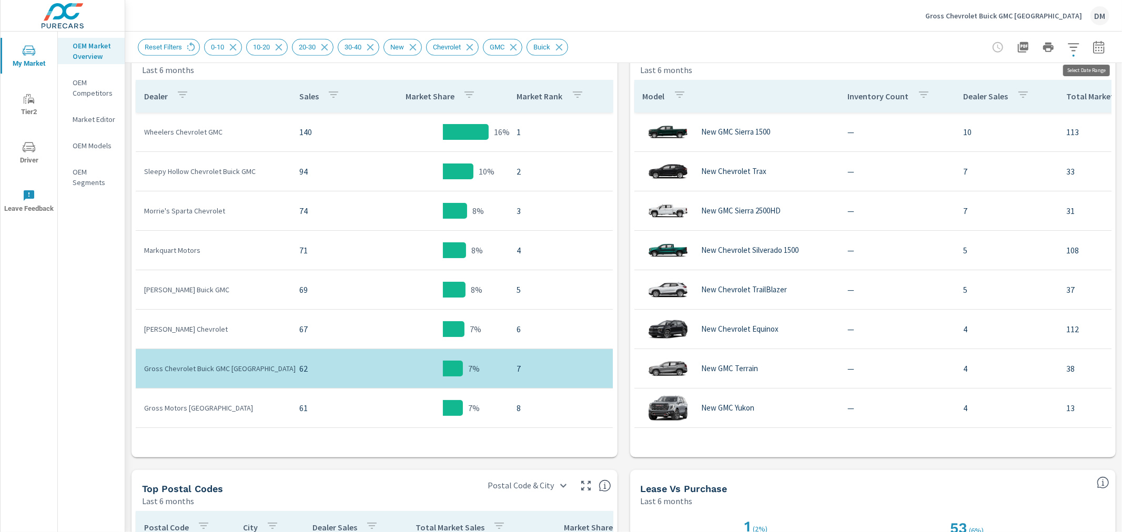
click at [1094, 50] on icon "button" at bounding box center [1098, 47] width 13 height 13
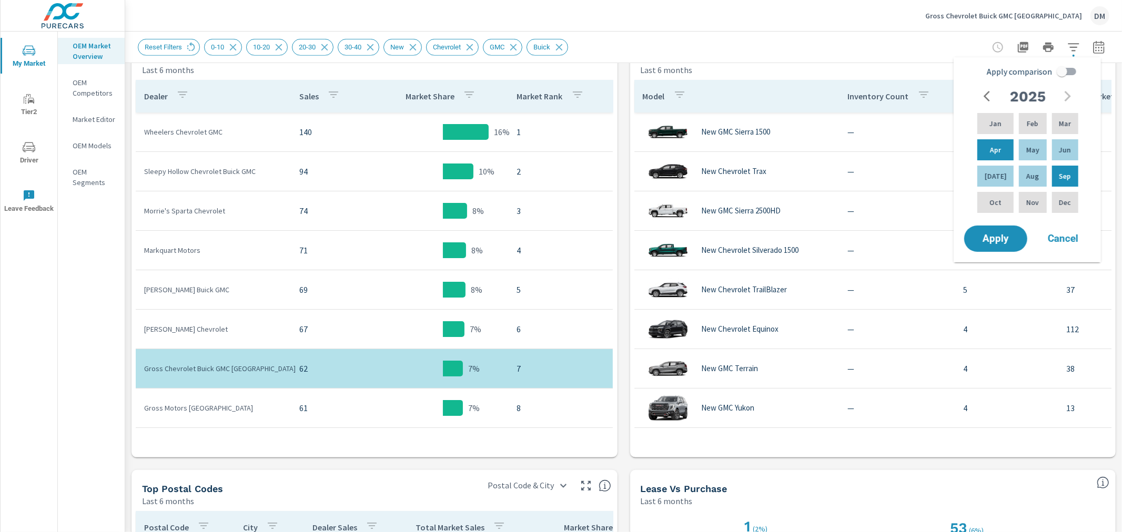
click at [1072, 71] on input "Apply comparison" at bounding box center [1062, 72] width 60 height 20
checkbox input "true"
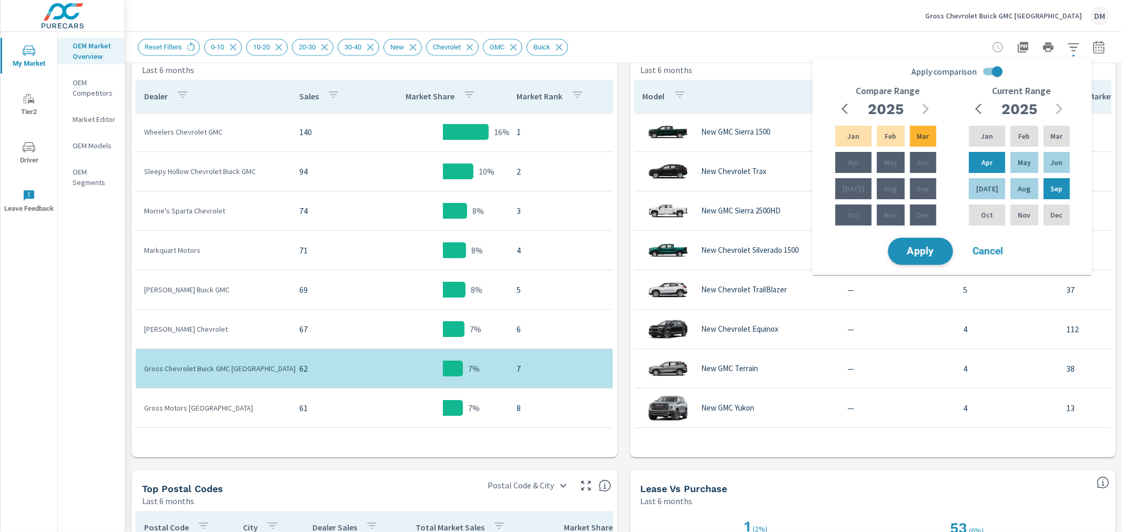
click at [920, 251] on span "Apply" at bounding box center [920, 252] width 43 height 10
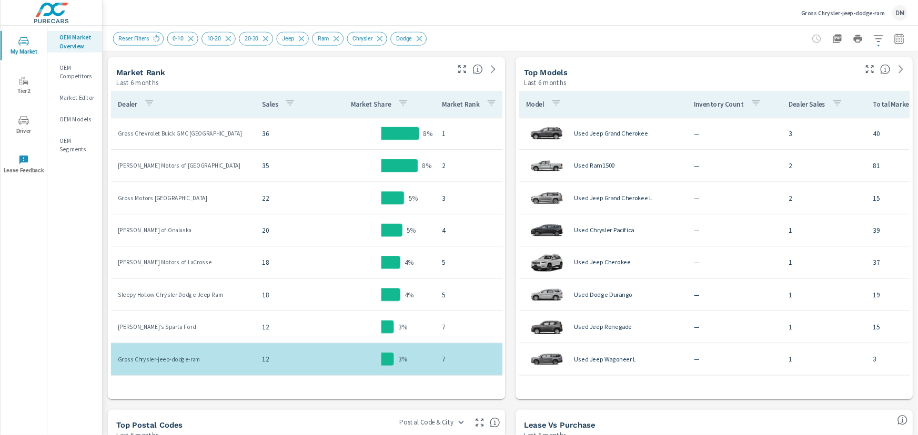
scroll to position [490, 0]
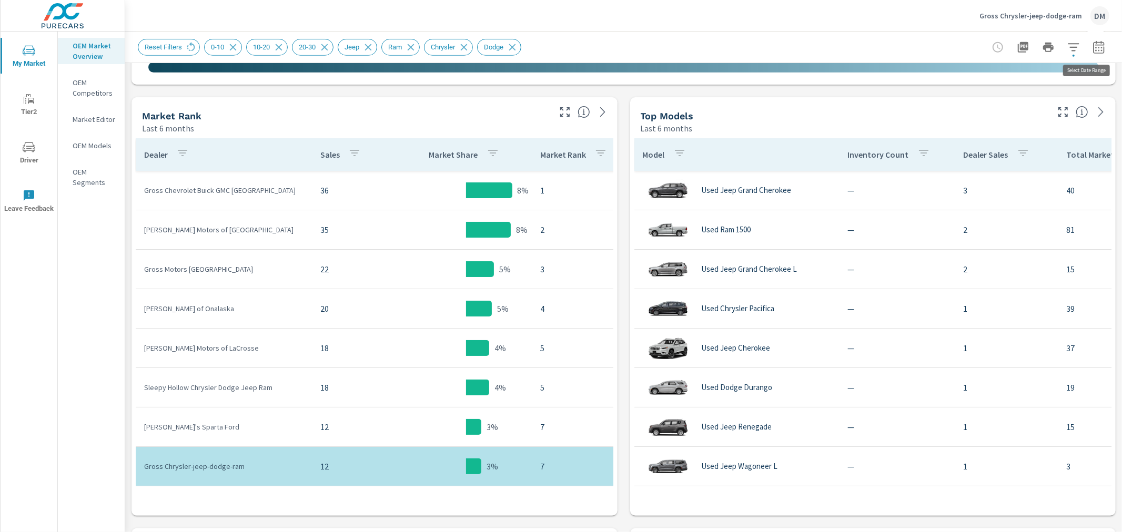
click at [1095, 49] on icon "button" at bounding box center [1098, 46] width 11 height 13
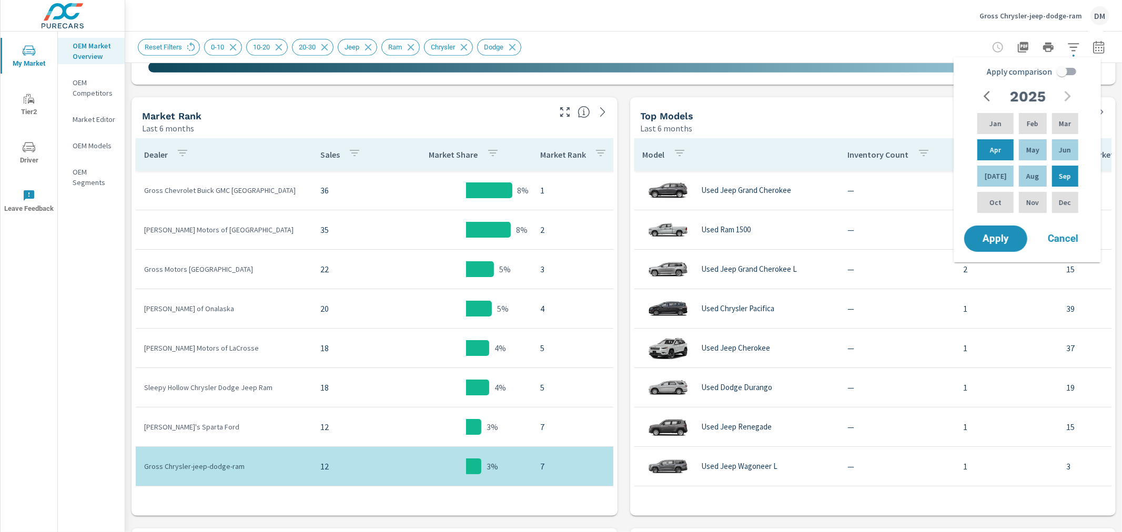
click at [1071, 71] on input "Apply comparison" at bounding box center [1062, 72] width 60 height 20
checkbox input "true"
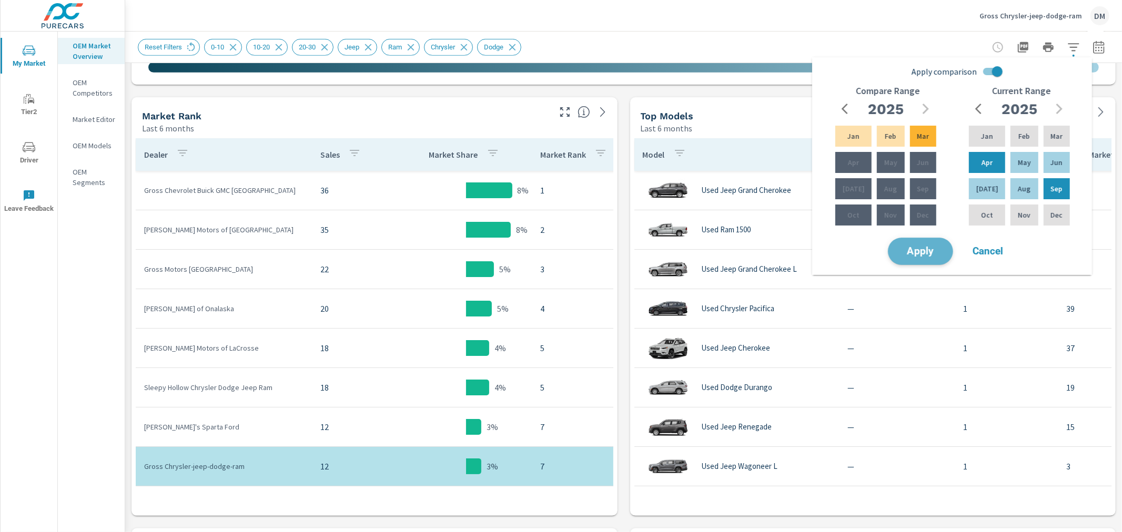
click at [931, 247] on span "Apply" at bounding box center [920, 252] width 43 height 10
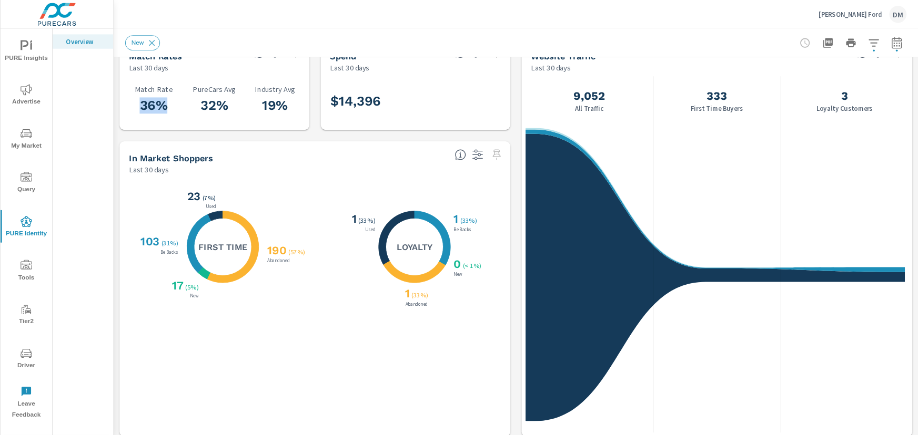
scroll to position [26, 0]
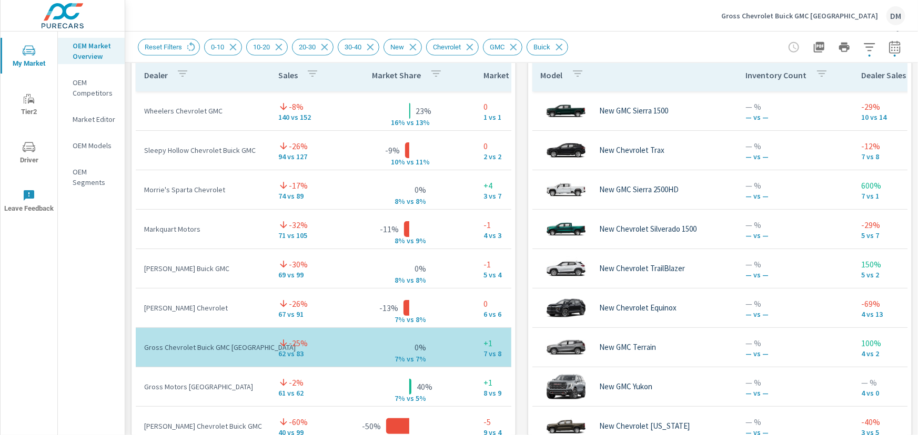
scroll to position [726, 0]
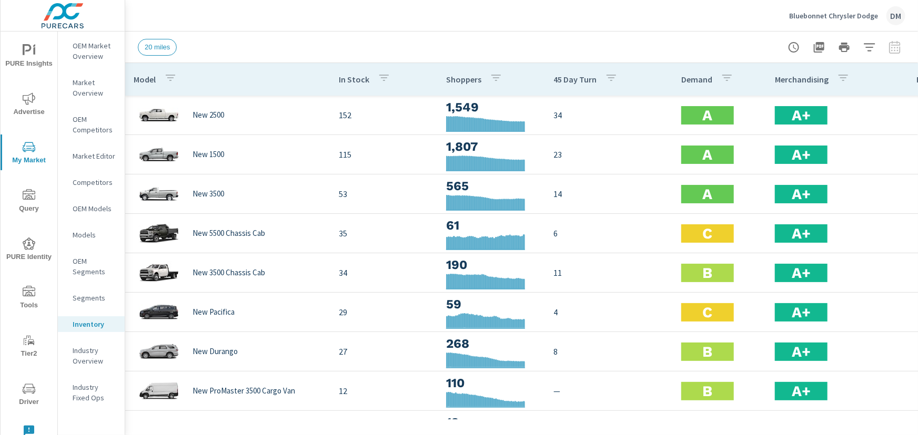
scroll to position [0, 292]
